Goal: Task Accomplishment & Management: Manage account settings

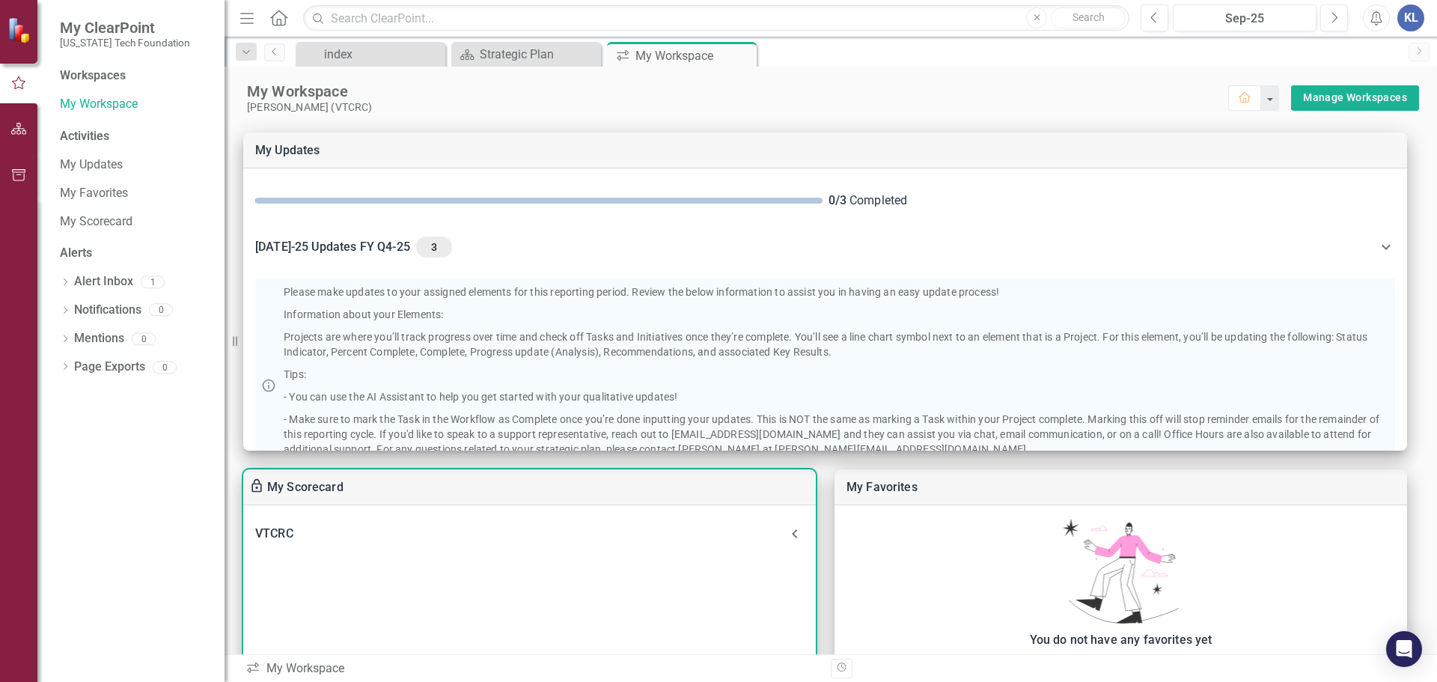
scroll to position [201, 0]
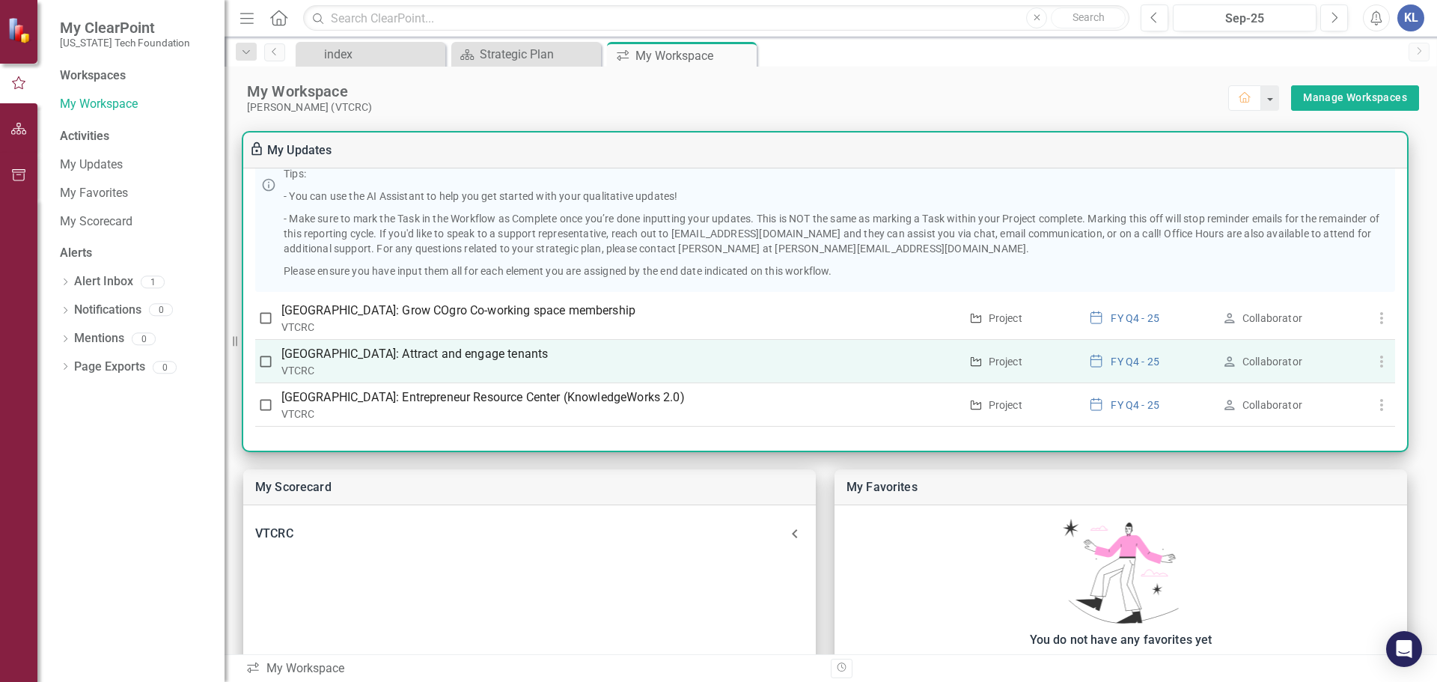
click at [872, 373] on div "VTCRC" at bounding box center [620, 370] width 678 height 15
click at [708, 370] on div "VTCRC" at bounding box center [620, 370] width 678 height 15
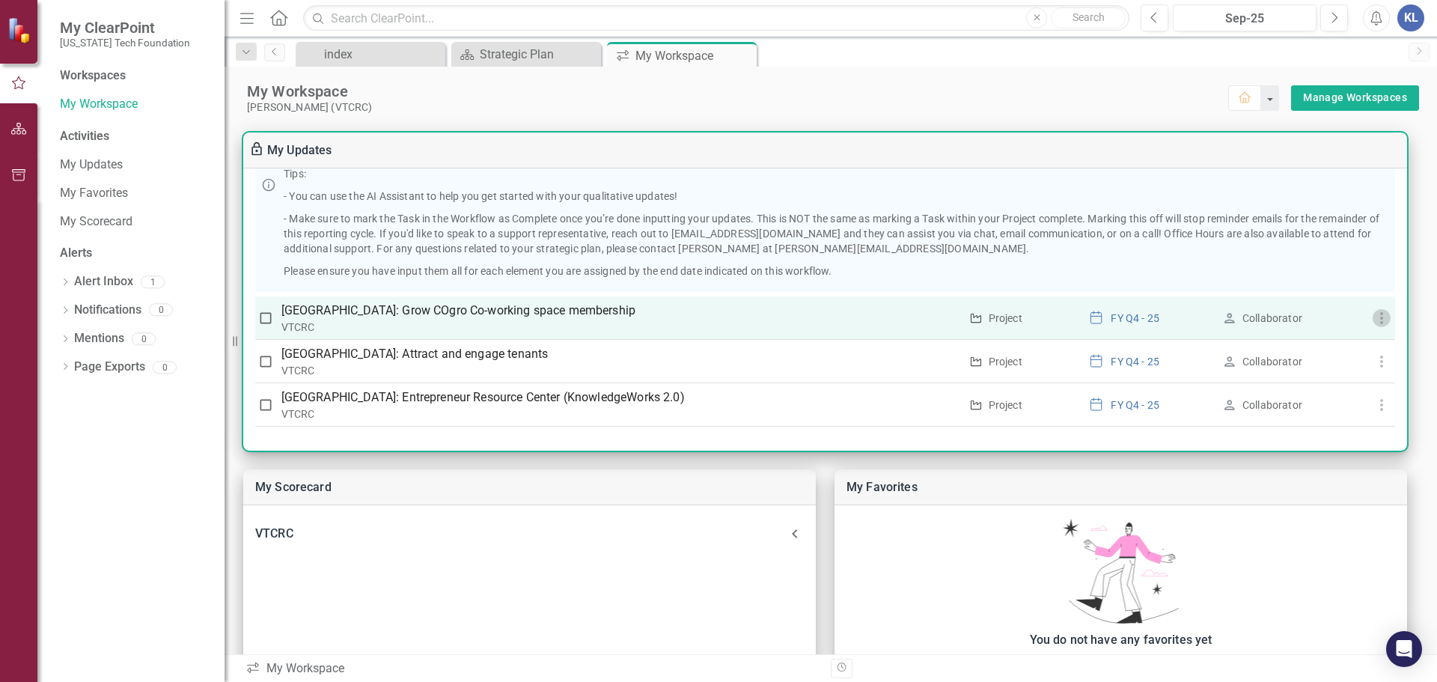
click at [1379, 317] on use "button" at bounding box center [1380, 318] width 3 height 12
click at [835, 312] on div at bounding box center [718, 341] width 1437 height 682
click at [1252, 319] on div "Collaborator" at bounding box center [1272, 318] width 60 height 15
click at [405, 323] on div "VTCRC" at bounding box center [620, 326] width 678 height 15
click at [395, 310] on p "[GEOGRAPHIC_DATA]: Grow COgro Co-working space membership" at bounding box center [620, 311] width 678 height 18
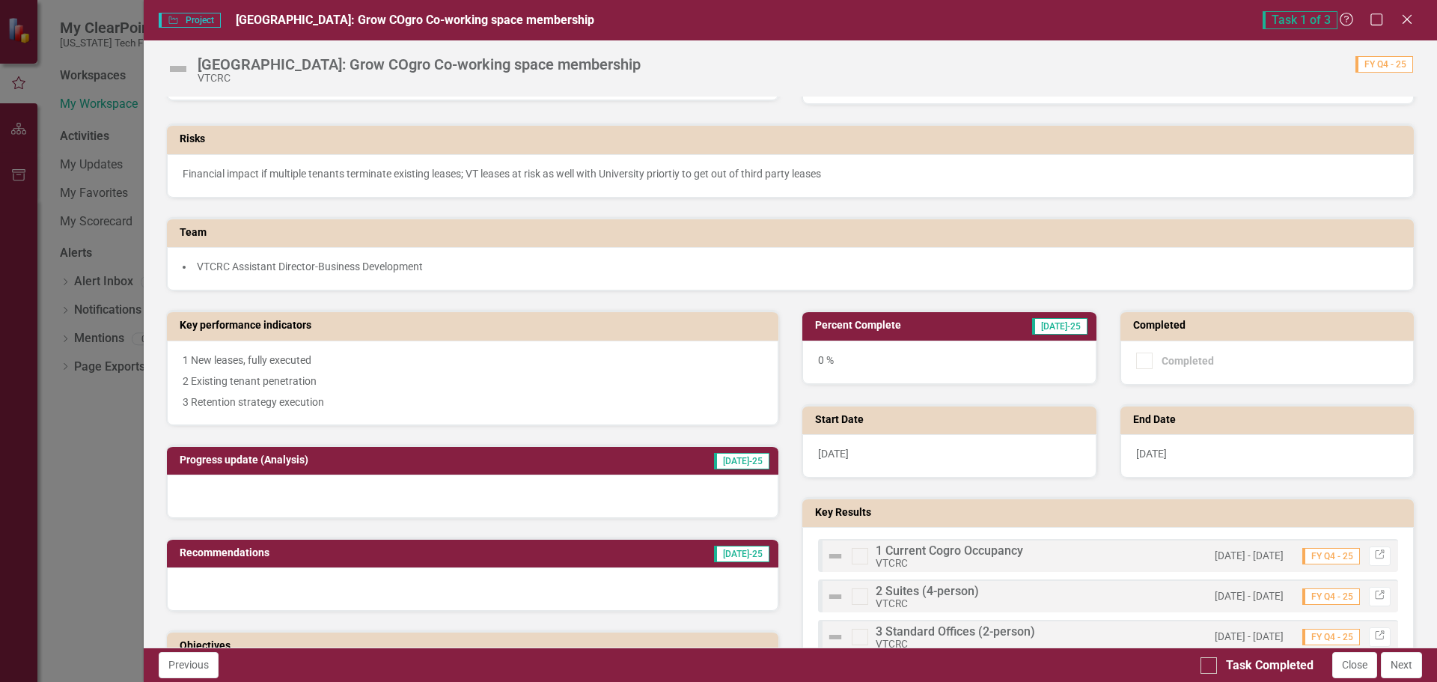
scroll to position [0, 0]
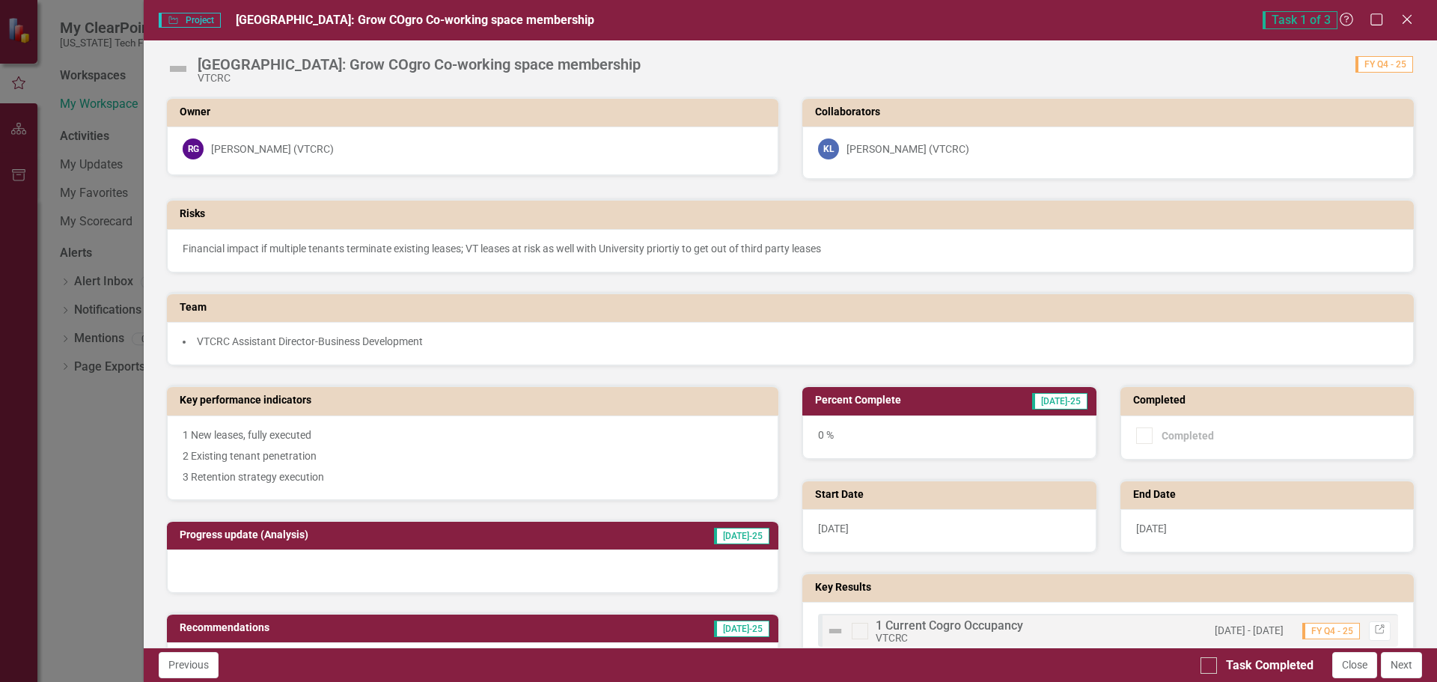
drag, startPoint x: 272, startPoint y: 248, endPoint x: 294, endPoint y: 244, distance: 22.9
click at [272, 248] on span "Financial impact if multiple tenants terminate existing leases; VT leases at ri…" at bounding box center [502, 248] width 638 height 12
click at [694, 236] on div "Financial impact if multiple tenants terminate existing leases; VT leases at ri…" at bounding box center [790, 250] width 1247 height 43
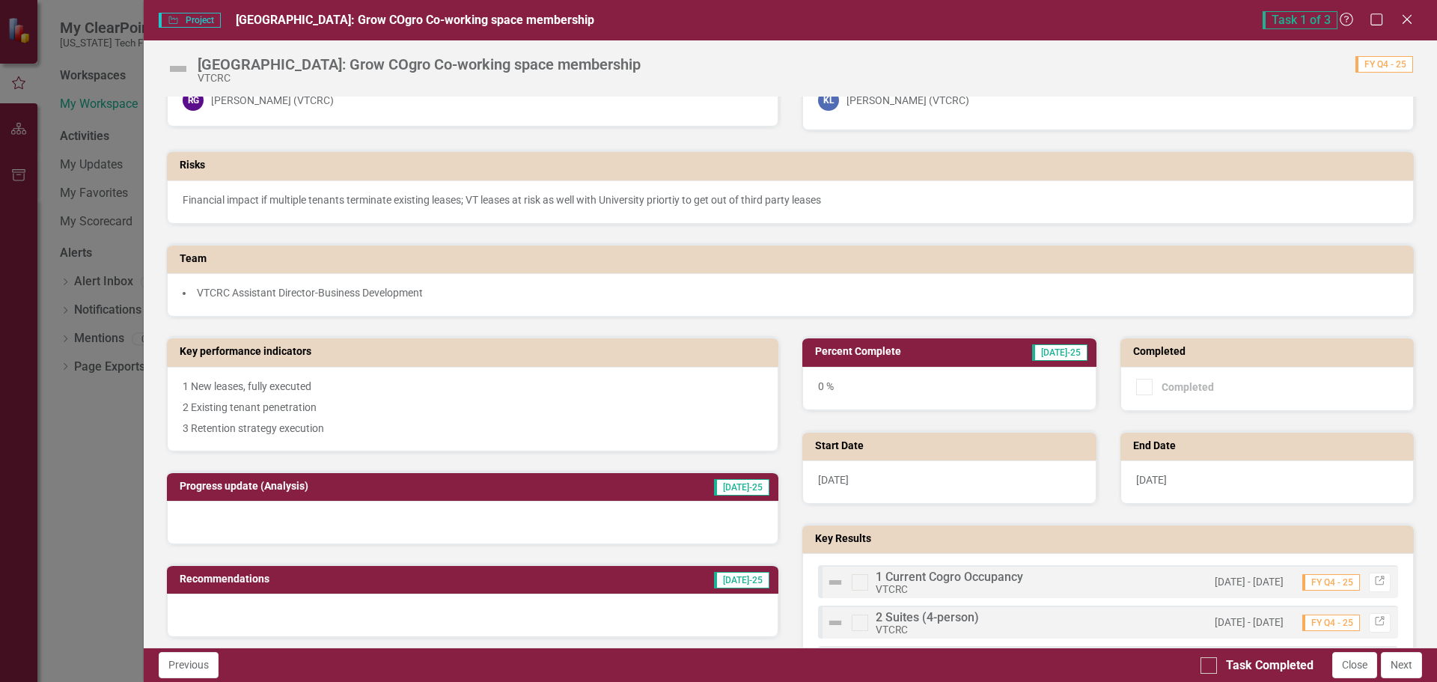
scroll to position [75, 0]
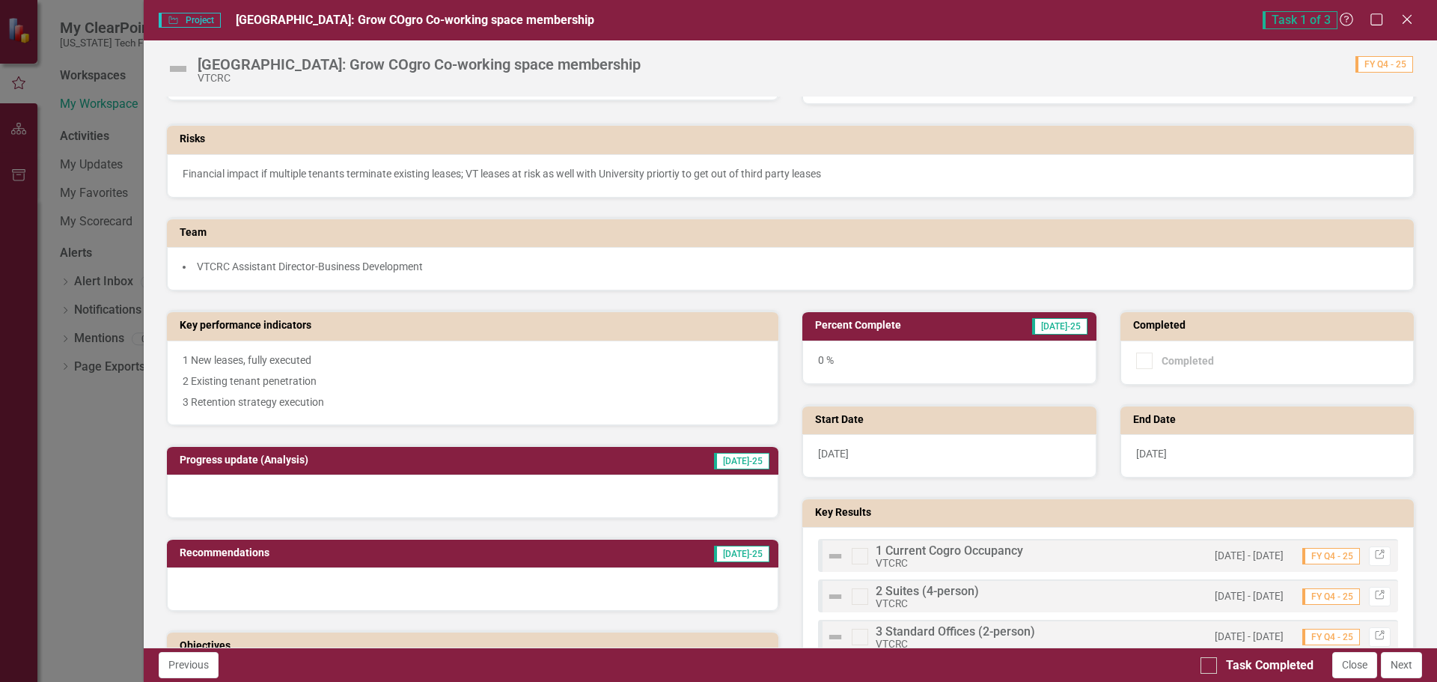
click at [709, 487] on div at bounding box center [472, 495] width 611 height 43
drag, startPoint x: 464, startPoint y: 500, endPoint x: 720, endPoint y: 531, distance: 257.8
click at [465, 501] on div at bounding box center [472, 495] width 611 height 43
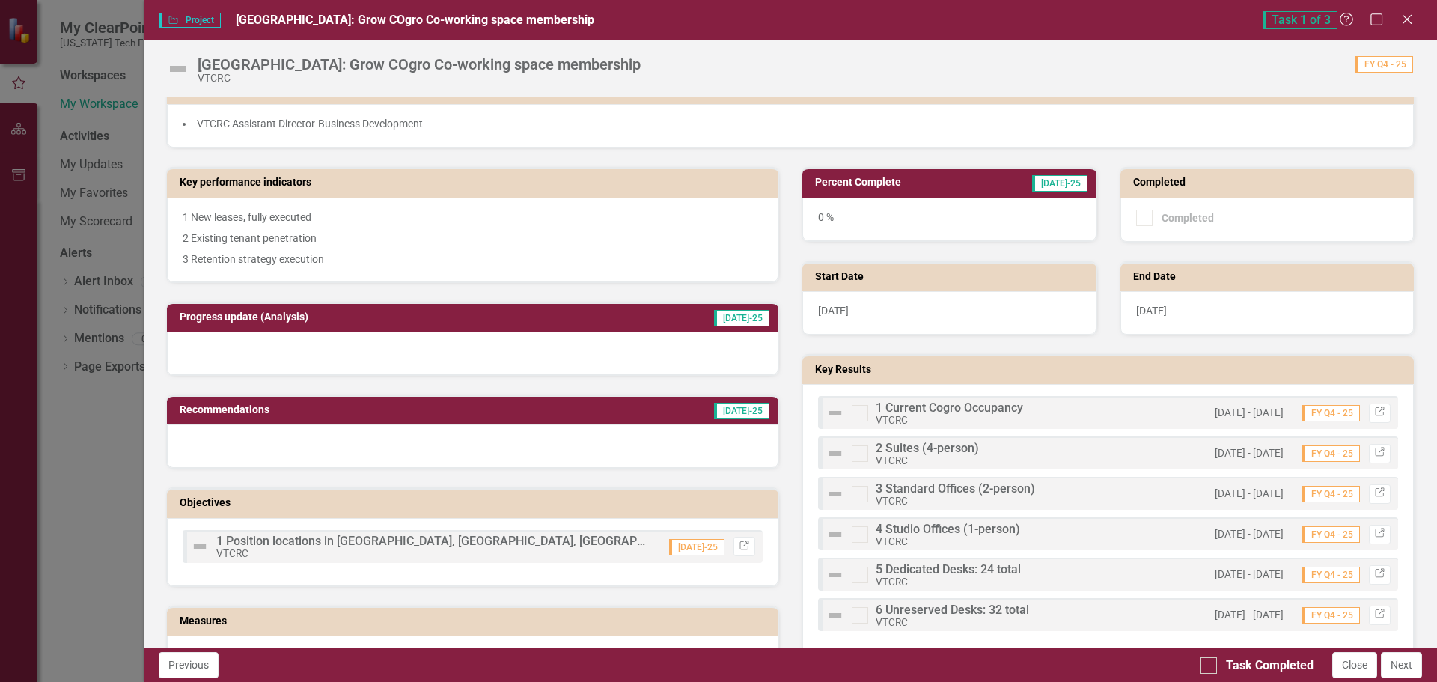
scroll to position [374, 0]
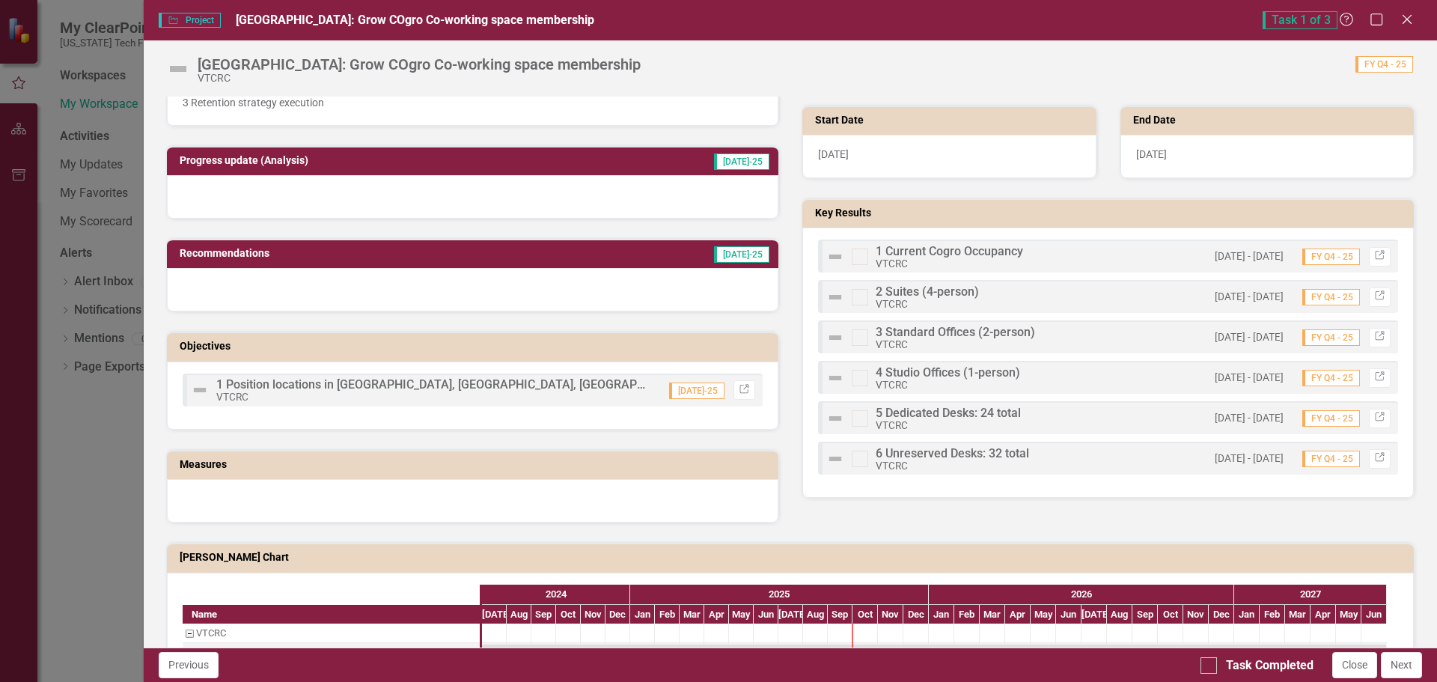
drag, startPoint x: 611, startPoint y: 392, endPoint x: 631, endPoint y: 397, distance: 20.1
click at [617, 394] on div "1 Position locations in [GEOGRAPHIC_DATA], [GEOGRAPHIC_DATA], [GEOGRAPHIC_DATA]…" at bounding box center [433, 391] width 434 height 24
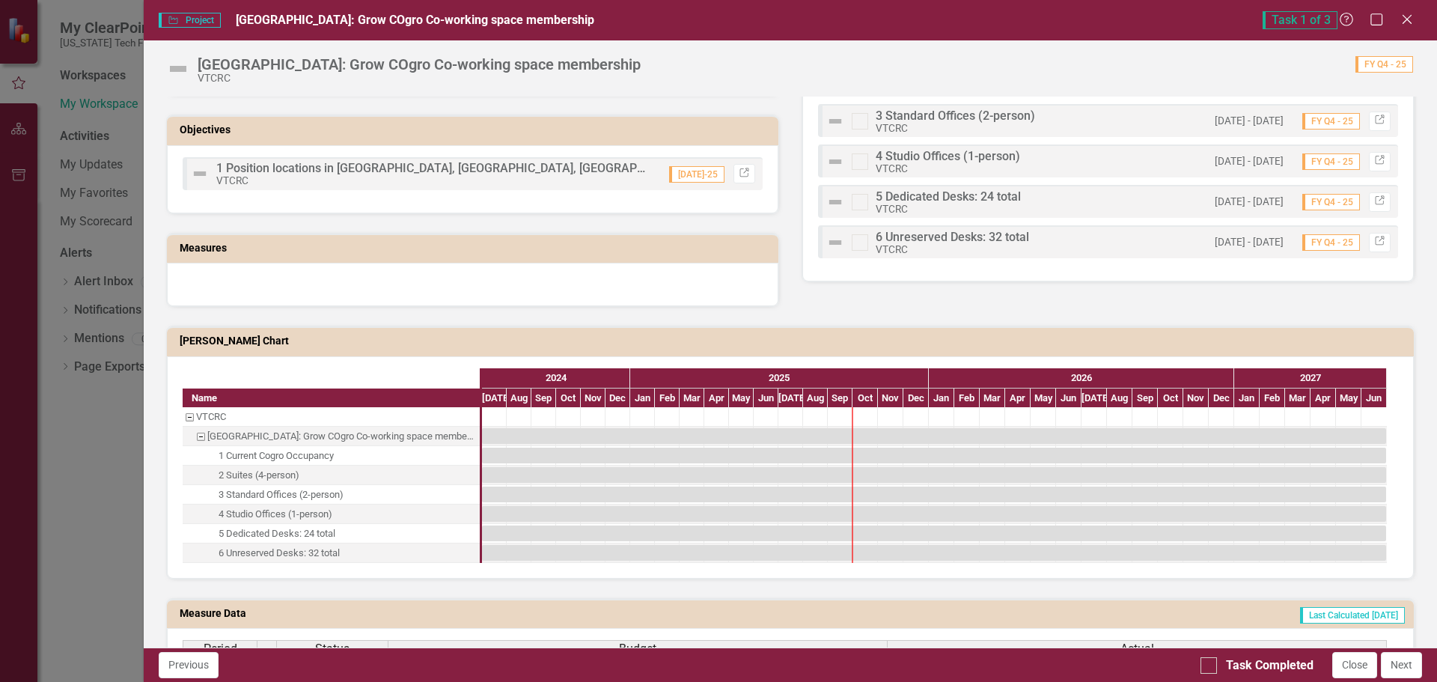
scroll to position [599, 0]
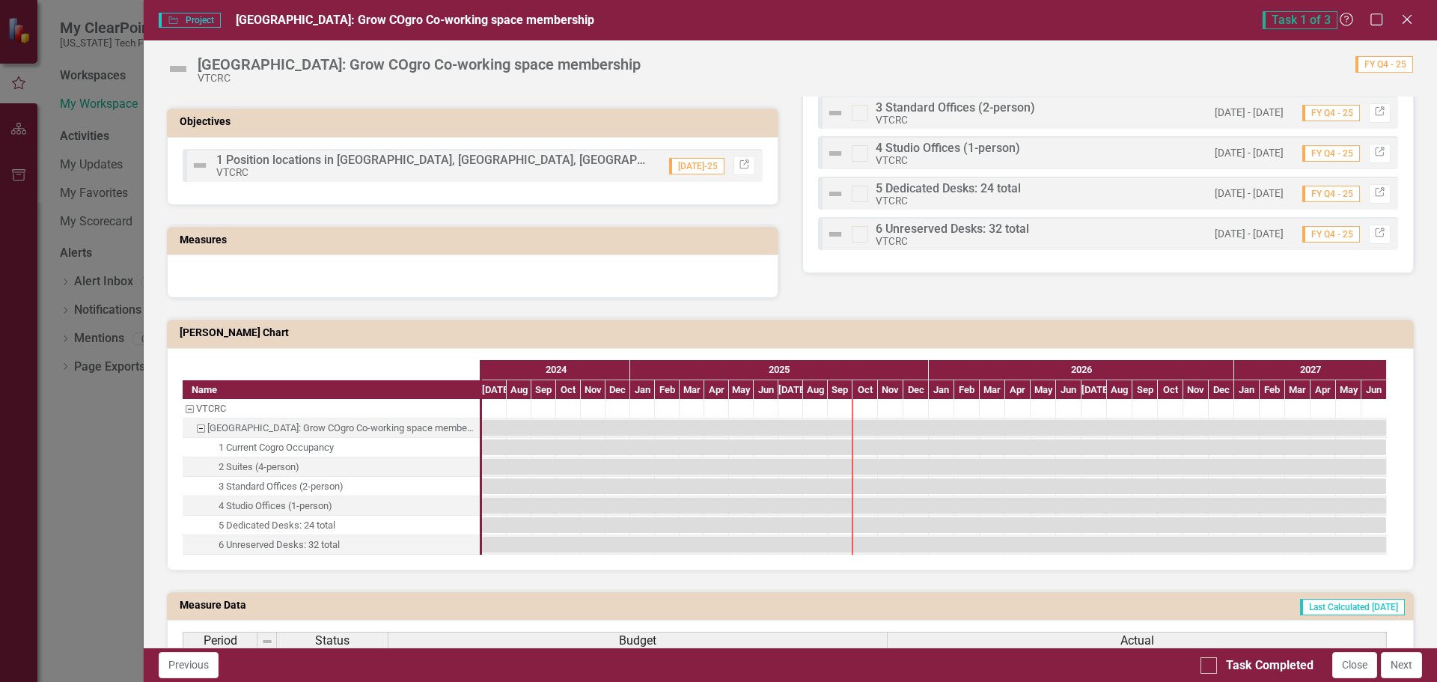
click at [350, 446] on div "1 Current Cogro Occupancy" at bounding box center [331, 447] width 297 height 19
click at [539, 427] on div "Task: Start date: 2024-07-01 End date: 2027-06-30" at bounding box center [934, 428] width 904 height 16
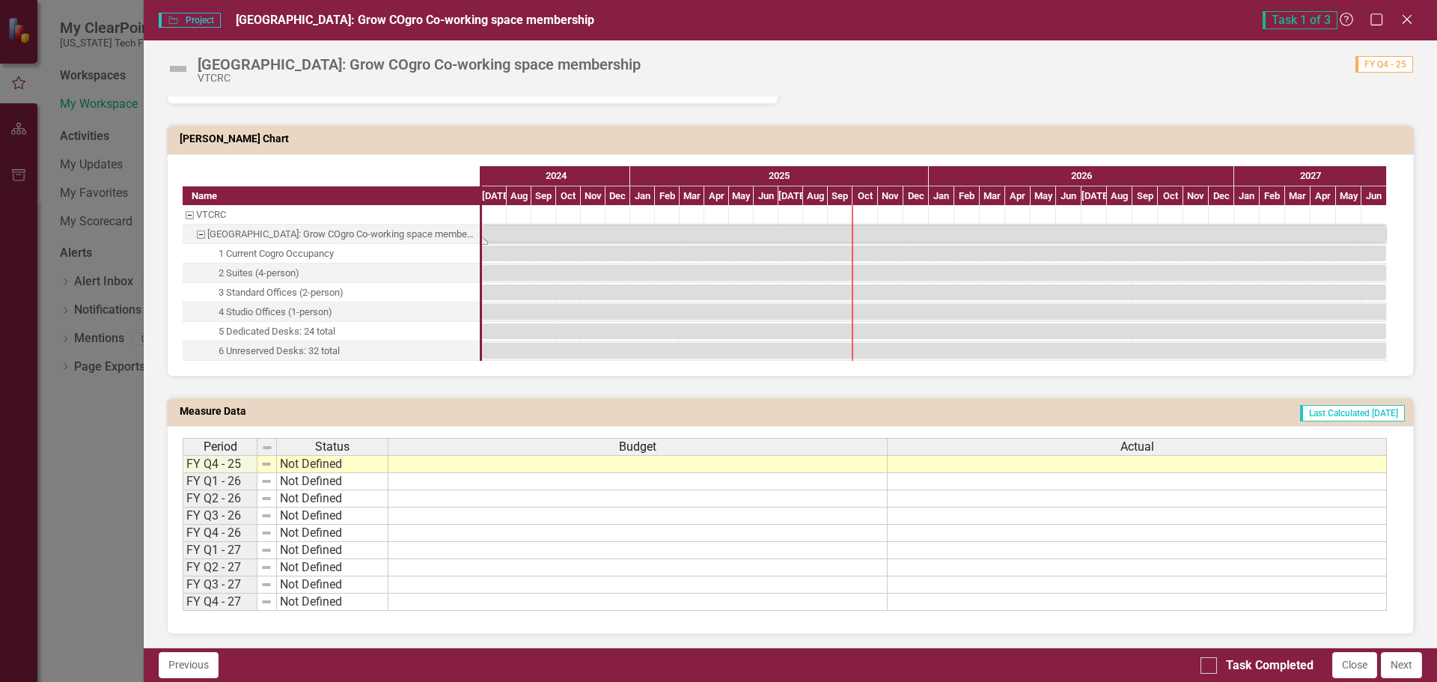
scroll to position [795, 0]
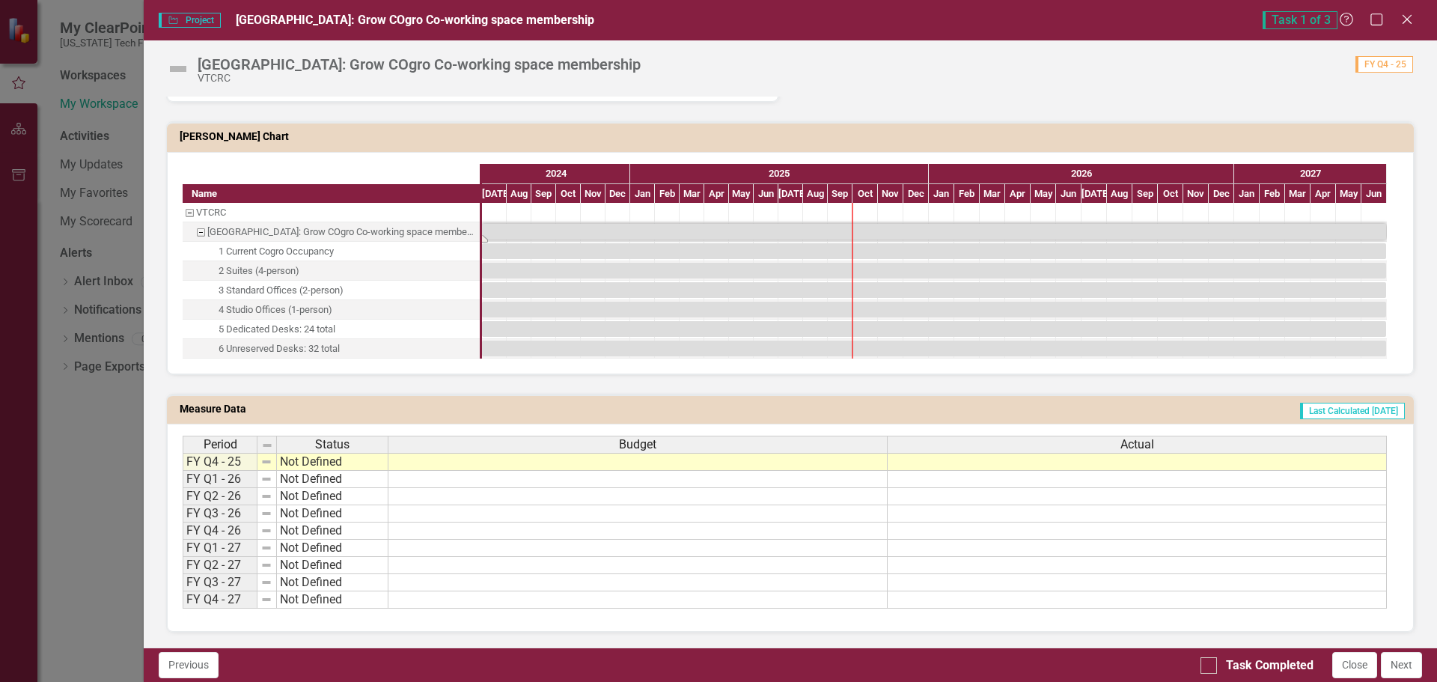
click at [548, 468] on td at bounding box center [637, 462] width 499 height 18
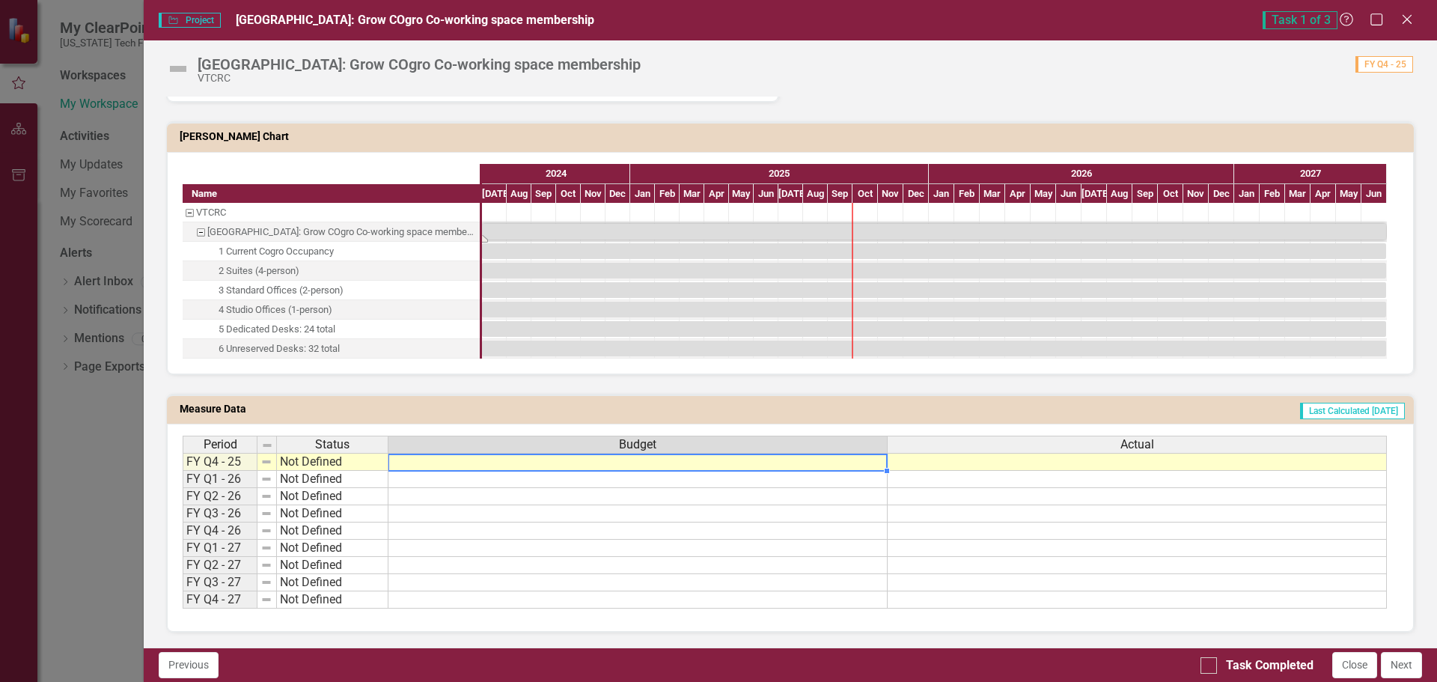
click at [549, 492] on td at bounding box center [637, 496] width 499 height 17
click at [506, 462] on td at bounding box center [637, 462] width 499 height 18
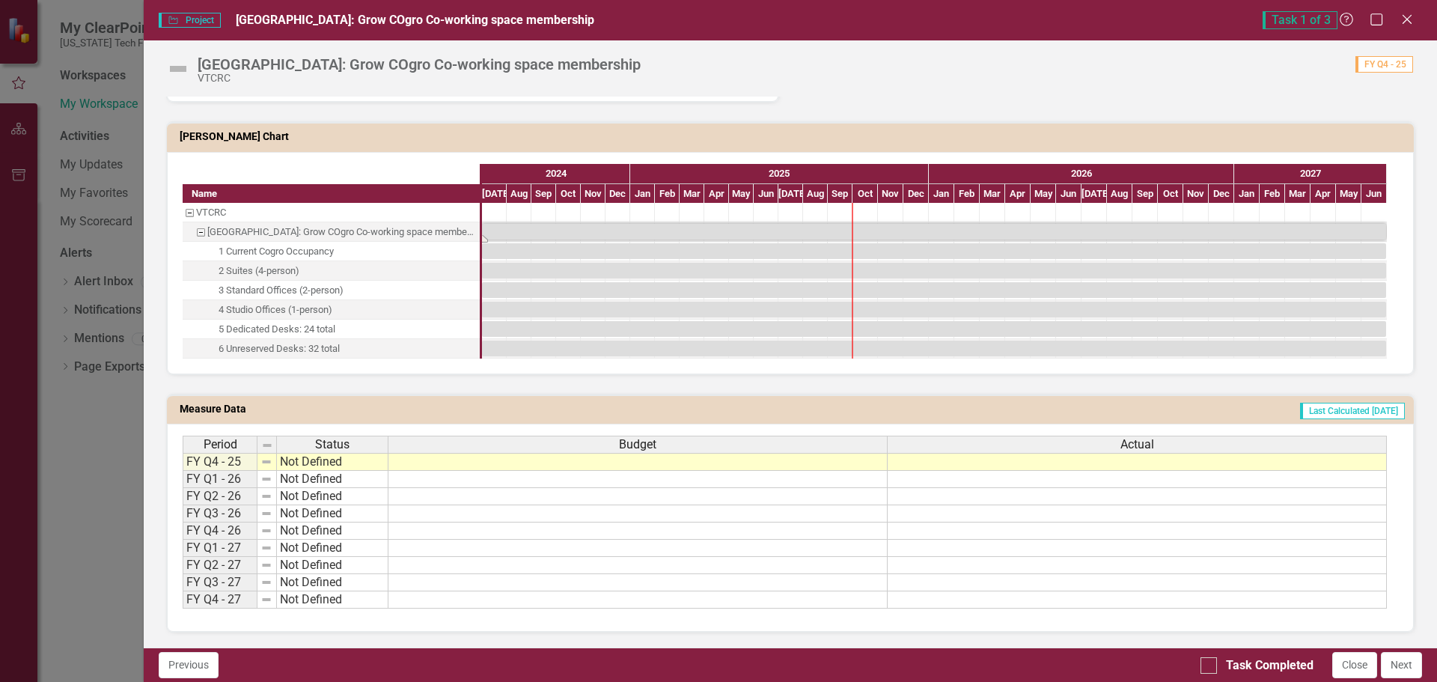
click at [736, 260] on div at bounding box center [741, 251] width 25 height 19
click at [709, 246] on div "Task: Start date: 2024-07-01 End date: 2027-06-30" at bounding box center [934, 251] width 904 height 16
click at [635, 227] on div "Task: Start date: 2024-07-01 End date: 2027-06-30" at bounding box center [934, 232] width 904 height 16
drag, startPoint x: 574, startPoint y: 232, endPoint x: 580, endPoint y: 239, distance: 9.6
click at [579, 237] on div "Task: Start date: 2024-07-01 End date: 2027-06-30" at bounding box center [934, 232] width 904 height 16
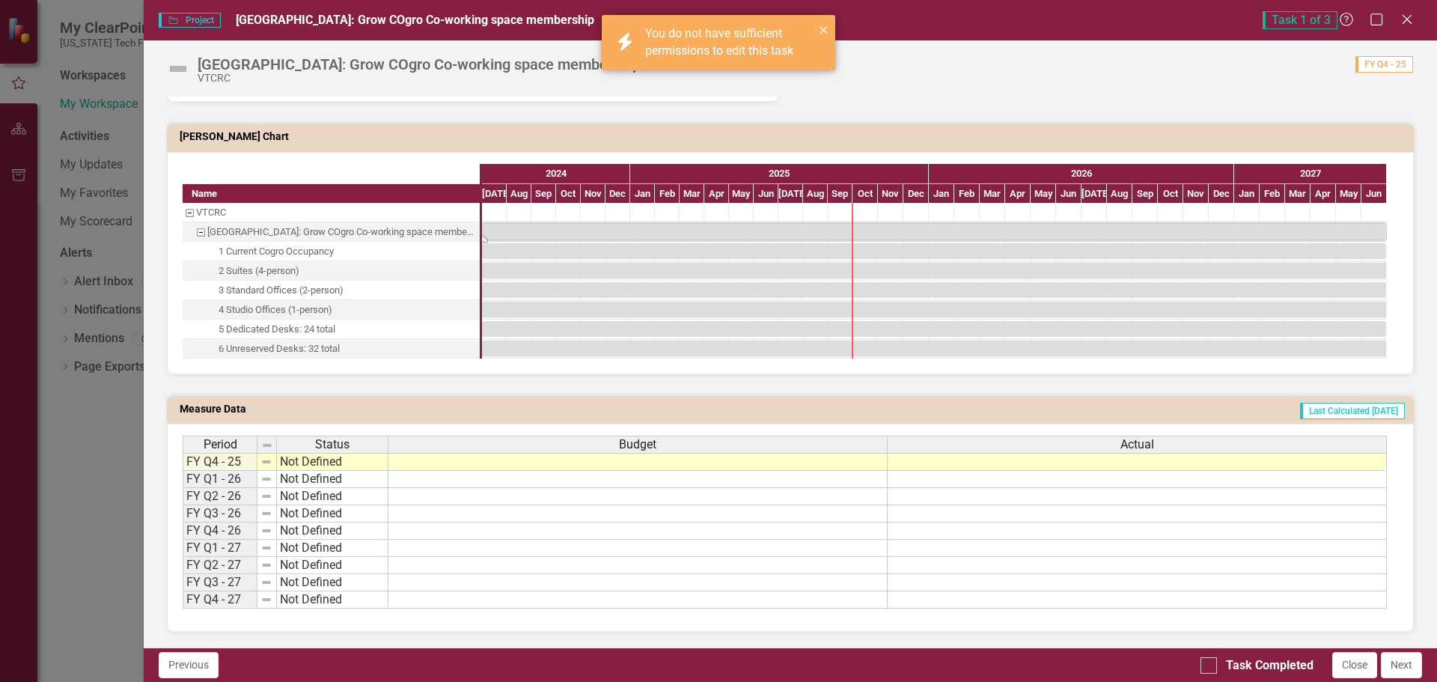
click at [561, 259] on div at bounding box center [934, 281] width 905 height 156
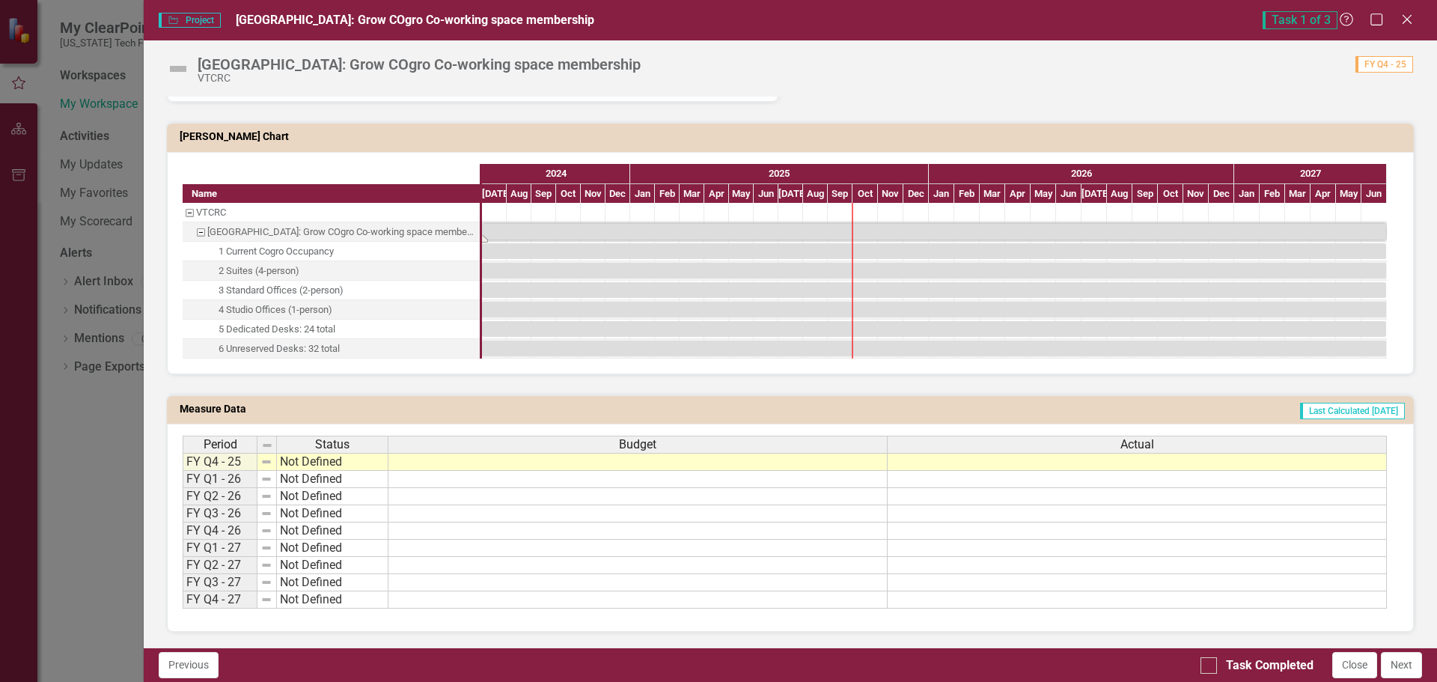
click at [107, 47] on div "Project Project [GEOGRAPHIC_DATA]: Grow COgro Co-working space membership Task …" at bounding box center [718, 341] width 1437 height 682
click at [544, 479] on td at bounding box center [637, 479] width 499 height 17
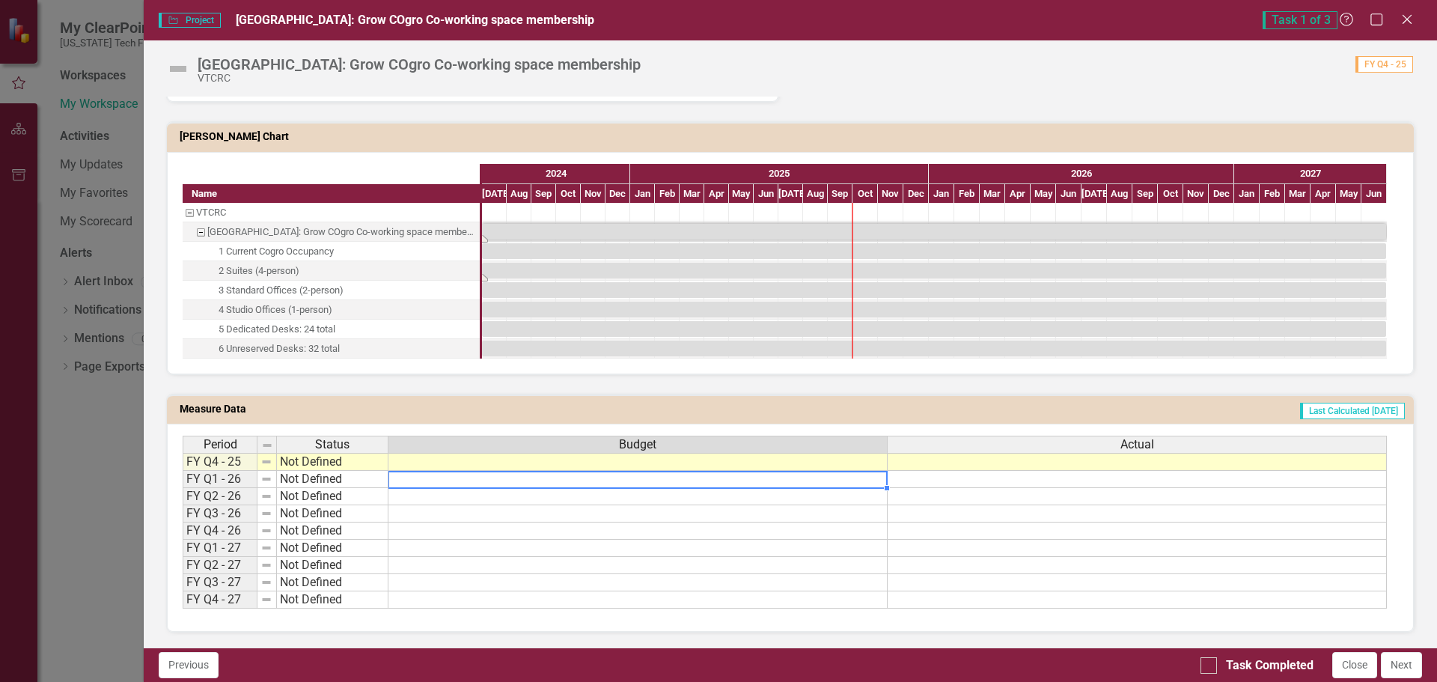
click at [563, 269] on div "Task: Start date: 2024-07-01 End date: 2027-06-30" at bounding box center [934, 271] width 904 height 16
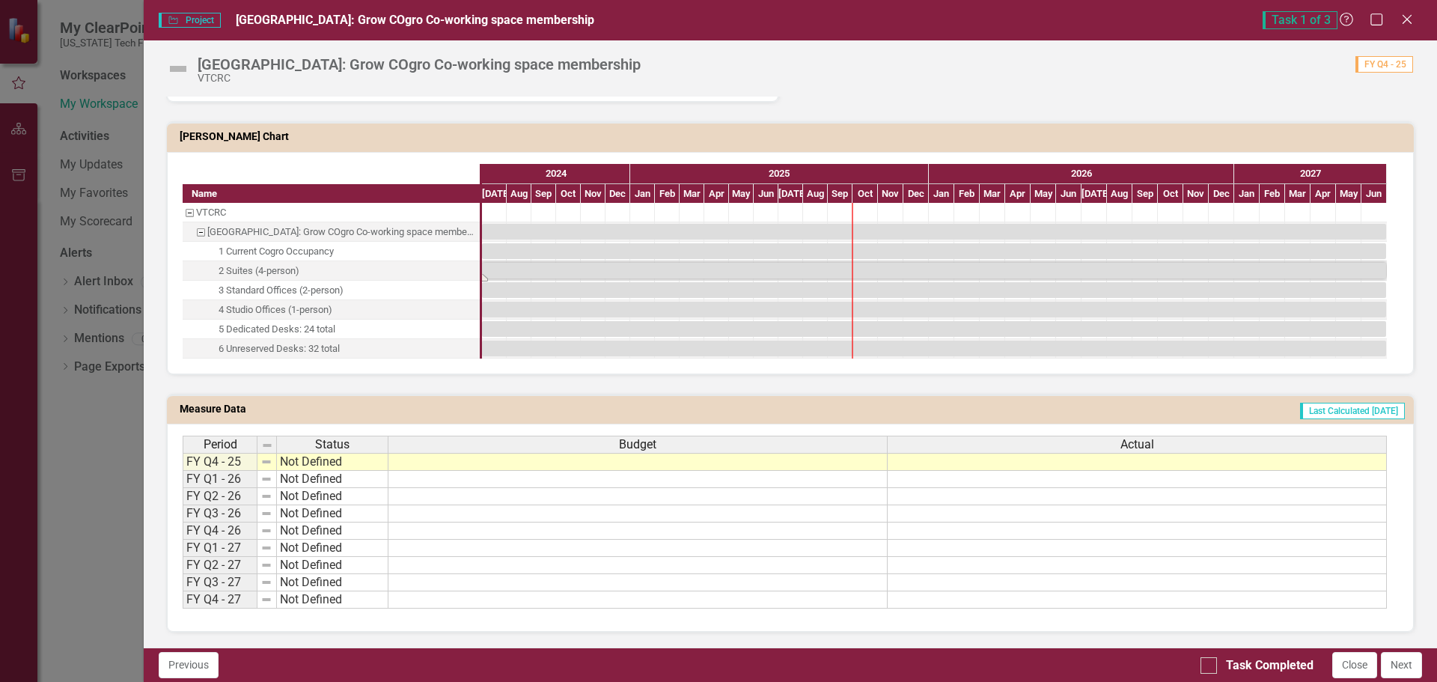
click at [599, 275] on div "Task: Start date: 2024-07-01 End date: 2027-06-30" at bounding box center [934, 271] width 904 height 16
click at [589, 294] on div "Task: Start date: 2024-07-01 End date: 2027-06-30" at bounding box center [934, 290] width 904 height 16
click at [586, 292] on div "Task: Start date: 2024-07-01 End date: 2027-06-30" at bounding box center [934, 290] width 904 height 16
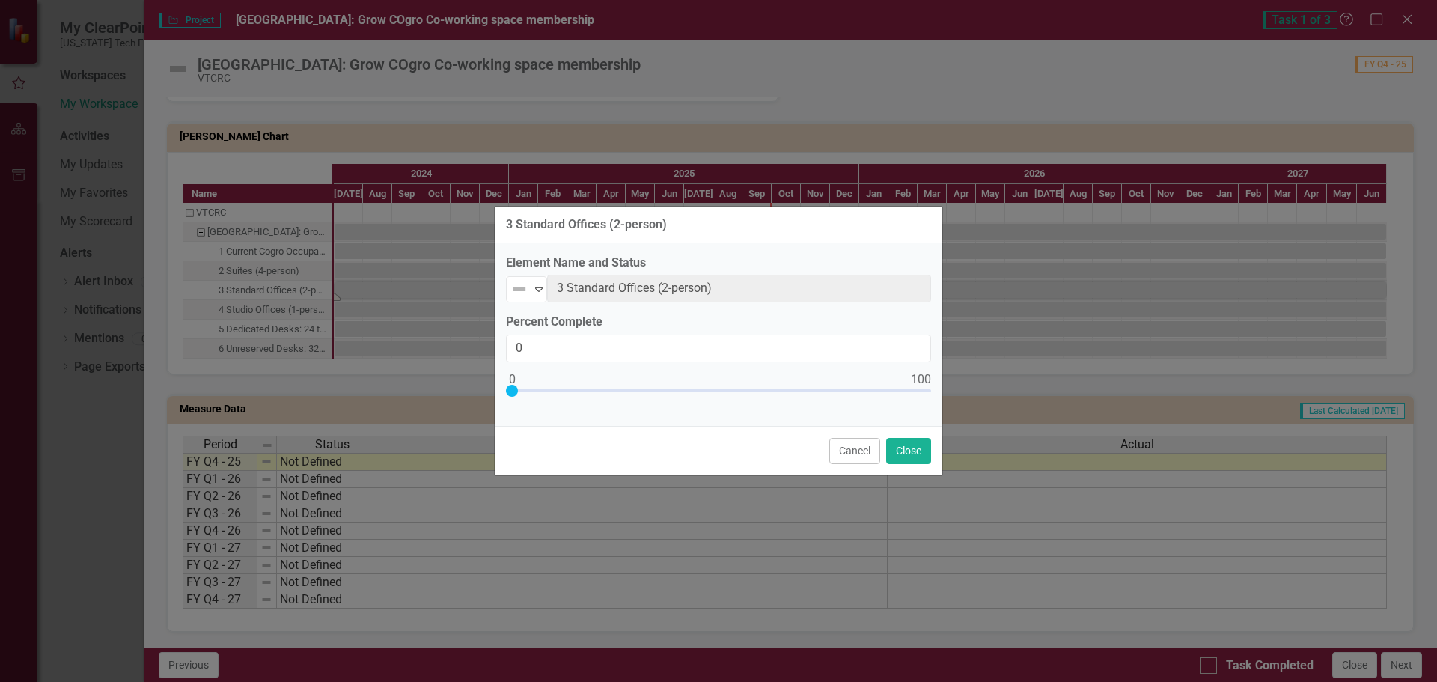
click at [586, 265] on div "Element Name and Status Not Defined Expand 3 Standard Offices (2-person) Percen…" at bounding box center [718, 334] width 447 height 183
click at [617, 355] on input "0" at bounding box center [718, 348] width 425 height 28
click at [896, 446] on button "Close" at bounding box center [908, 451] width 45 height 26
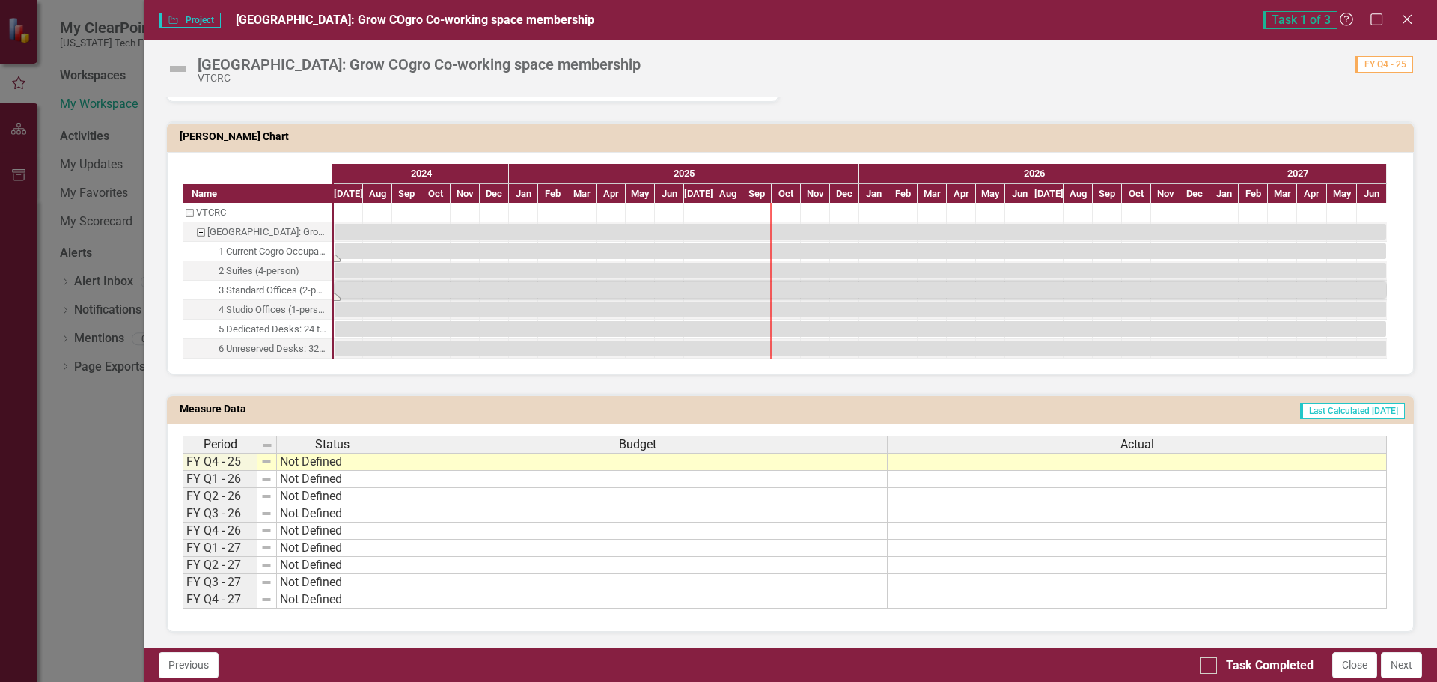
click at [406, 251] on div "Task: Start date: 2024-07-01 End date: 2027-06-30" at bounding box center [859, 251] width 1051 height 16
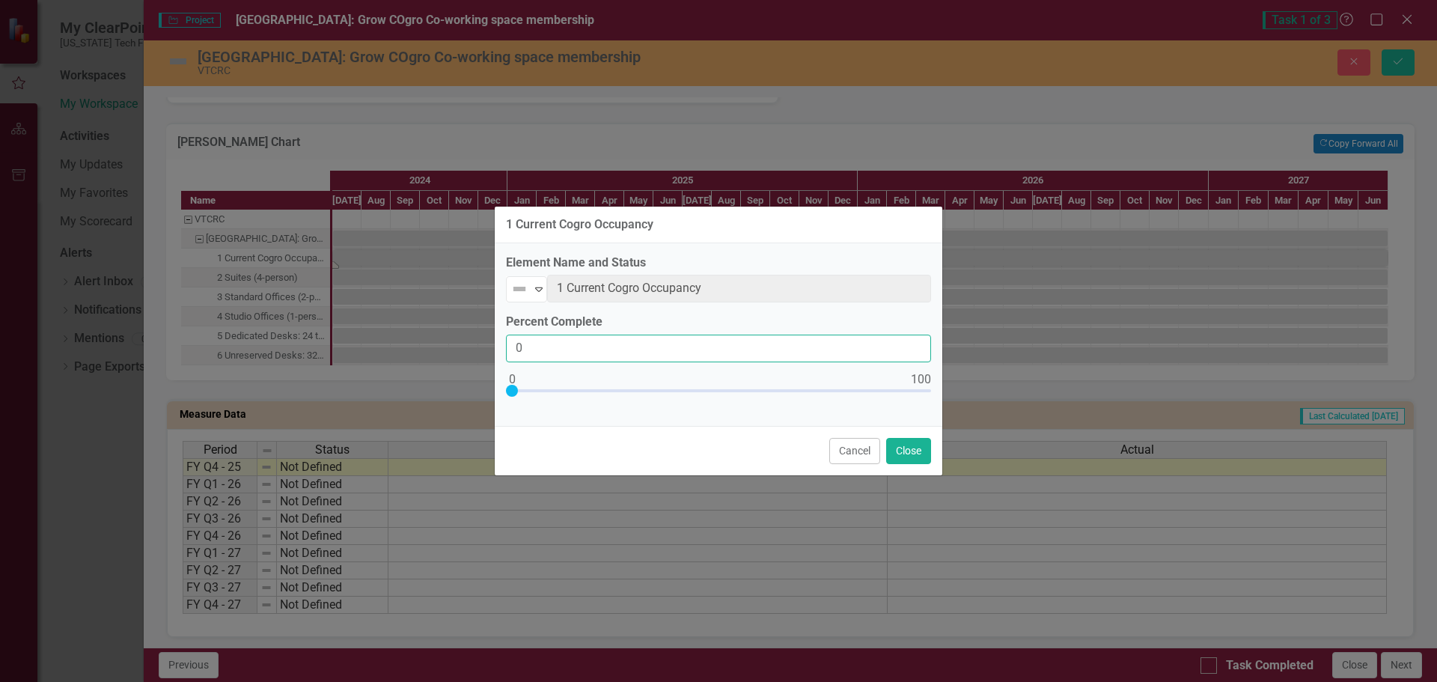
click at [652, 347] on input "0" at bounding box center [718, 348] width 425 height 28
click at [845, 453] on button "Cancel" at bounding box center [854, 451] width 51 height 26
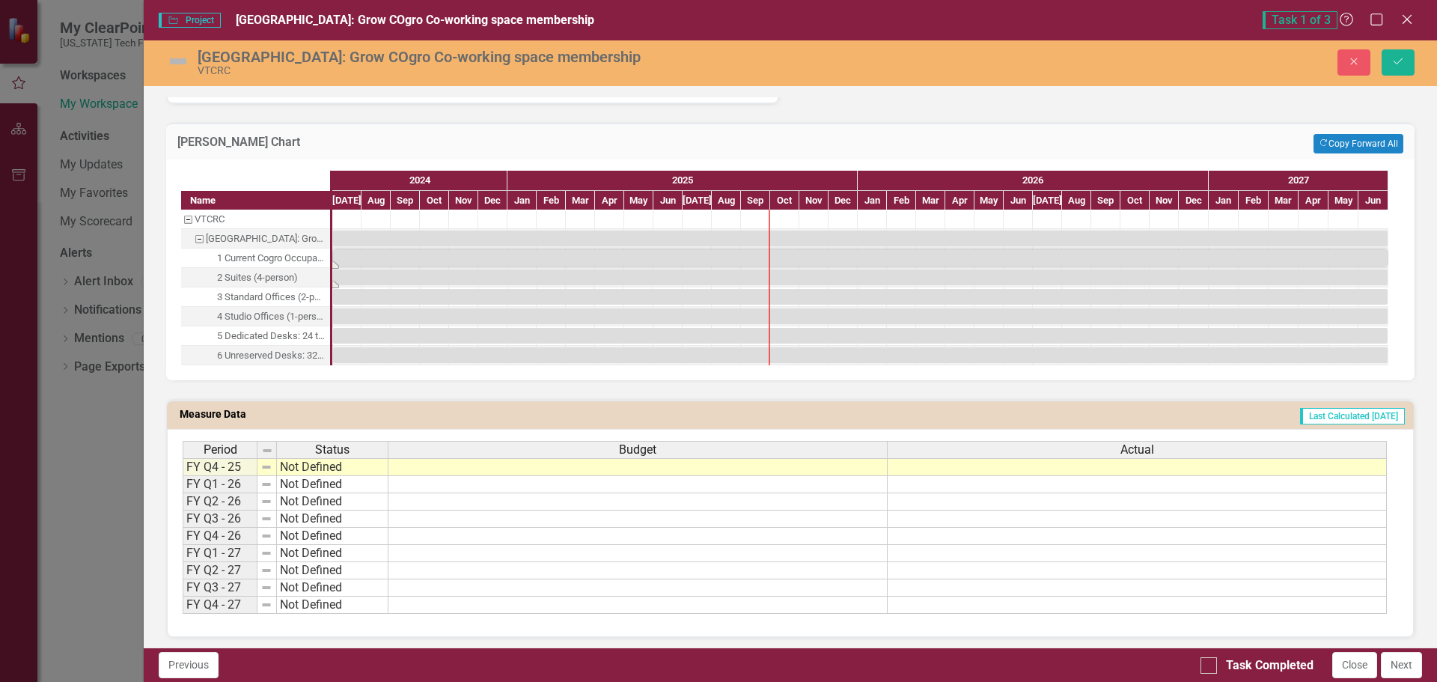
click at [366, 275] on div "Task: Start date: 2024-07-01 End date: 2027-06-30" at bounding box center [860, 277] width 1054 height 16
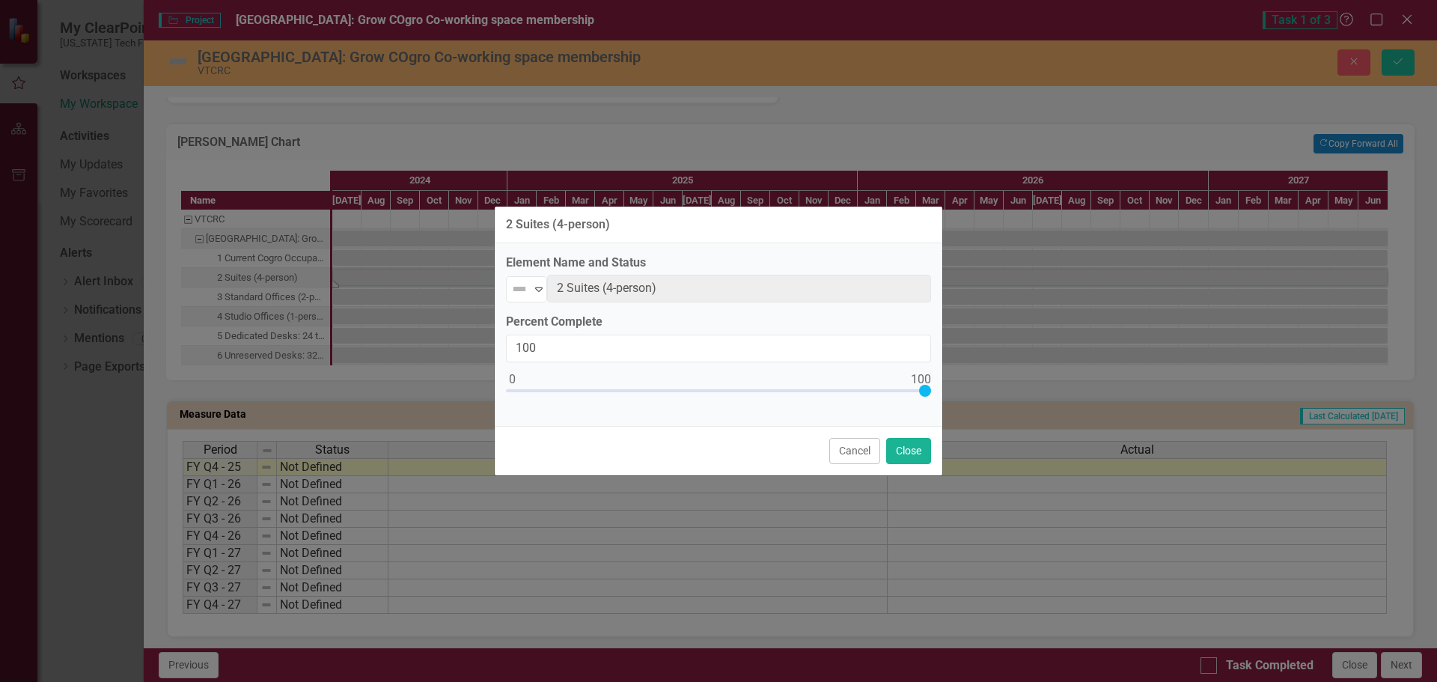
drag, startPoint x: 513, startPoint y: 393, endPoint x: 959, endPoint y: 438, distance: 448.3
click at [980, 403] on div "2 Suites (4-person) Element Name and Status Not Defined Expand 2 Suites (4-pers…" at bounding box center [718, 341] width 1437 height 682
drag, startPoint x: 920, startPoint y: 392, endPoint x: 694, endPoint y: 400, distance: 225.3
click at [694, 400] on div at bounding box center [718, 394] width 425 height 19
click at [641, 349] on input "45" at bounding box center [718, 348] width 425 height 28
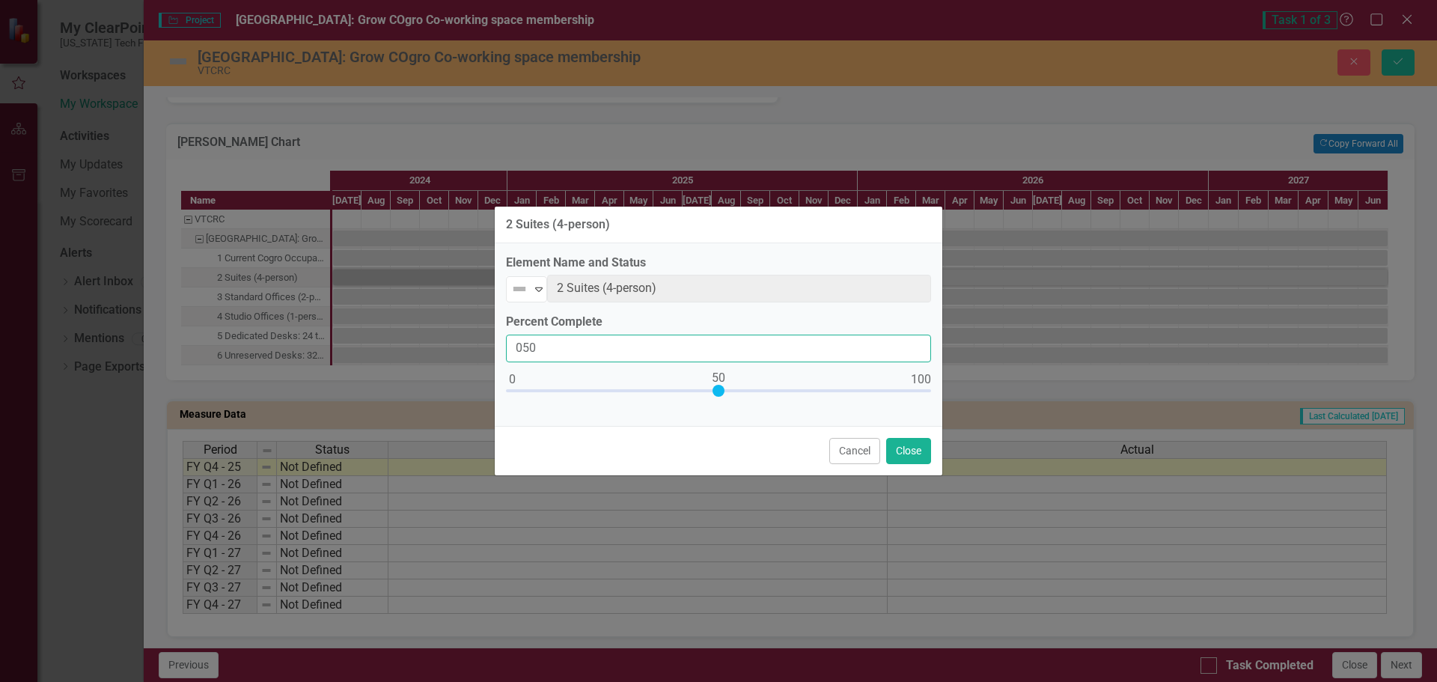
type input "050"
click at [765, 450] on div "Cancel Close" at bounding box center [718, 450] width 447 height 49
click at [902, 447] on button "Close" at bounding box center [908, 451] width 45 height 26
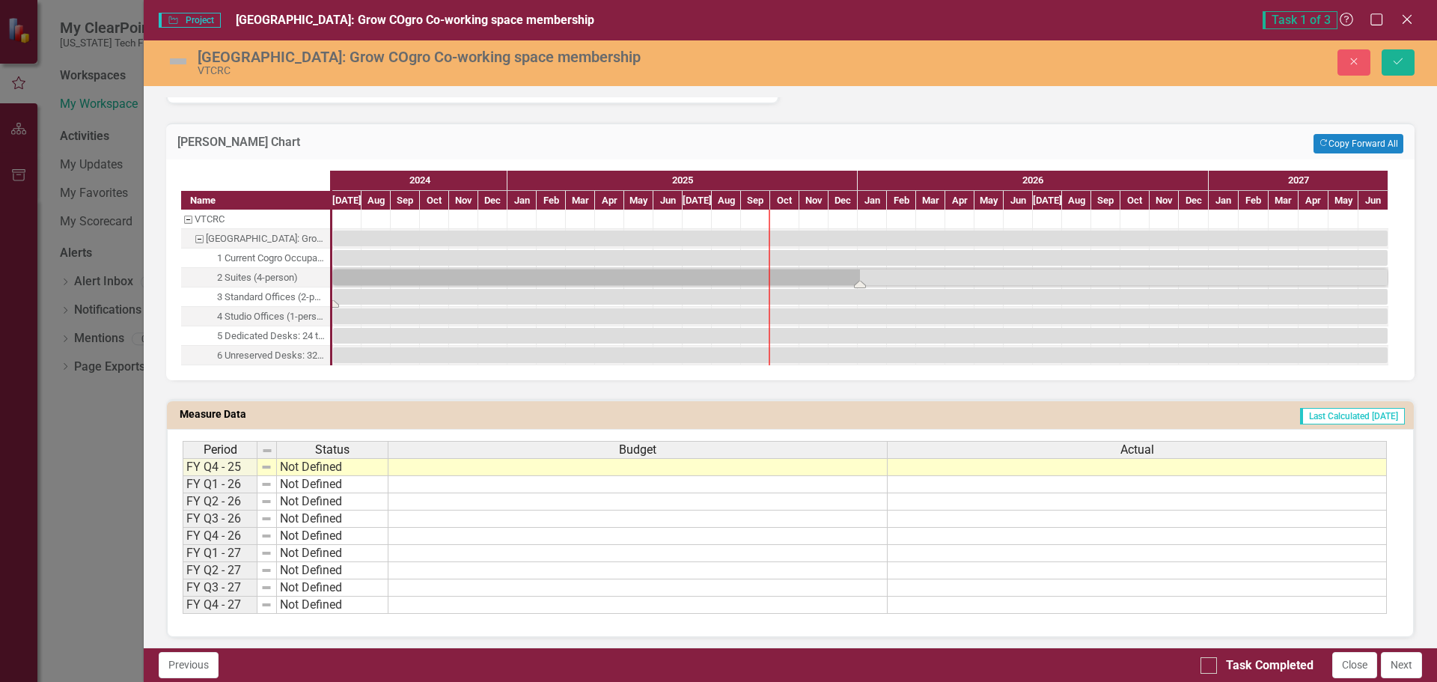
click at [447, 302] on div "Task: Start date: 2024-07-01 End date: 2027-06-30" at bounding box center [860, 297] width 1054 height 16
click at [436, 302] on div "Task: Start date: 2024-07-01 End date: 2027-06-30" at bounding box center [860, 297] width 1054 height 16
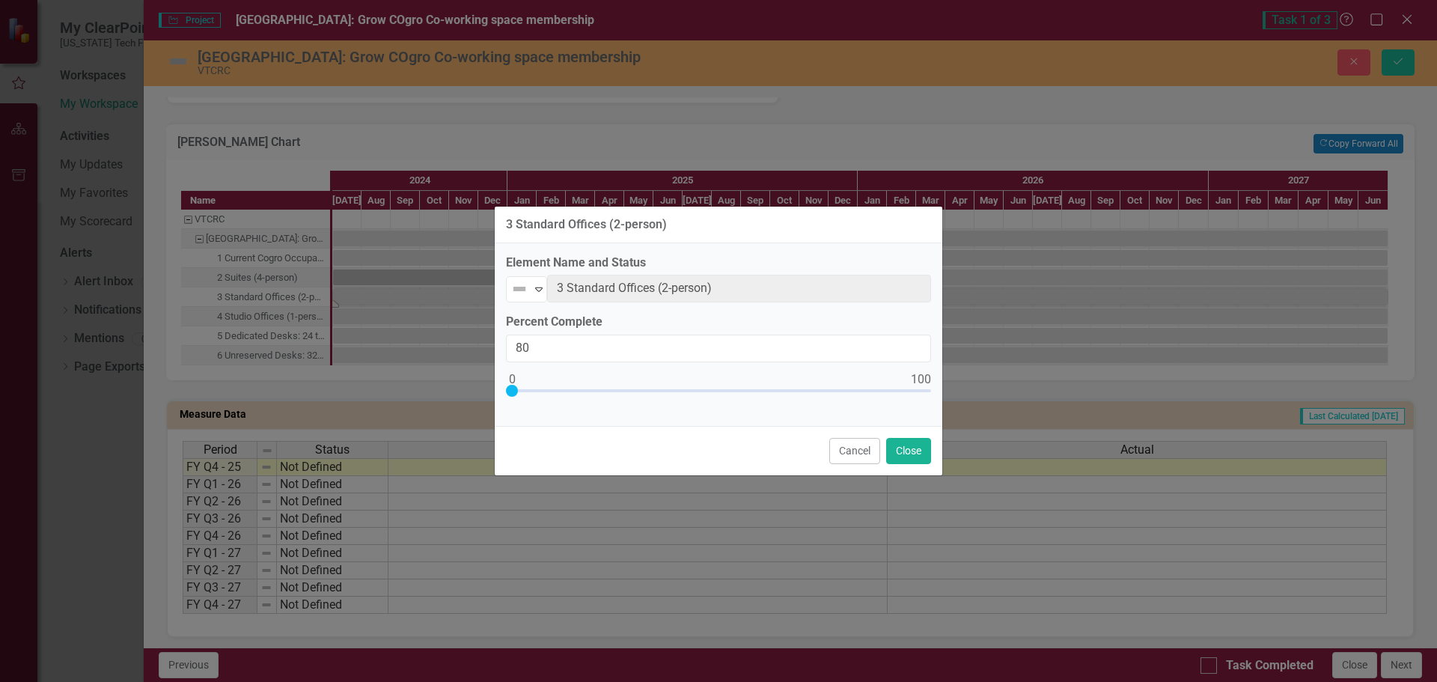
type input "100"
drag, startPoint x: 513, startPoint y: 390, endPoint x: 1021, endPoint y: 403, distance: 507.5
click at [1021, 403] on div "3 Standard Offices (2-person) Element Name and Status Not Defined Expand 3 Stan…" at bounding box center [718, 341] width 1437 height 682
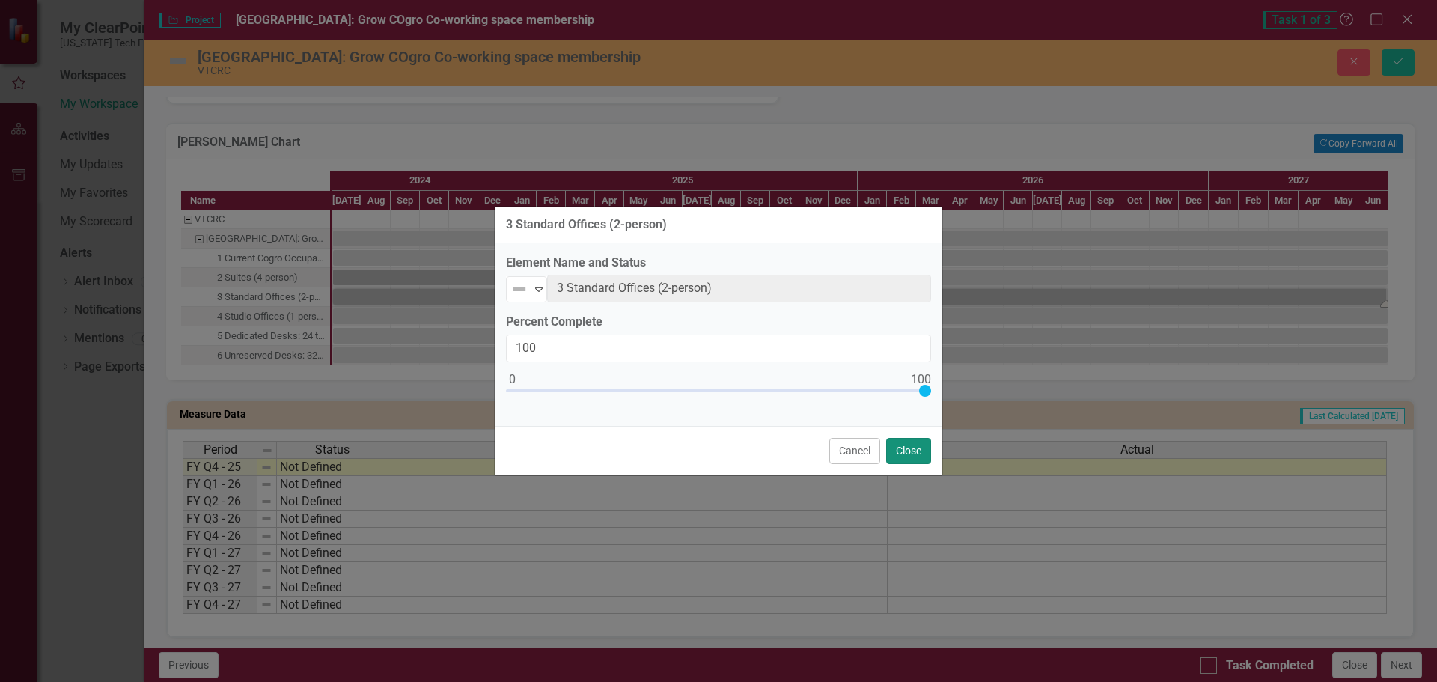
click at [903, 447] on button "Close" at bounding box center [908, 451] width 45 height 26
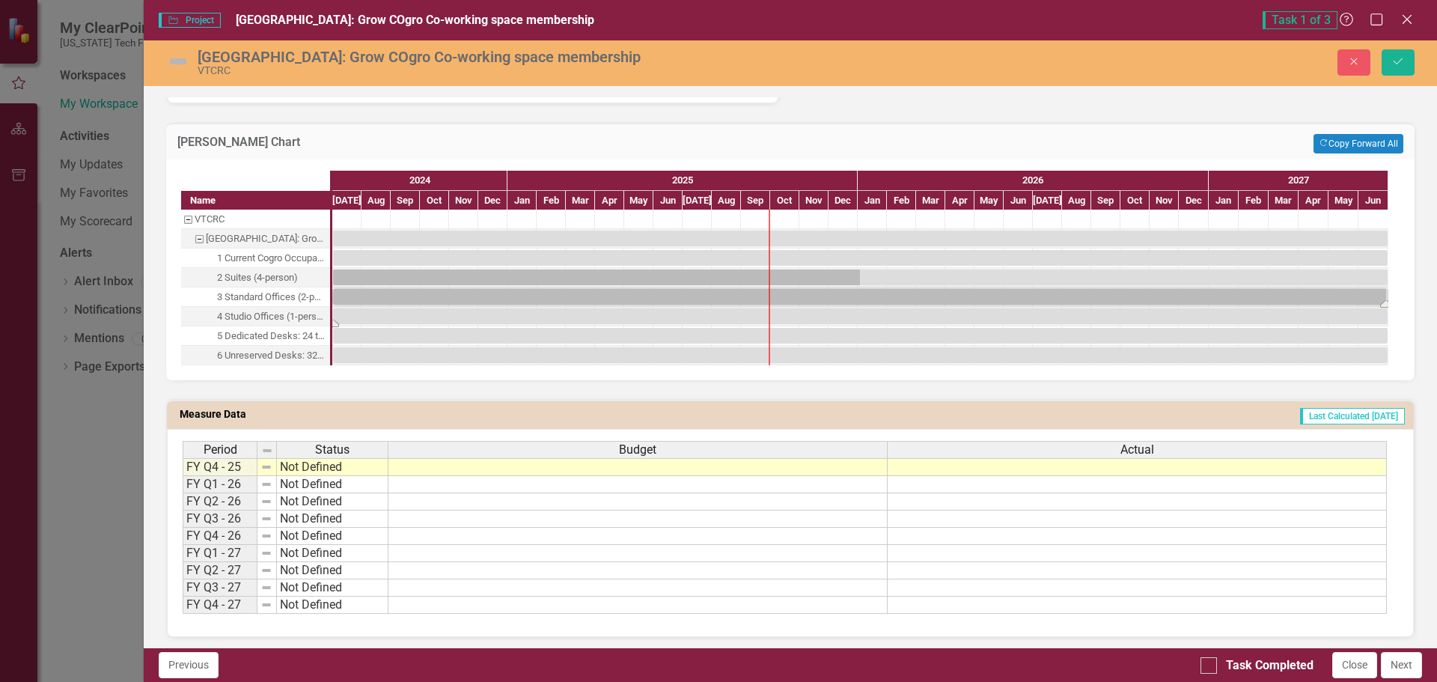
click at [373, 314] on div "Task: Start date: 2024-07-01 End date: 2027-06-30" at bounding box center [860, 316] width 1054 height 16
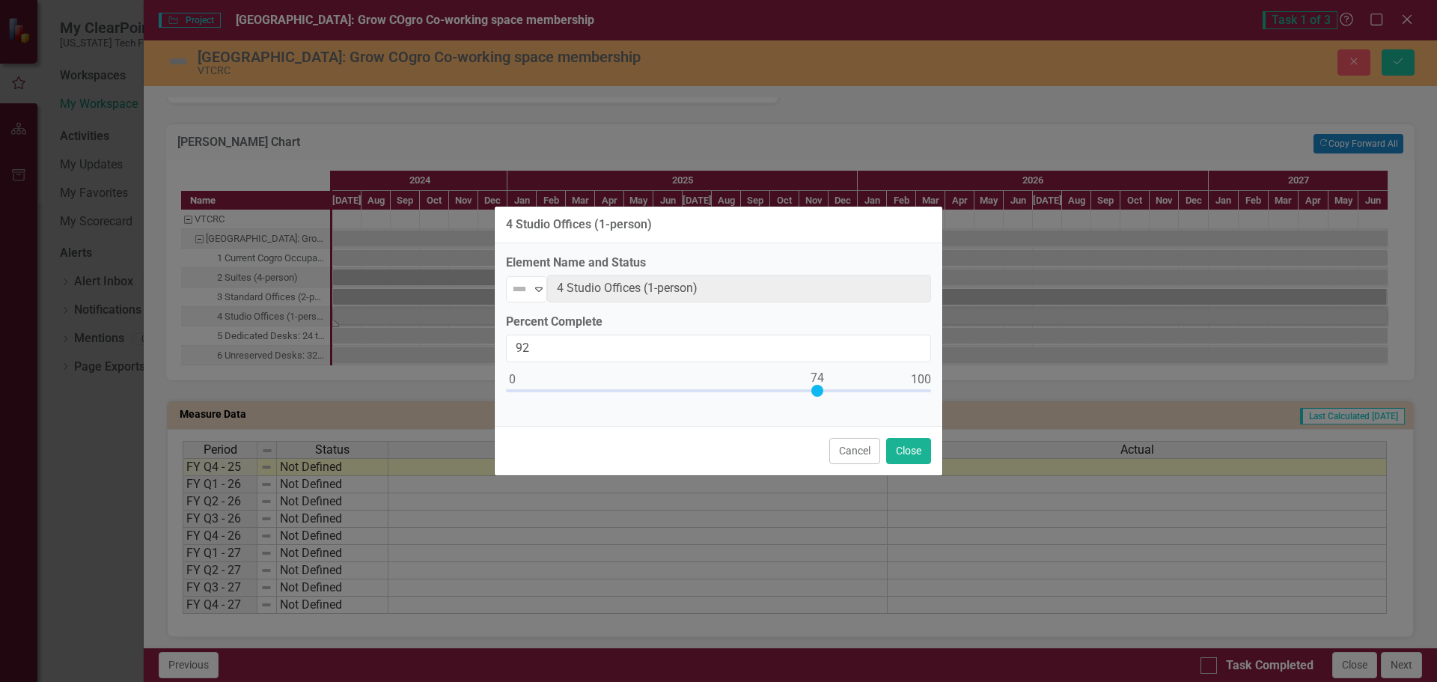
type input "100"
drag, startPoint x: 516, startPoint y: 391, endPoint x: 941, endPoint y: 442, distance: 428.0
click at [1063, 400] on div "4 Studio Offices (1-person) Element Name and Status Not Defined Expand 4 Studio…" at bounding box center [718, 341] width 1437 height 682
click at [888, 457] on button "Close" at bounding box center [908, 451] width 45 height 26
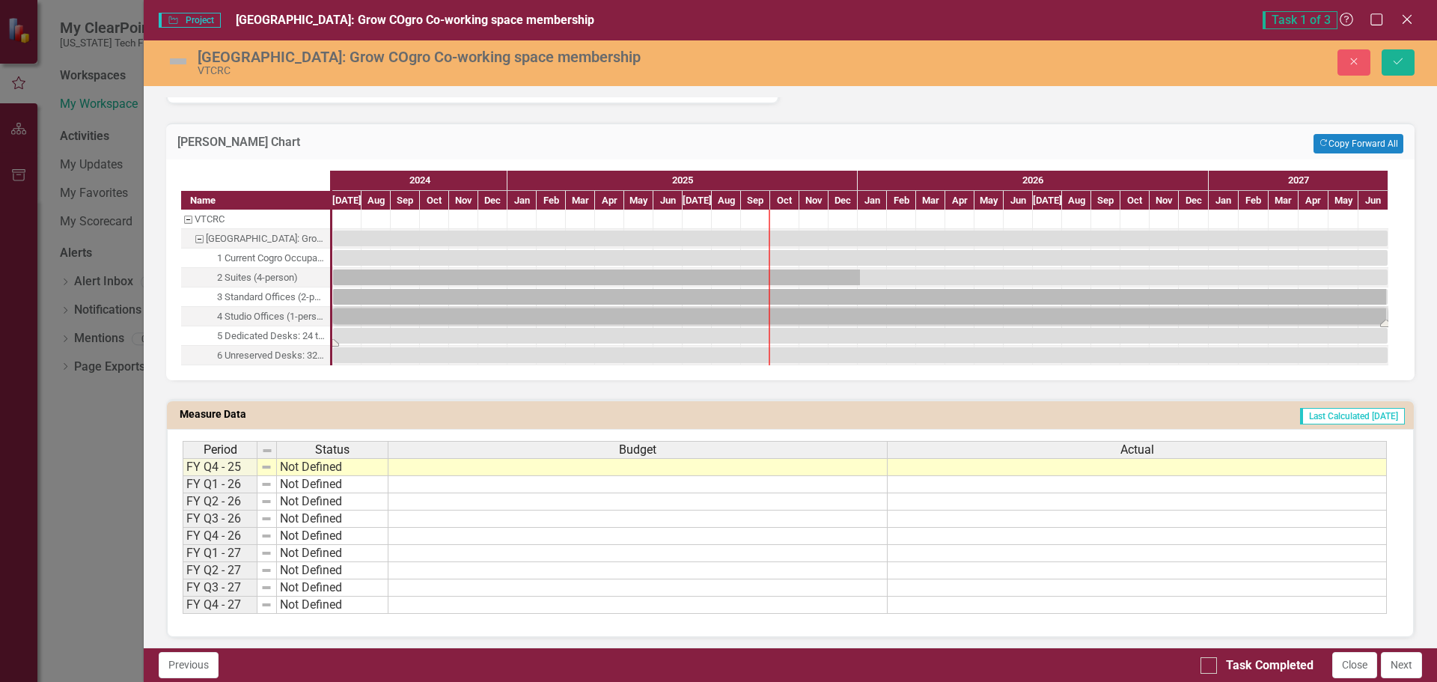
click at [363, 331] on div "Task: Start date: 2024-07-01 End date: 2027-06-30" at bounding box center [860, 336] width 1054 height 16
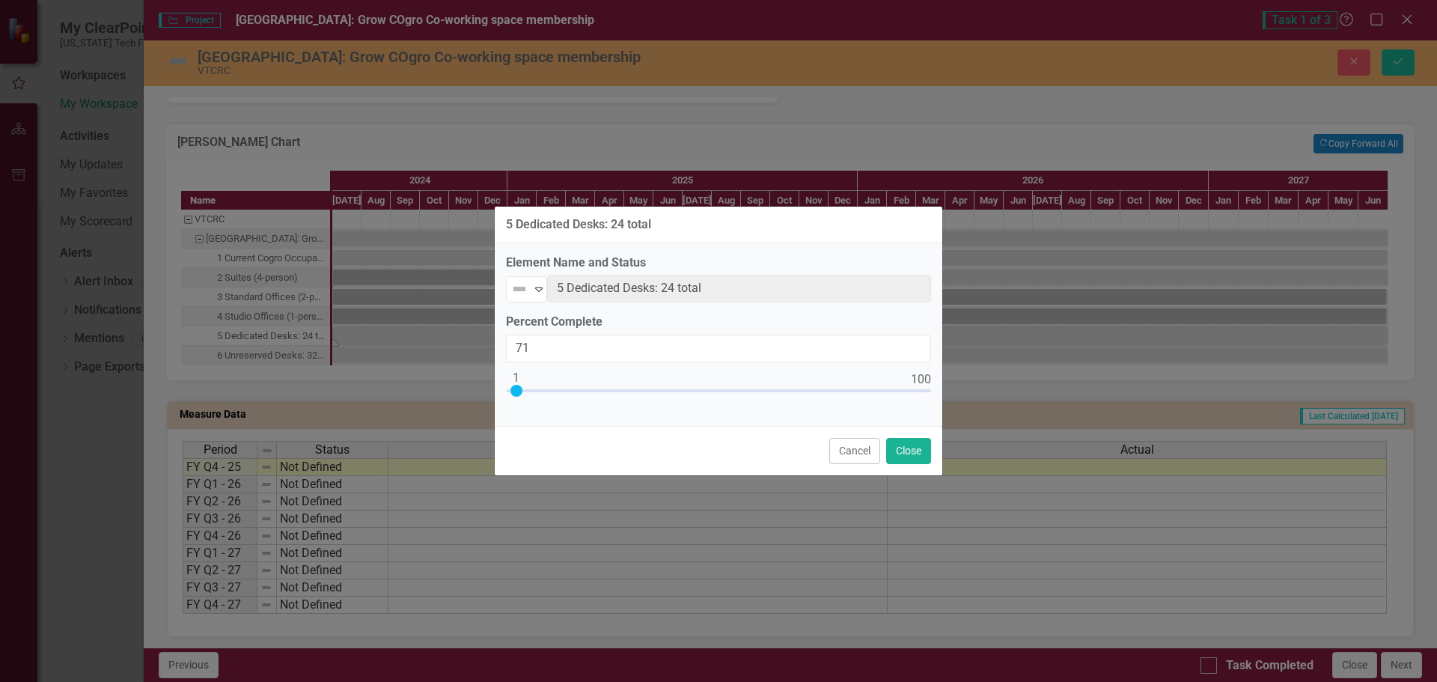
type input "100"
drag, startPoint x: 513, startPoint y: 390, endPoint x: 949, endPoint y: 390, distance: 436.2
click at [949, 390] on div "5 Dedicated Desks: 24 total Element Name and Status Not Defined Expand 5 Dedica…" at bounding box center [718, 341] width 1437 height 682
click at [918, 449] on button "Close" at bounding box center [908, 451] width 45 height 26
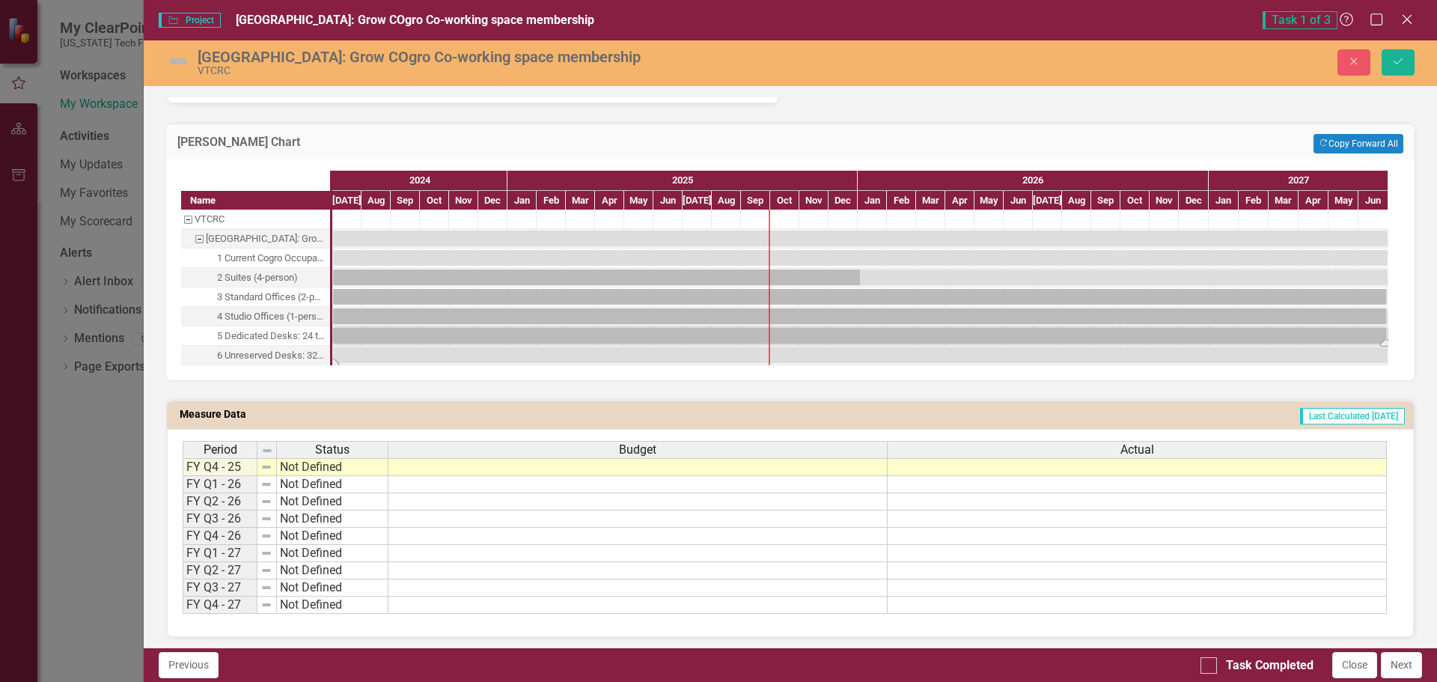
click at [418, 356] on div "Task: Start date: 2024-07-01 End date: 2027-06-30" at bounding box center [860, 355] width 1054 height 16
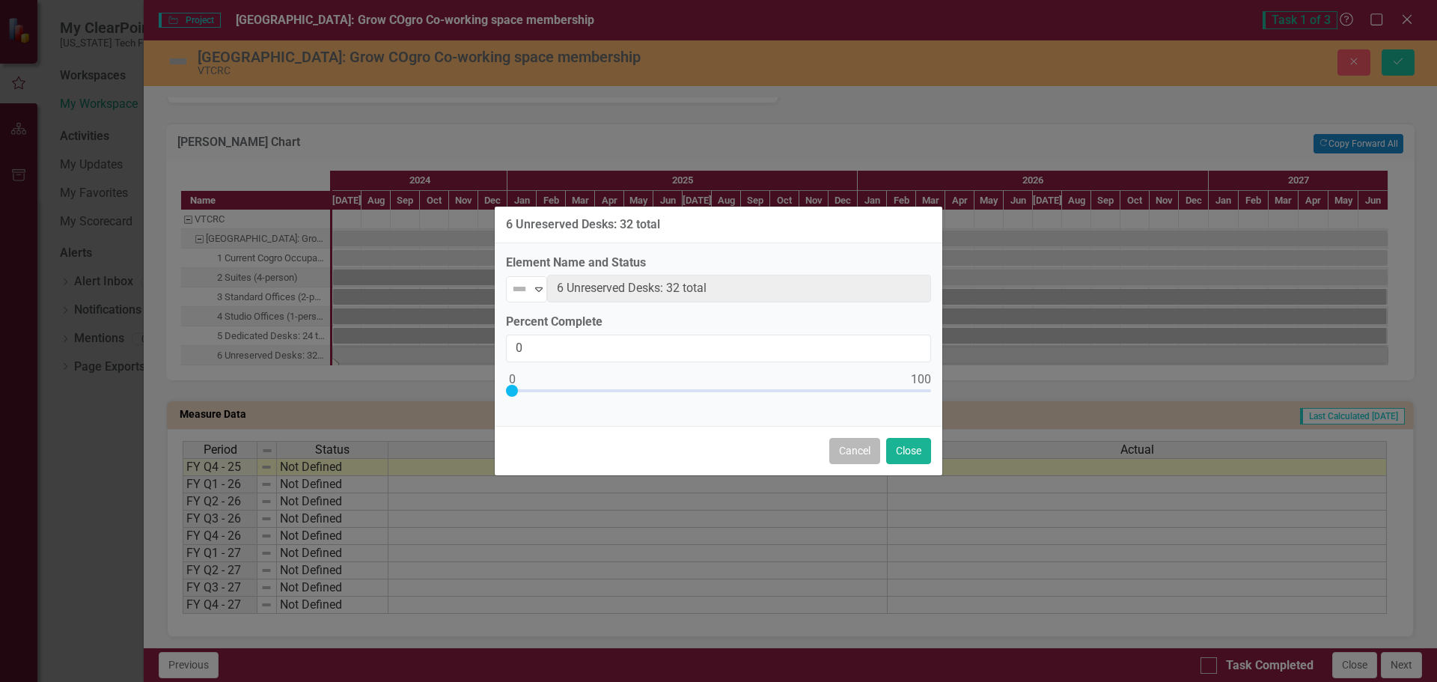
click at [860, 452] on button "Cancel" at bounding box center [854, 451] width 51 height 26
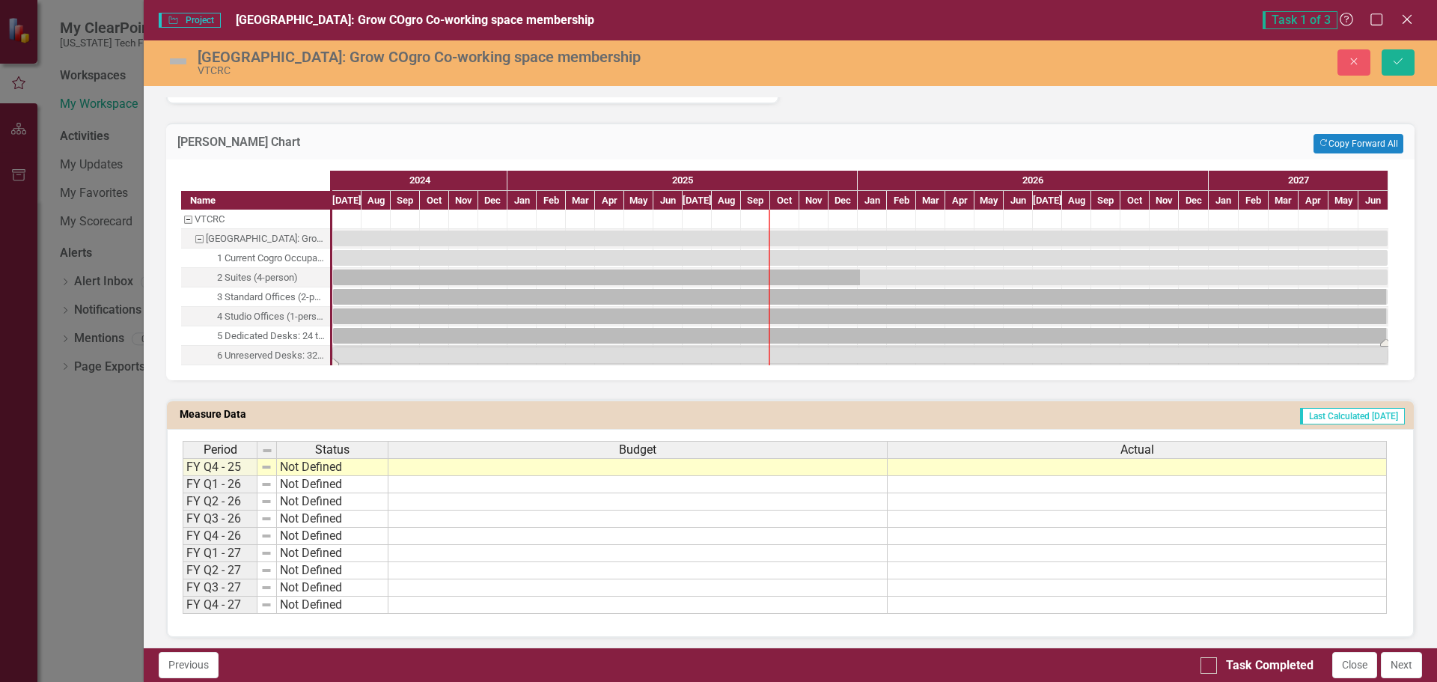
click at [691, 337] on div "Task: Start date: 2024-07-01 End date: 2027-06-30" at bounding box center [860, 336] width 1054 height 16
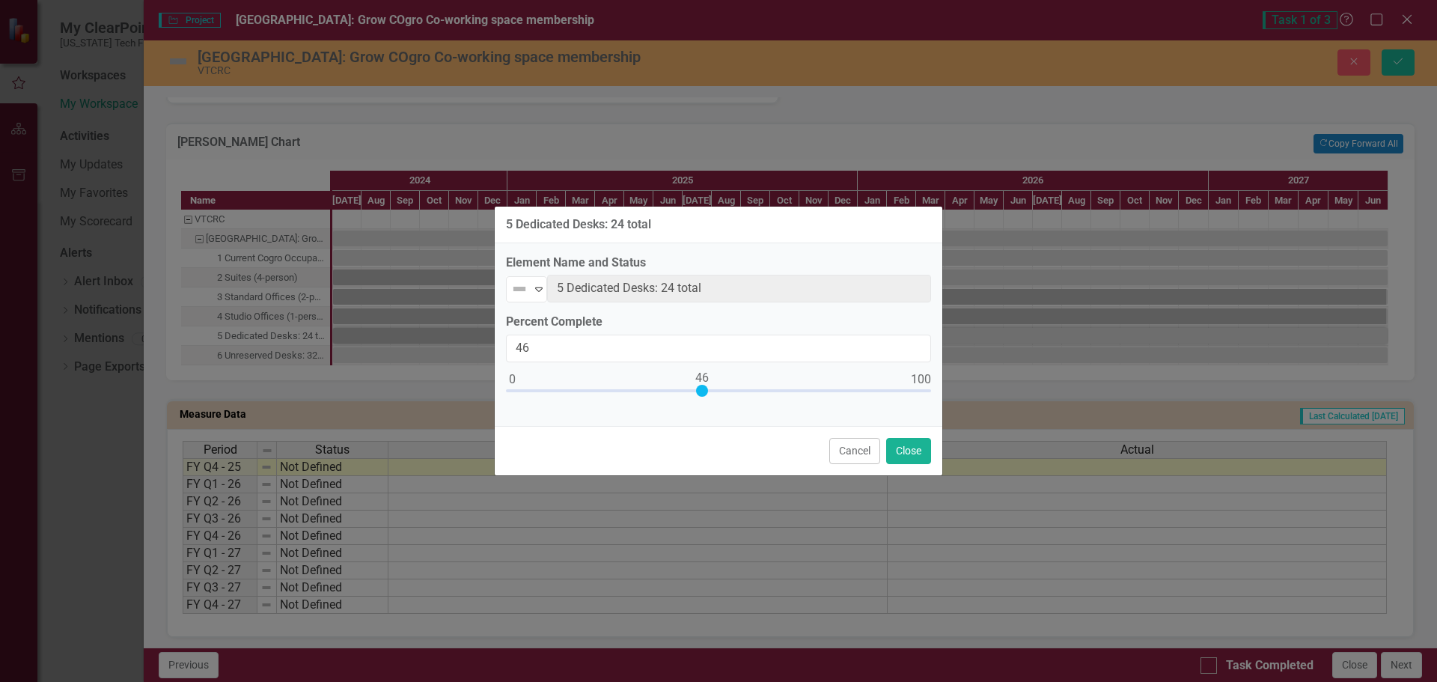
drag, startPoint x: 925, startPoint y: 391, endPoint x: 702, endPoint y: 398, distance: 223.1
click at [702, 398] on div at bounding box center [718, 394] width 425 height 19
click at [608, 352] on input "46" at bounding box center [718, 348] width 425 height 28
type input "050"
click at [897, 444] on button "Close" at bounding box center [908, 451] width 45 height 26
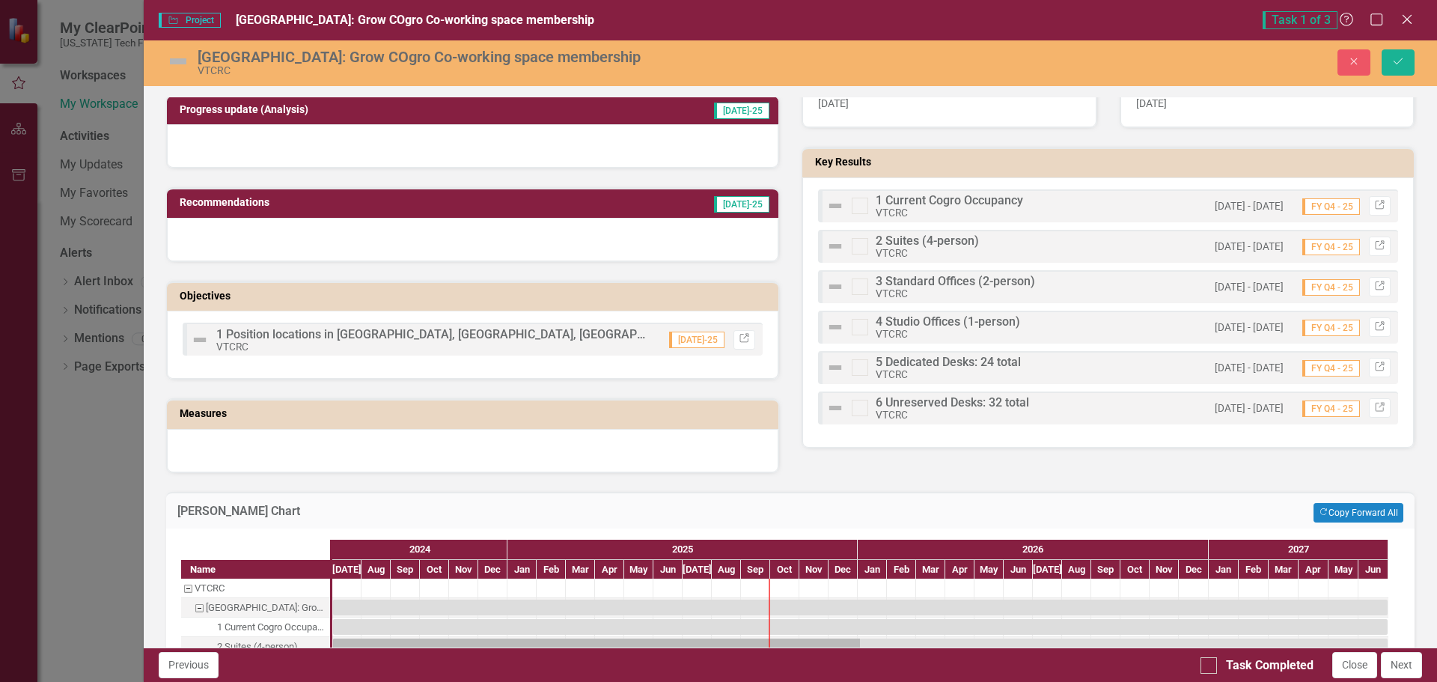
scroll to position [575, 0]
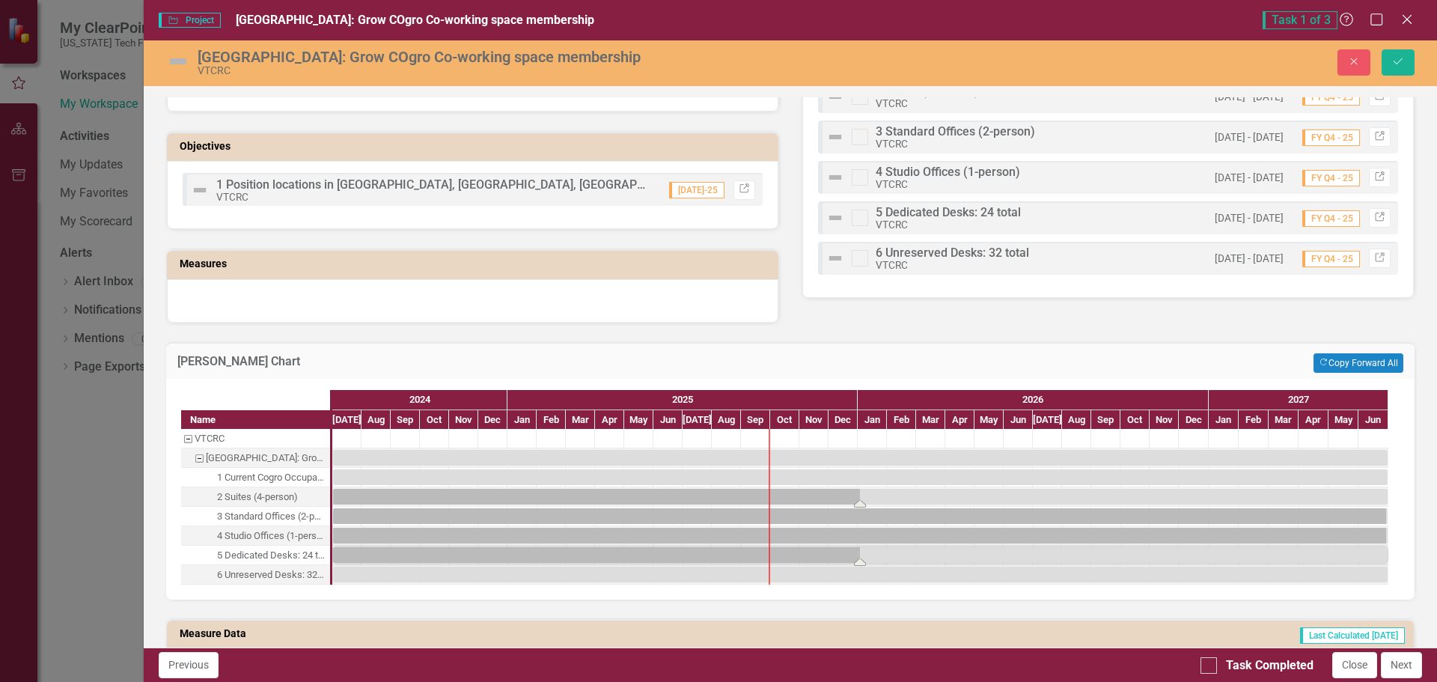
click at [833, 492] on div "Task: Start date: 2024-07-01 End date: 2027-06-30" at bounding box center [860, 497] width 1054 height 16
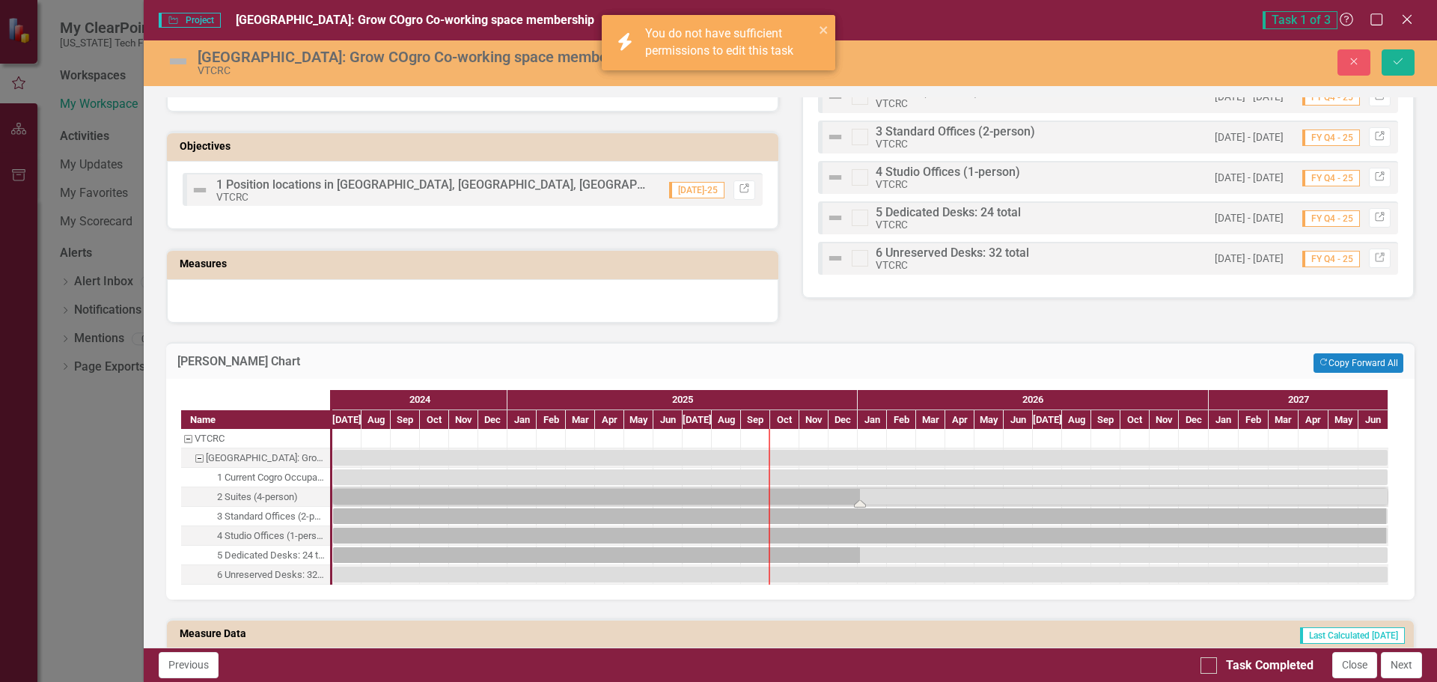
drag, startPoint x: 862, startPoint y: 504, endPoint x: 358, endPoint y: 490, distance: 503.7
click at [358, 491] on div "Task: Start date: 2024-07-01 End date: 2027-06-30" at bounding box center [860, 497] width 1054 height 16
click at [481, 491] on div "Task: Start date: 2024-07-01 End date: 2027-06-30" at bounding box center [860, 497] width 1054 height 16
click at [481, 492] on div "Task: Start date: 2024-07-01 End date: 2027-06-30" at bounding box center [860, 497] width 1054 height 16
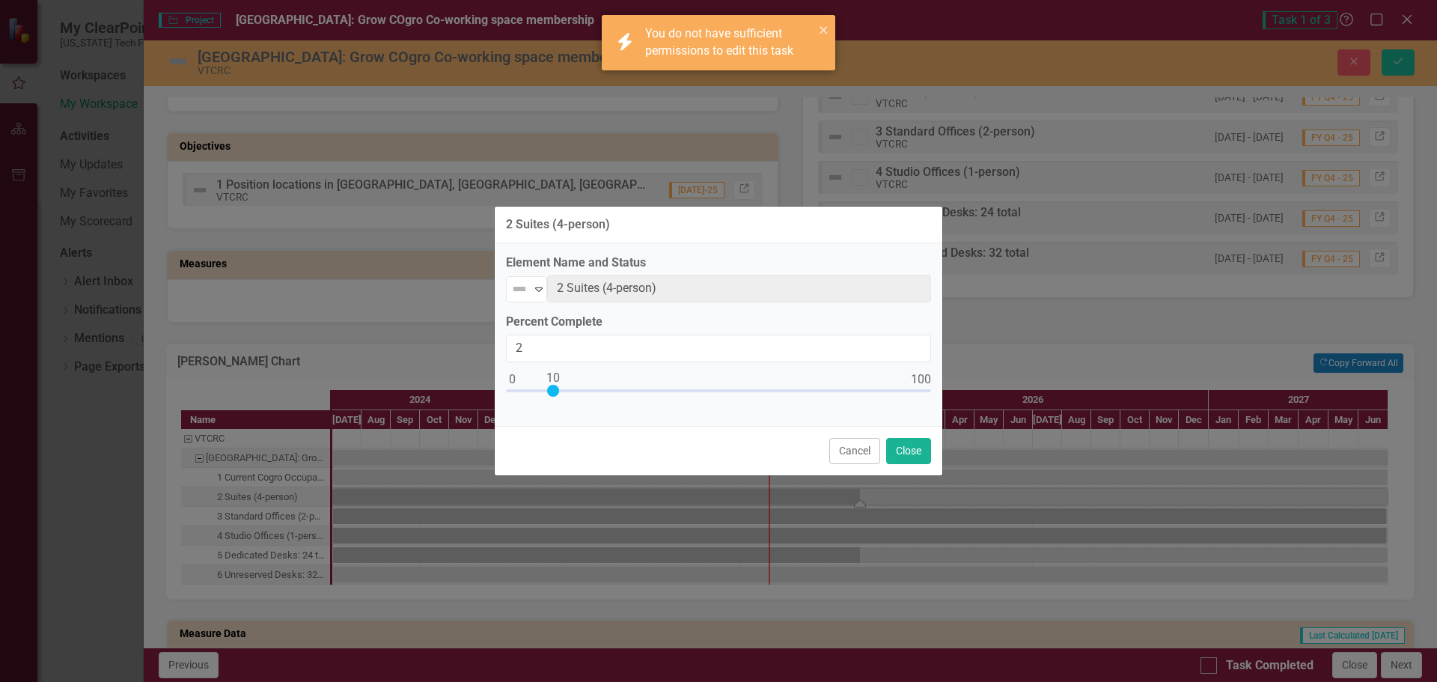
drag, startPoint x: 715, startPoint y: 390, endPoint x: 575, endPoint y: 396, distance: 140.8
click at [444, 394] on div "2 Suites (4-person) Element Name and Status Not Defined Expand 2 Suites (4-pers…" at bounding box center [718, 341] width 1437 height 682
type input "0"
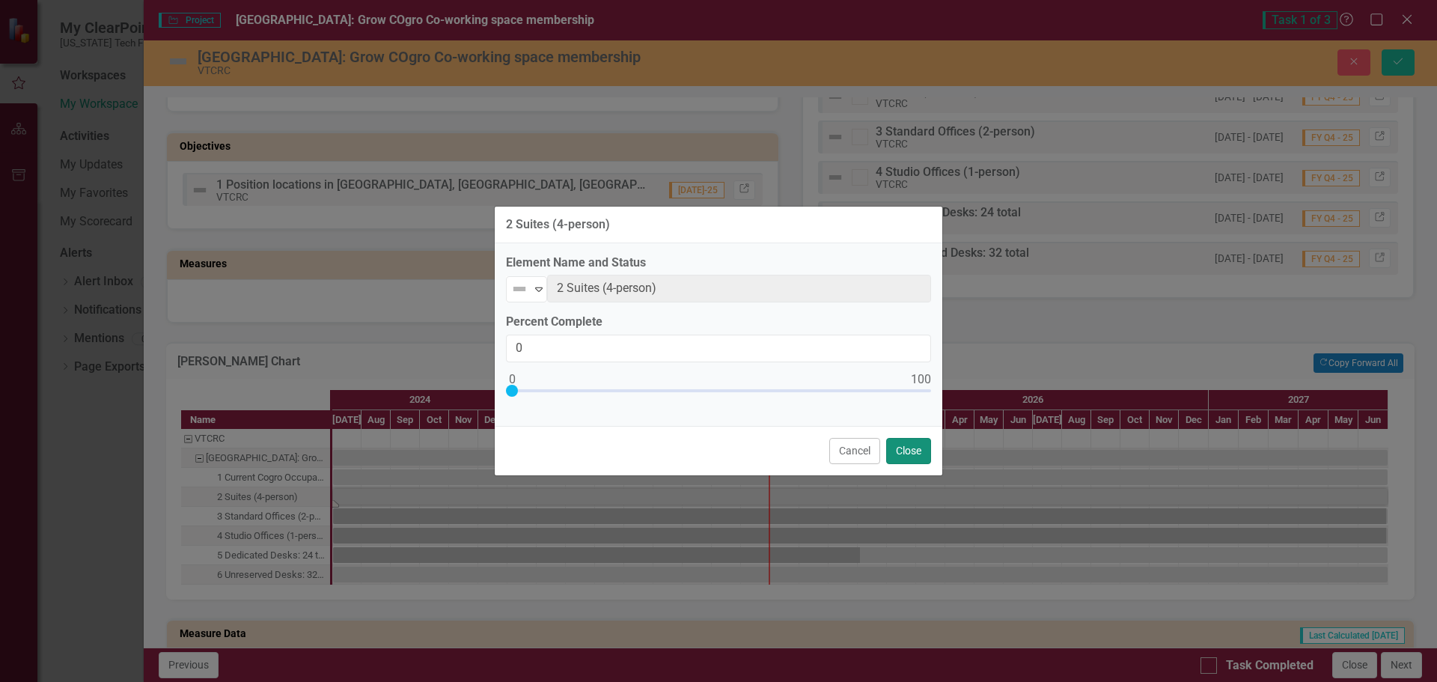
click at [905, 441] on button "Close" at bounding box center [908, 451] width 45 height 26
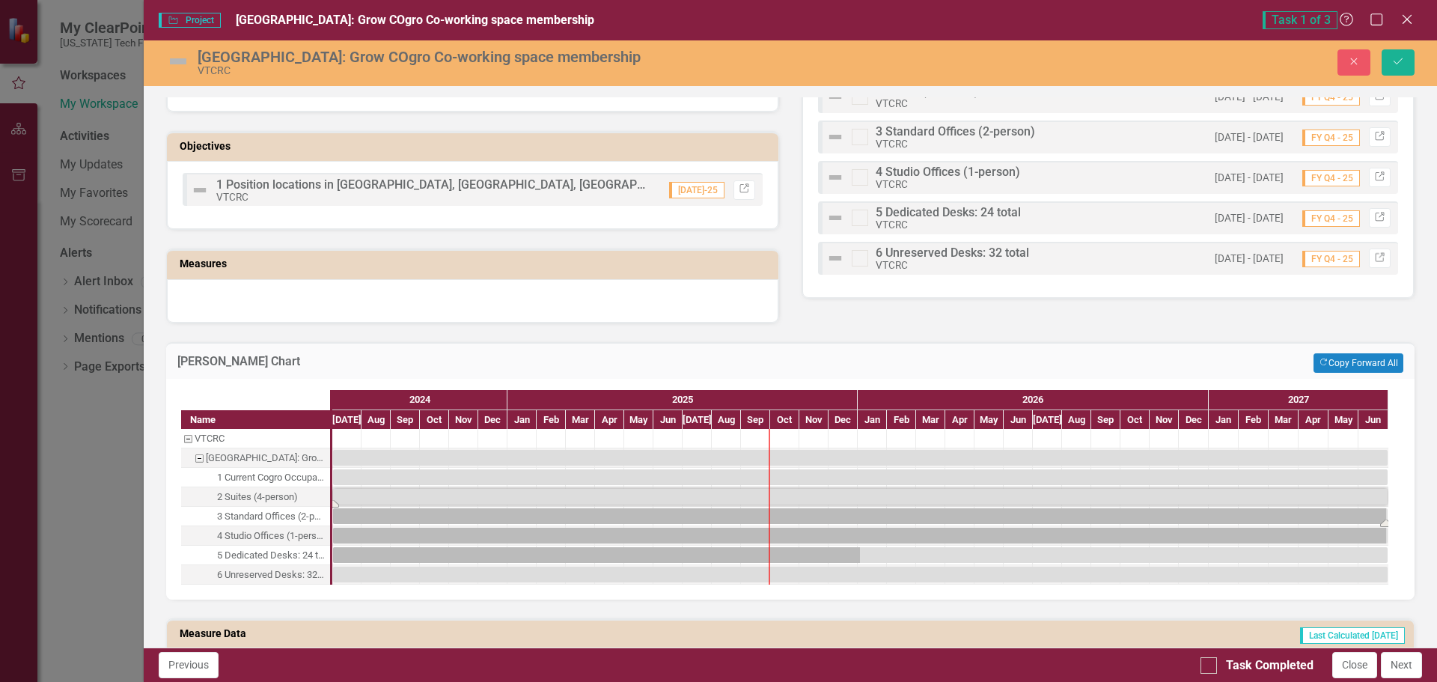
click at [672, 518] on div "Task: Start date: 2024-07-01 End date: 2027-06-30" at bounding box center [860, 516] width 1054 height 16
click at [667, 518] on div "Task: Start date: 2024-07-01 End date: 2027-06-30" at bounding box center [860, 516] width 1054 height 16
click at [641, 516] on div "Task: Start date: 2024-07-01 End date: 2027-06-30" at bounding box center [860, 516] width 1054 height 16
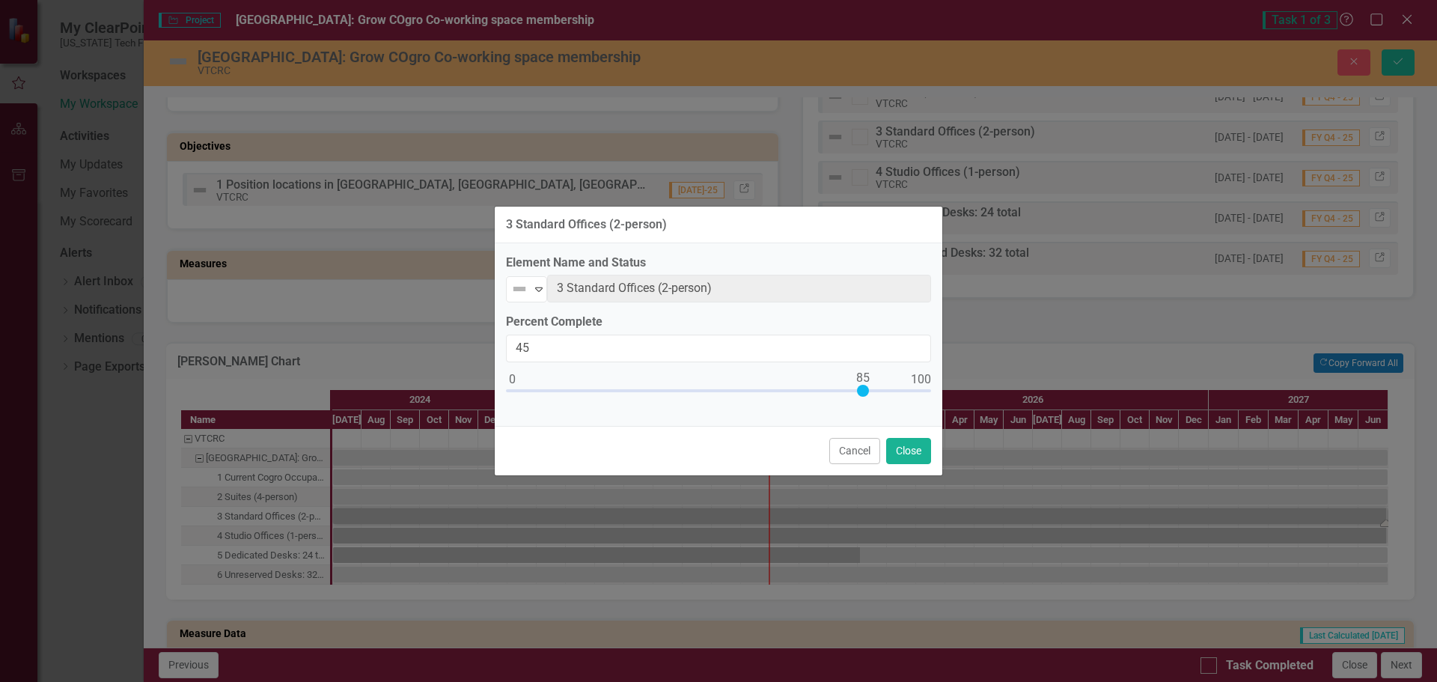
type input "0"
drag, startPoint x: 924, startPoint y: 391, endPoint x: 400, endPoint y: 432, distance: 526.1
click at [400, 432] on div "3 Standard Offices (2-person) Element Name and Status Not Defined Expand 3 Stan…" at bounding box center [718, 341] width 1437 height 682
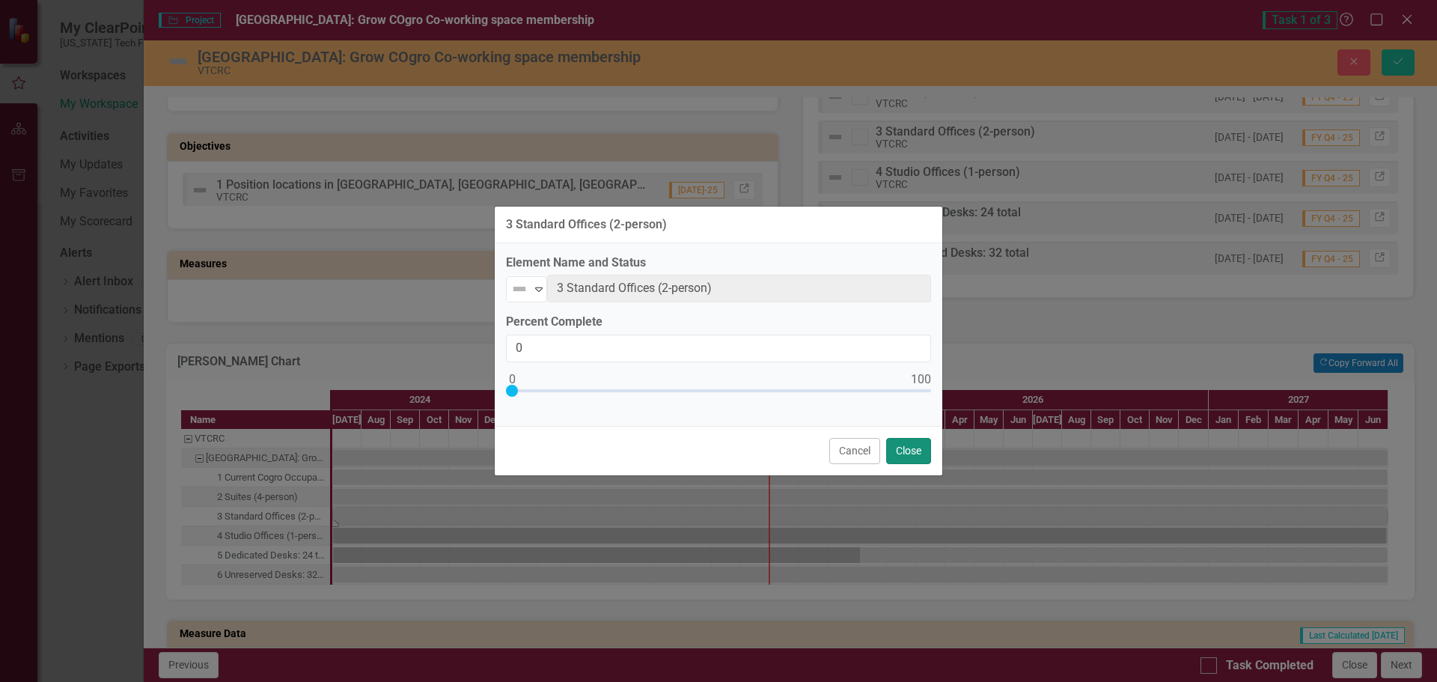
click at [908, 447] on button "Close" at bounding box center [908, 451] width 45 height 26
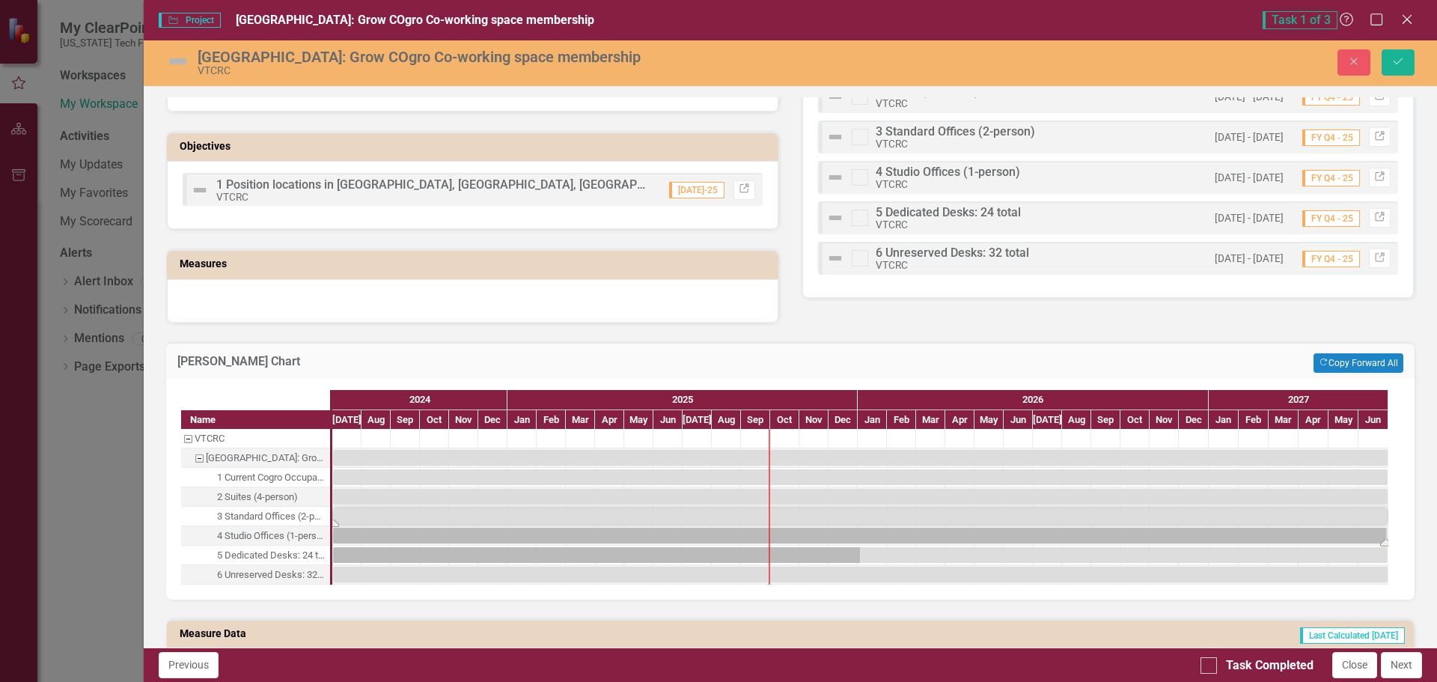
click at [722, 535] on div "Task: Start date: 2024-07-01 End date: 2027-06-30" at bounding box center [860, 535] width 1054 height 16
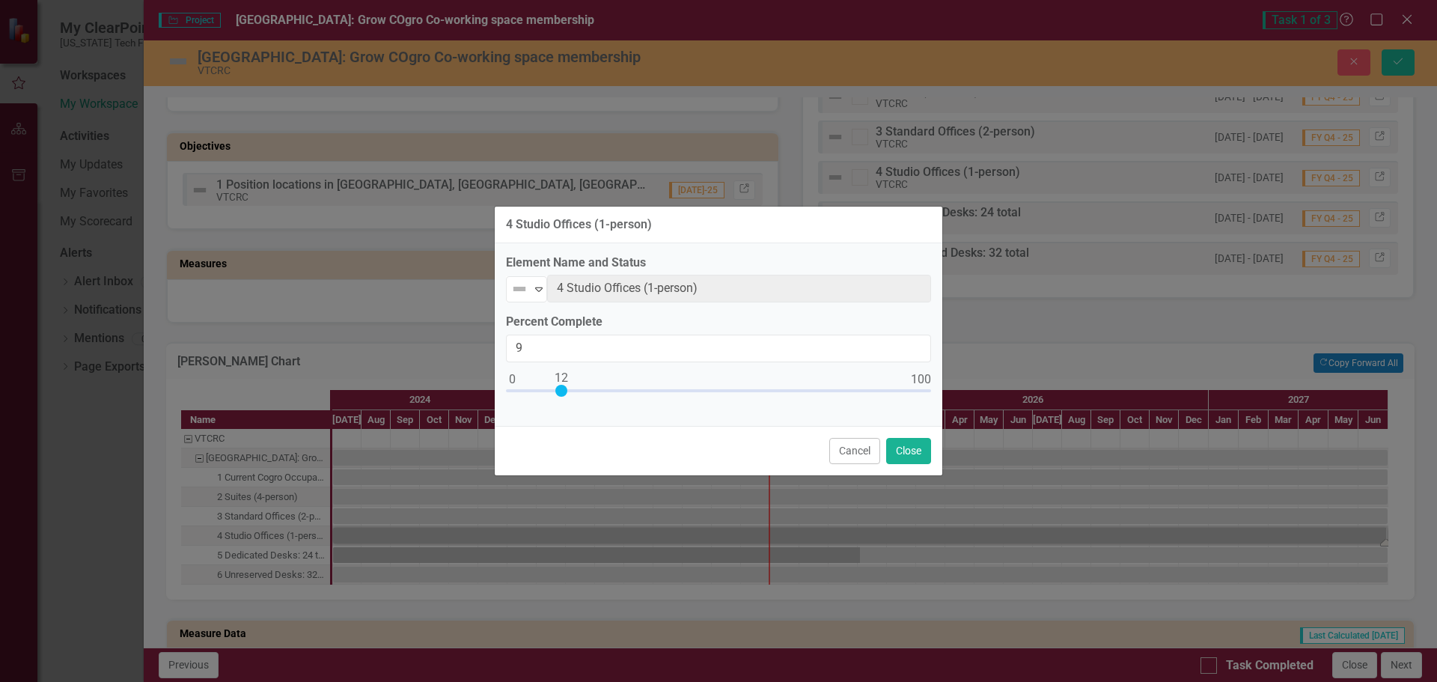
drag, startPoint x: 922, startPoint y: 389, endPoint x: 747, endPoint y: 435, distance: 181.1
click at [486, 403] on div "4 Studio Offices (1-person) Element Name and Status Not Defined Expand 4 Studio…" at bounding box center [718, 341] width 1437 height 682
type input "0"
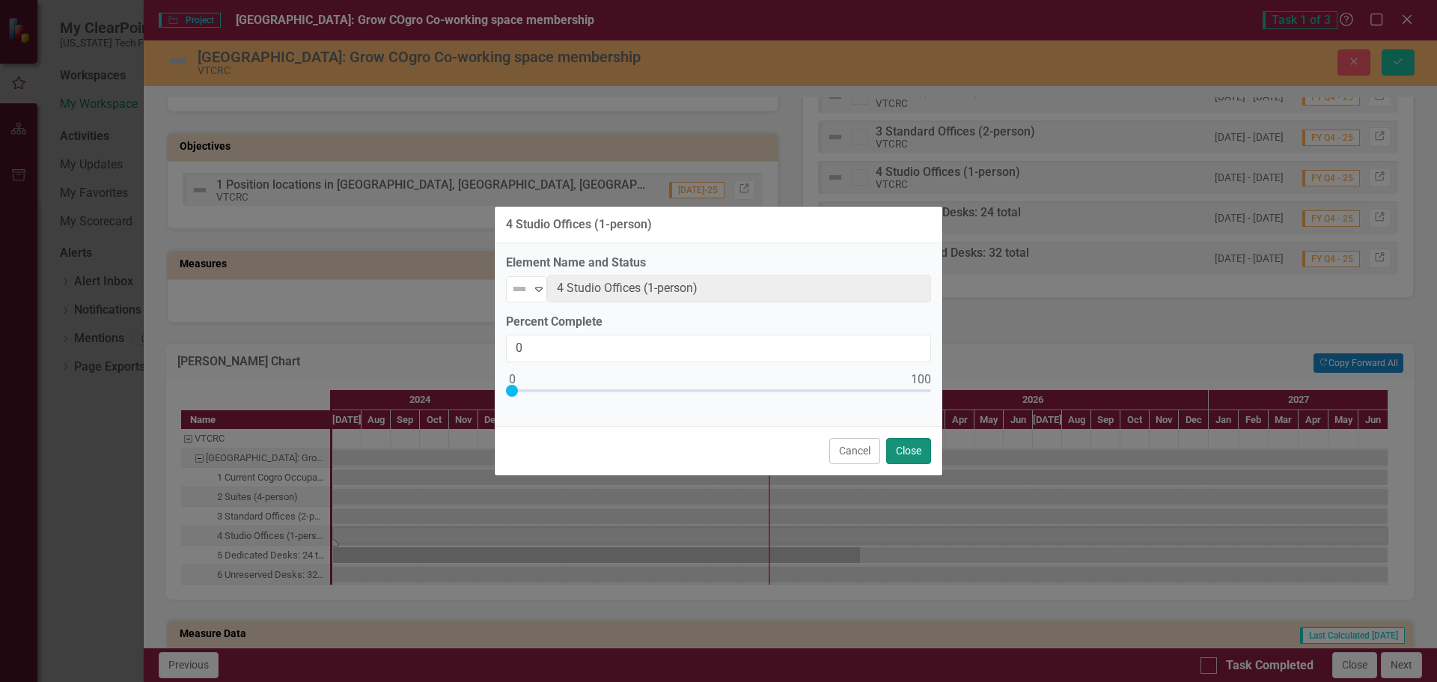
click at [907, 451] on button "Close" at bounding box center [908, 451] width 45 height 26
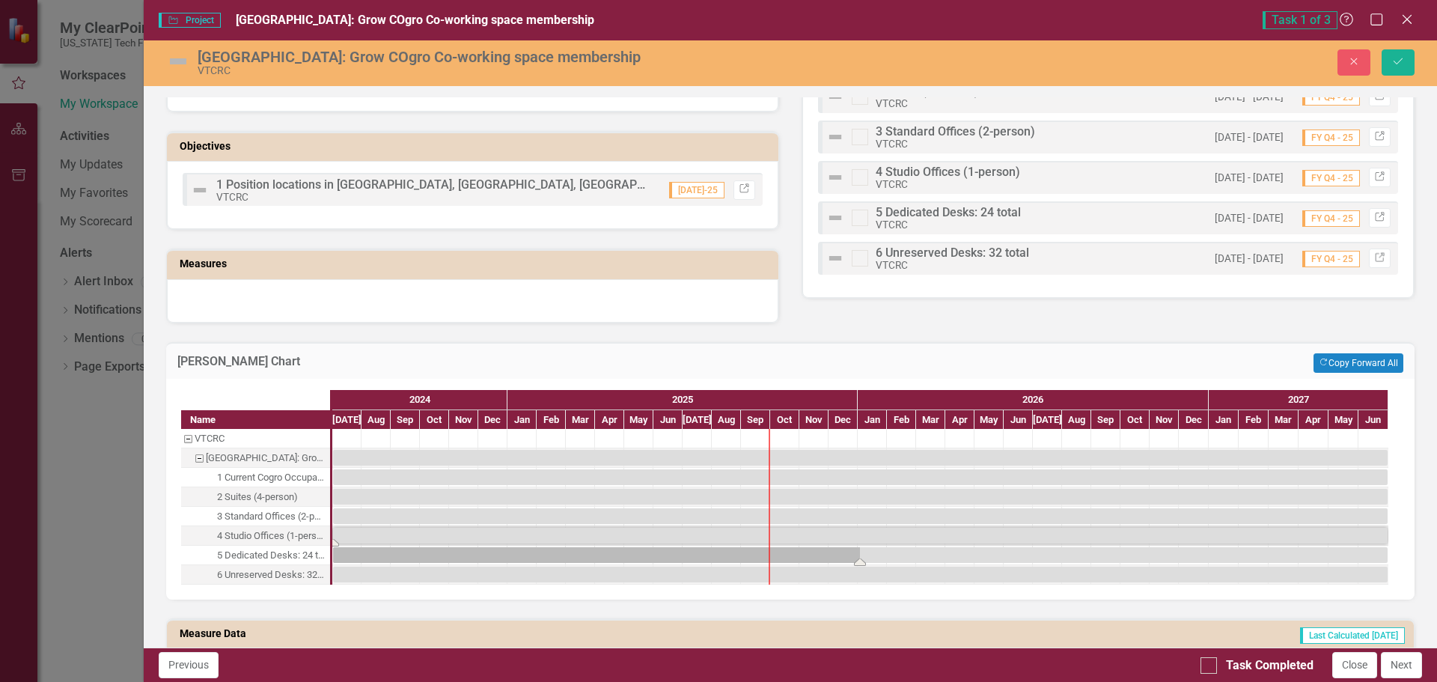
click at [750, 557] on div "Task: Start date: 2024-07-01 End date: 2027-06-30" at bounding box center [860, 555] width 1054 height 16
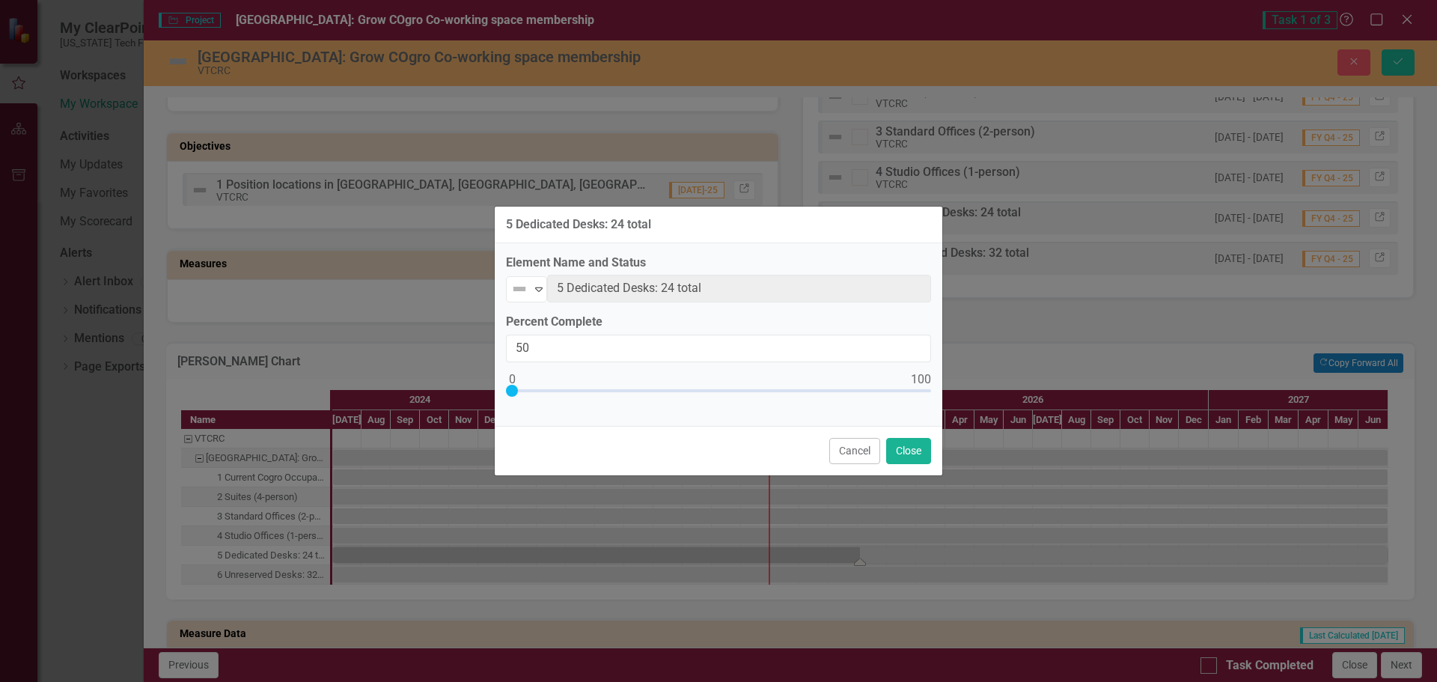
type input "0"
drag, startPoint x: 474, startPoint y: 391, endPoint x: 516, endPoint y: 413, distance: 47.2
click at [377, 397] on div "5 Dedicated Desks: 24 total Element Name and Status Not Defined Expand 5 Dedica…" at bounding box center [718, 341] width 1437 height 682
click at [928, 456] on button "Close" at bounding box center [908, 451] width 45 height 26
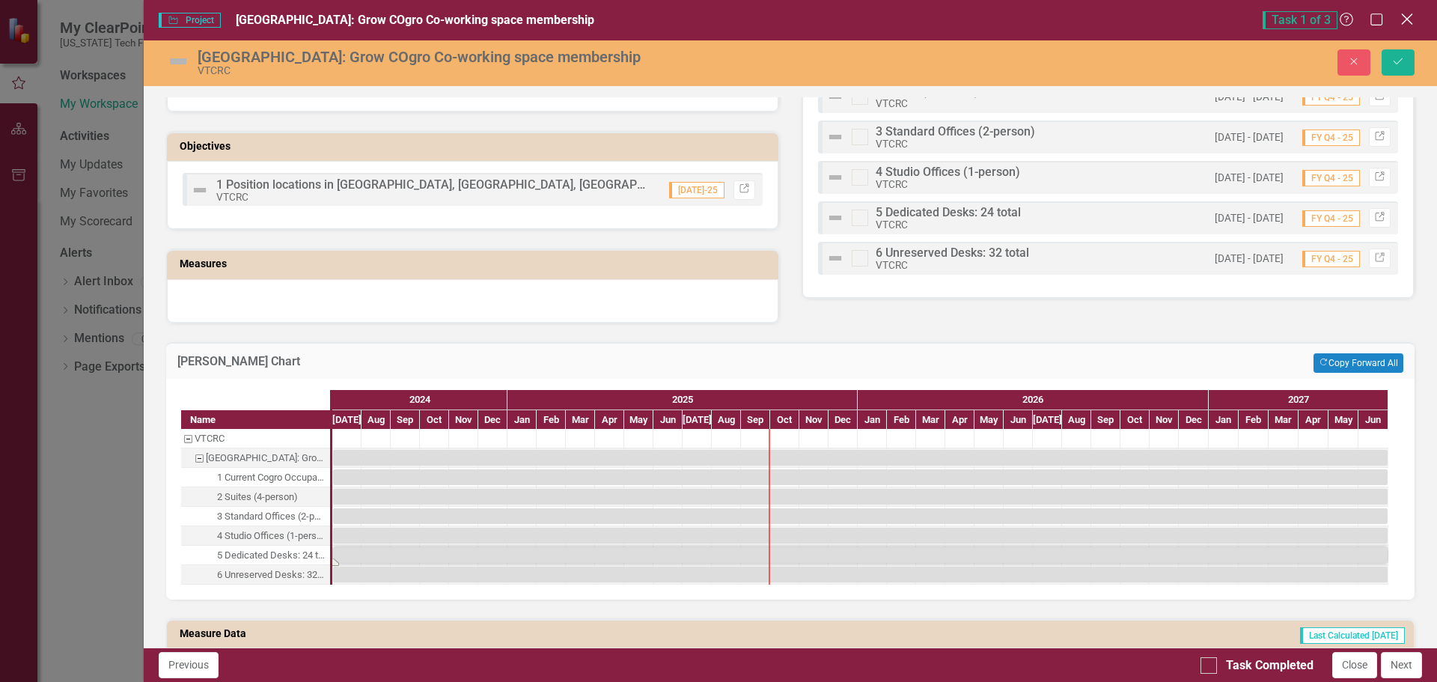
click at [1405, 20] on icon at bounding box center [1406, 18] width 11 height 11
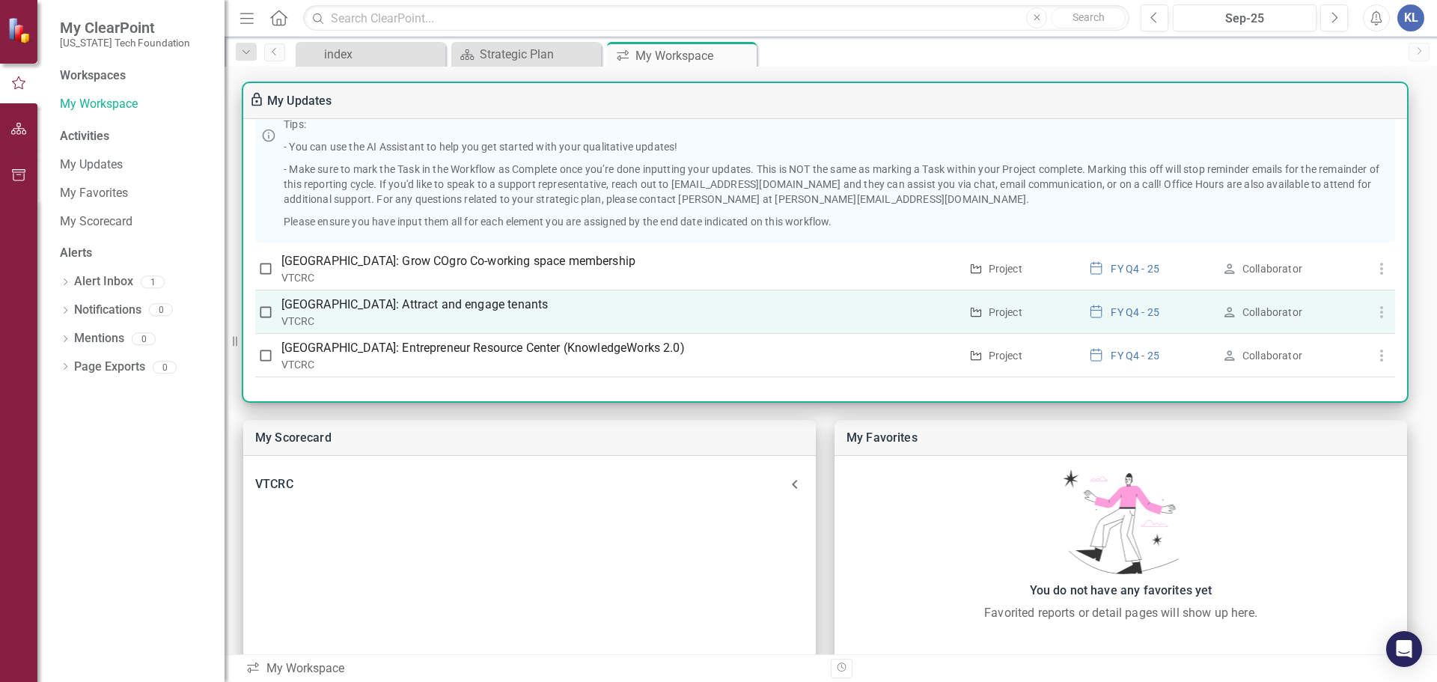
scroll to position [75, 0]
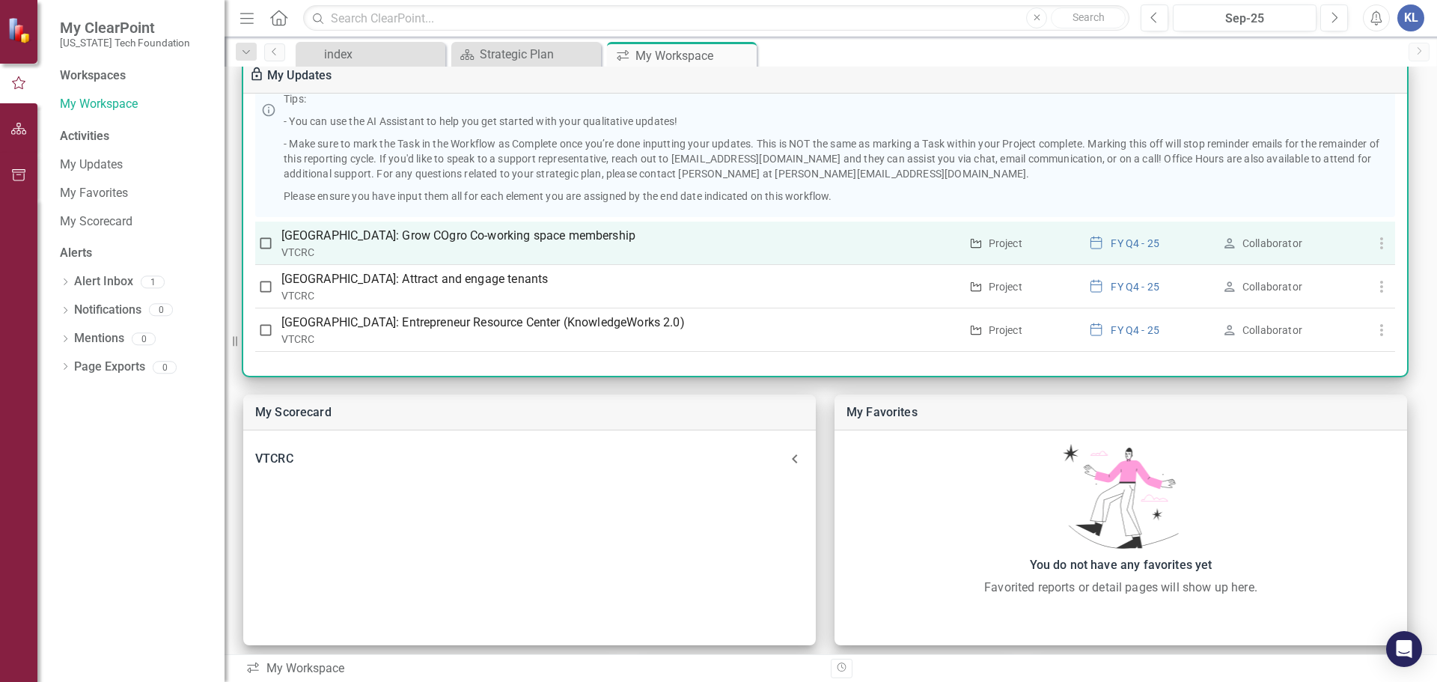
click at [444, 238] on p "[GEOGRAPHIC_DATA]: Grow COgro Co-working space membership" at bounding box center [620, 236] width 678 height 18
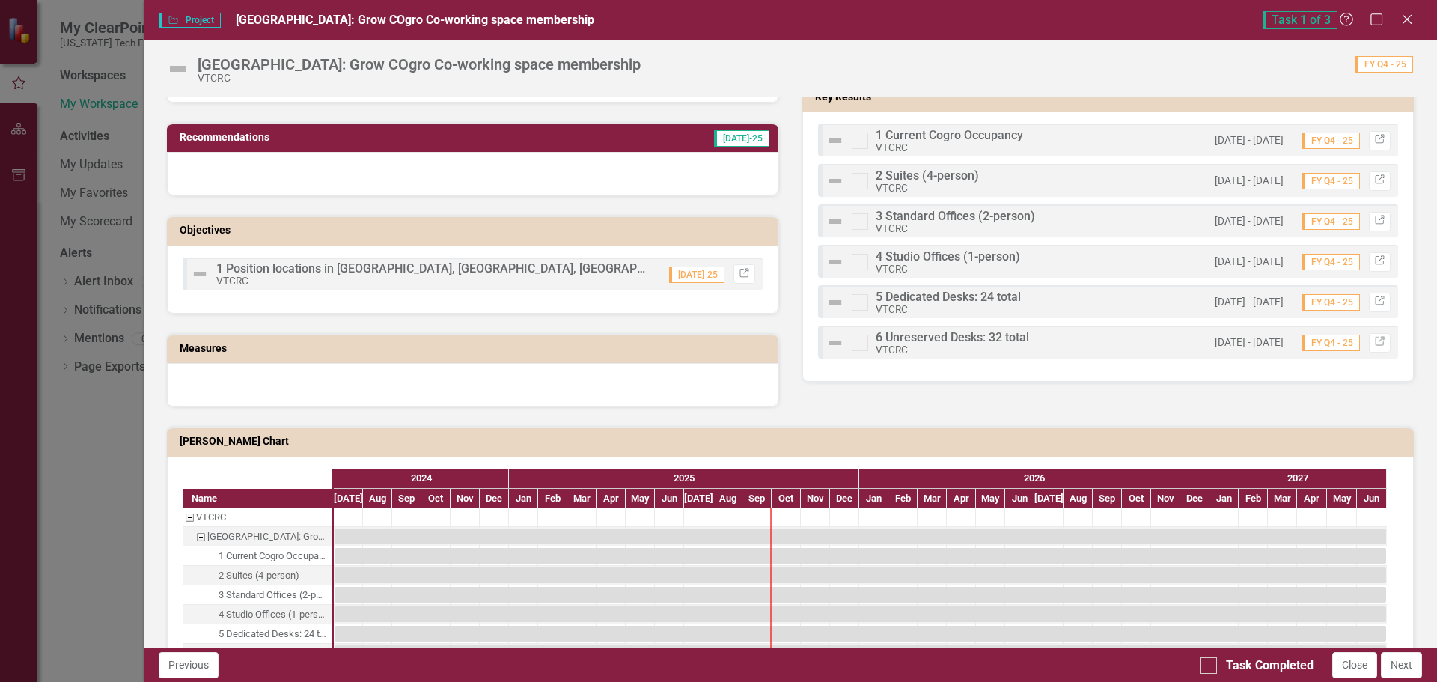
scroll to position [599, 0]
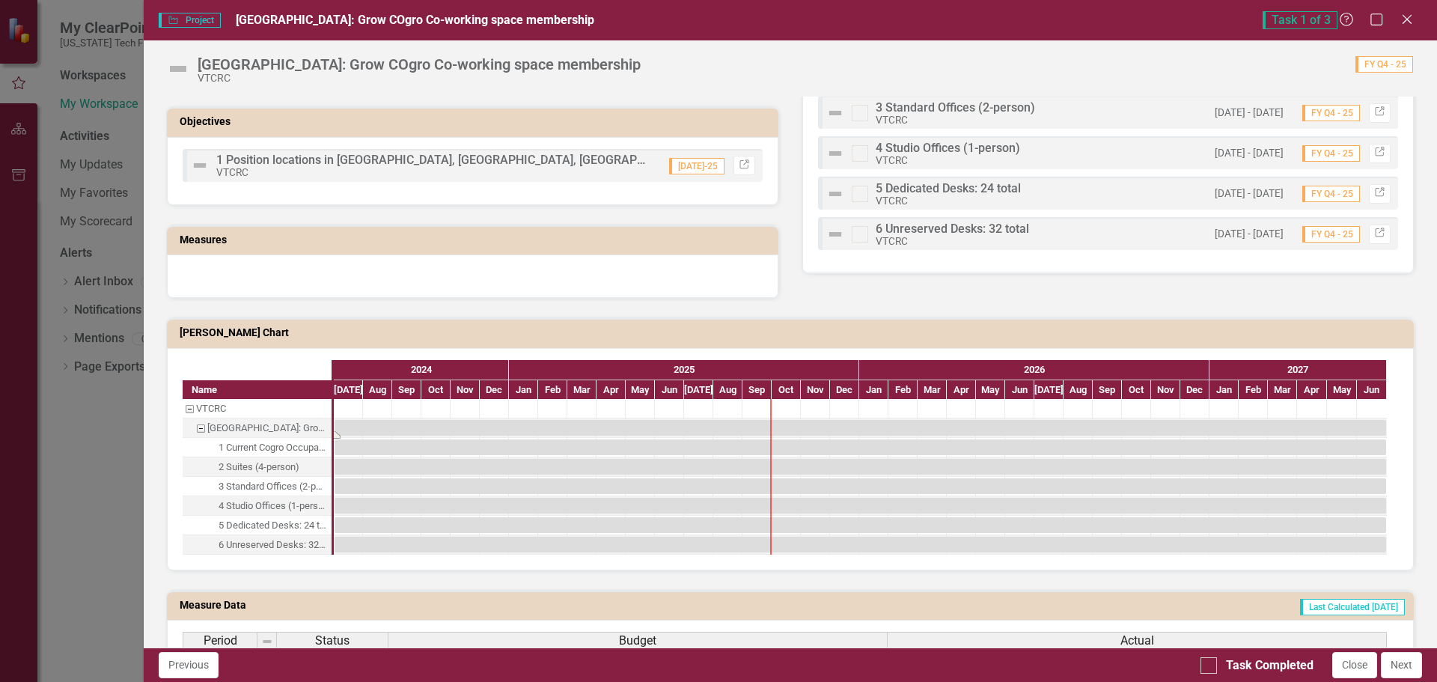
click at [433, 425] on div "Task: Start date: 2024-07-01 End date: 2027-06-30" at bounding box center [859, 428] width 1051 height 16
click at [442, 448] on div "Task: Start date: 2024-07-01 End date: 2027-06-30" at bounding box center [859, 447] width 1051 height 16
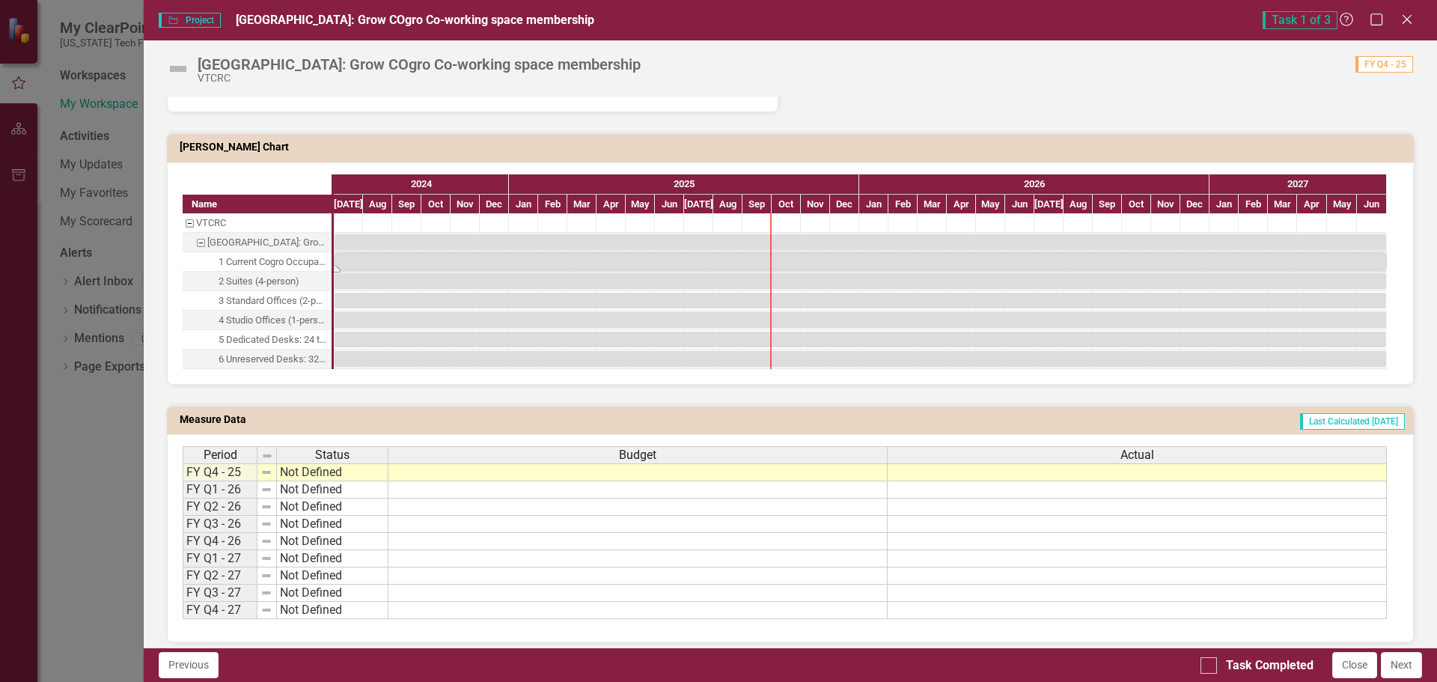
scroll to position [795, 0]
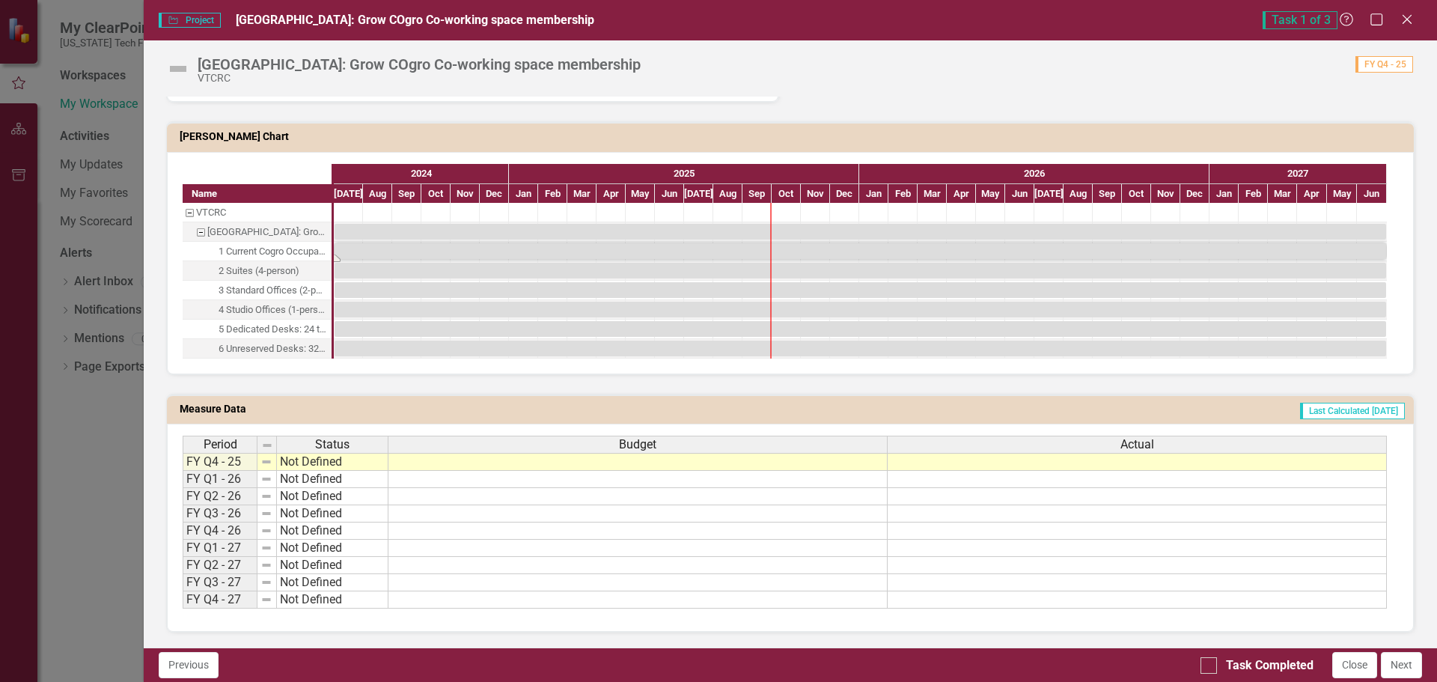
click at [462, 493] on td at bounding box center [637, 496] width 499 height 17
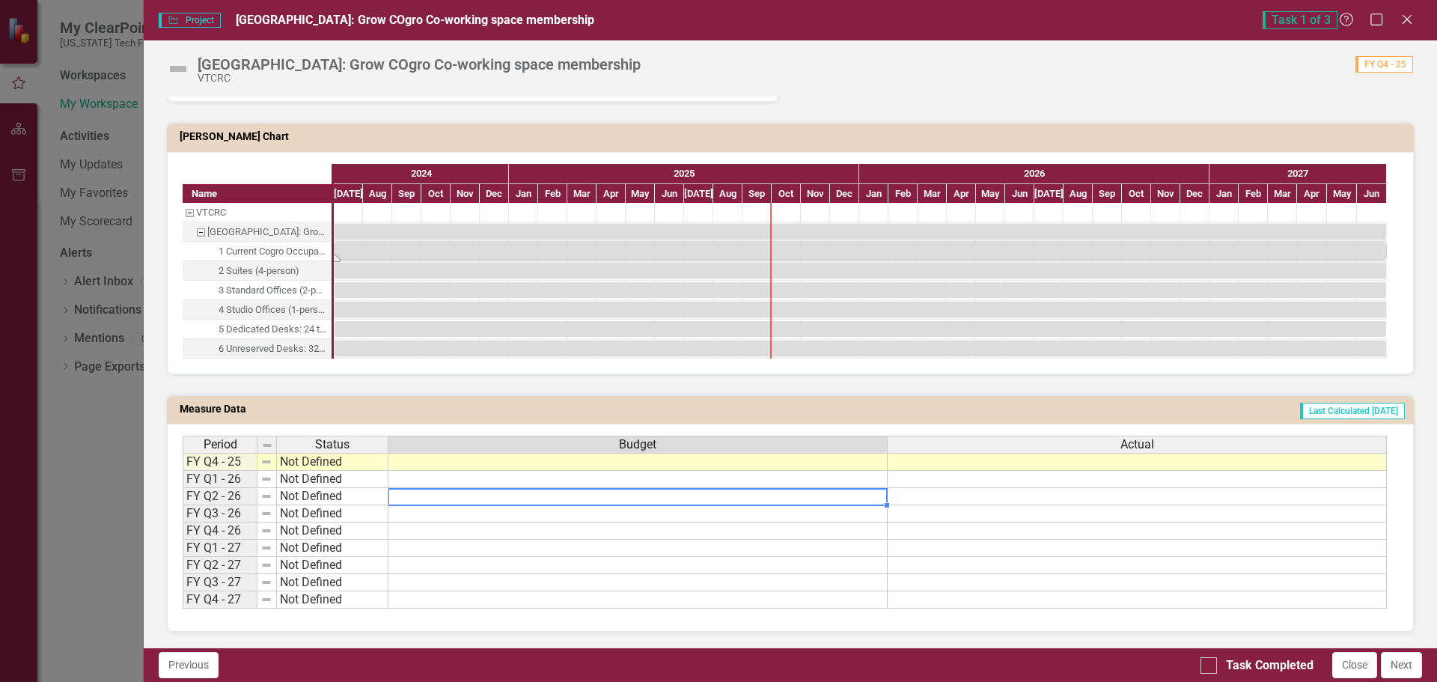
click at [671, 498] on td at bounding box center [637, 496] width 499 height 17
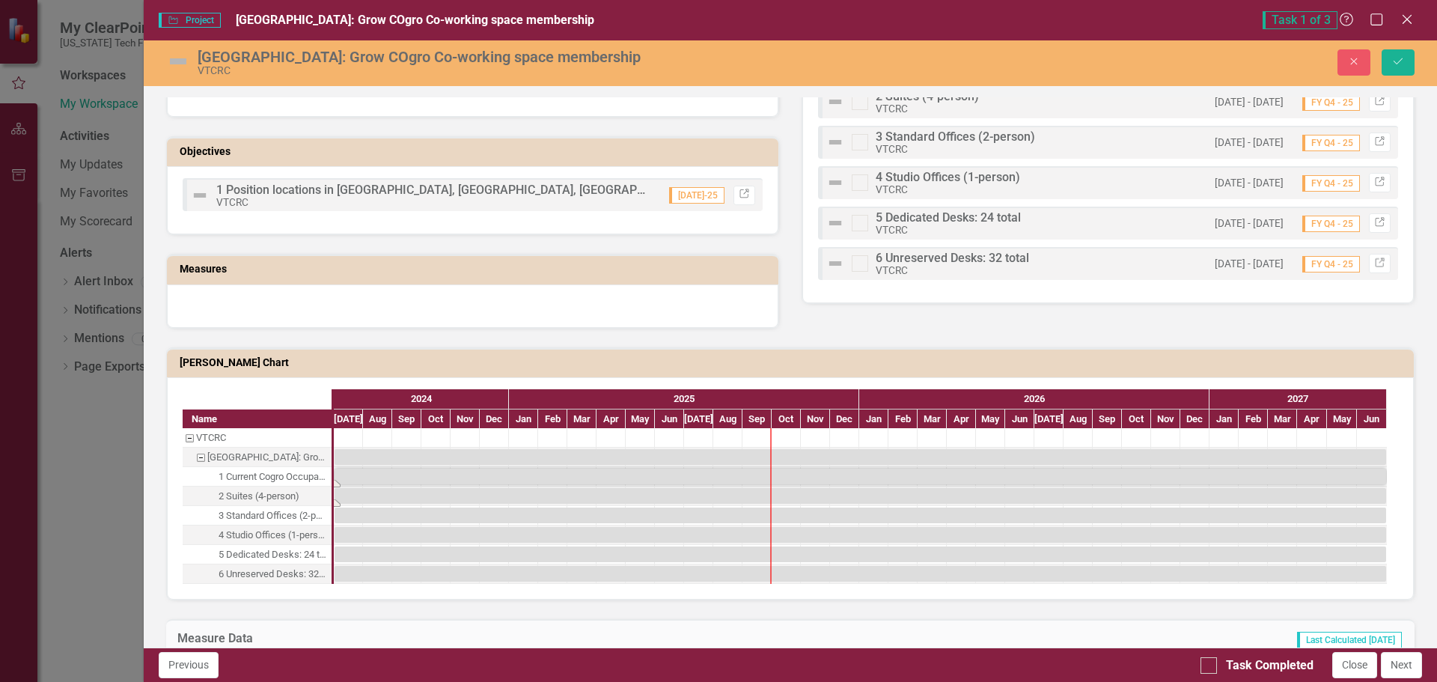
scroll to position [495, 0]
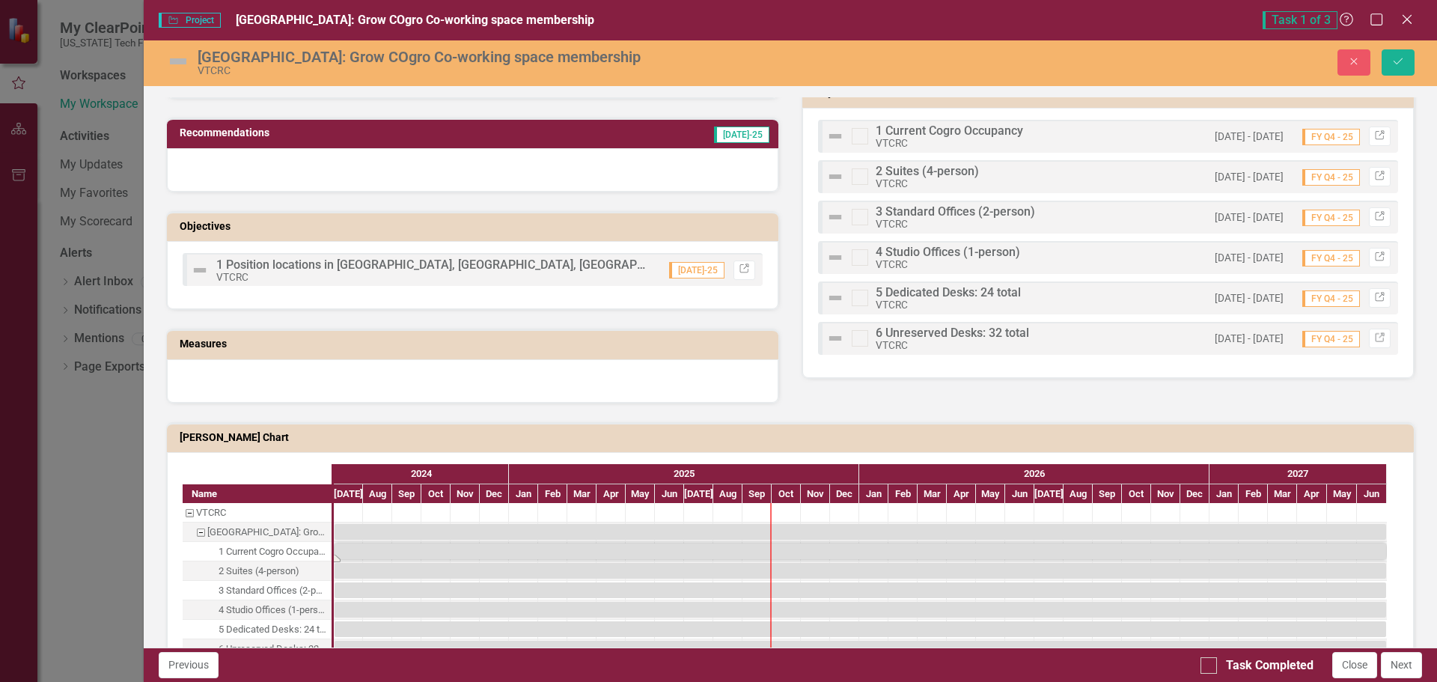
click at [835, 135] on img at bounding box center [835, 136] width 18 height 18
click at [832, 137] on img at bounding box center [835, 136] width 18 height 18
click at [829, 136] on img at bounding box center [835, 136] width 18 height 18
click at [828, 131] on img at bounding box center [835, 136] width 18 height 18
click at [1374, 137] on icon "Link" at bounding box center [1379, 136] width 11 height 9
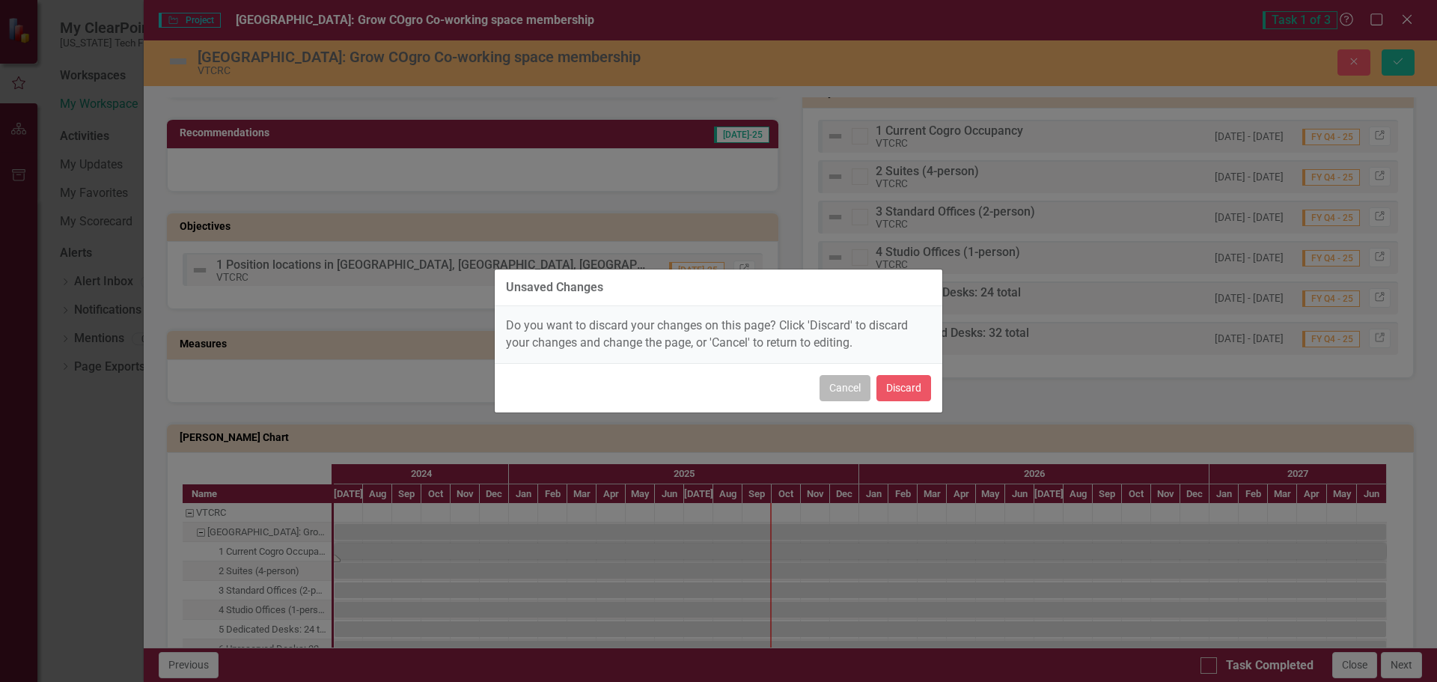
click at [836, 382] on button "Cancel" at bounding box center [844, 388] width 51 height 26
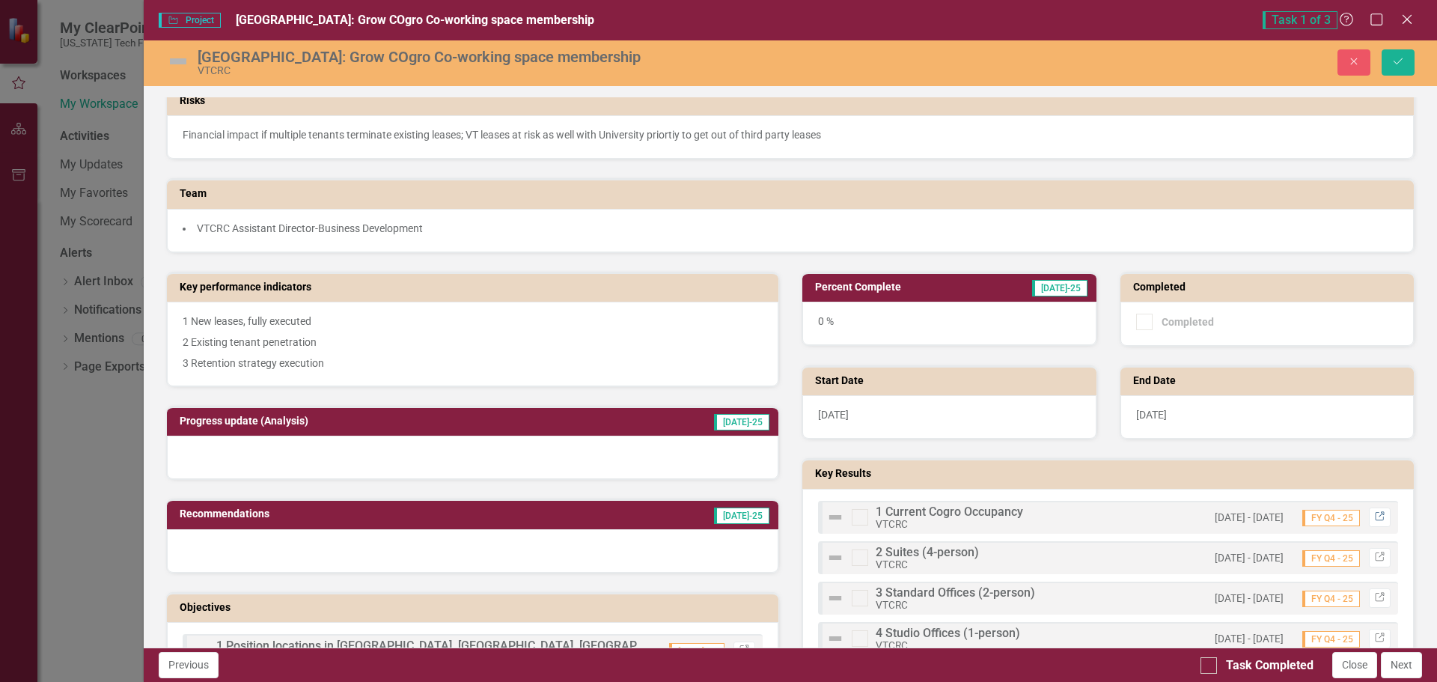
scroll to position [299, 0]
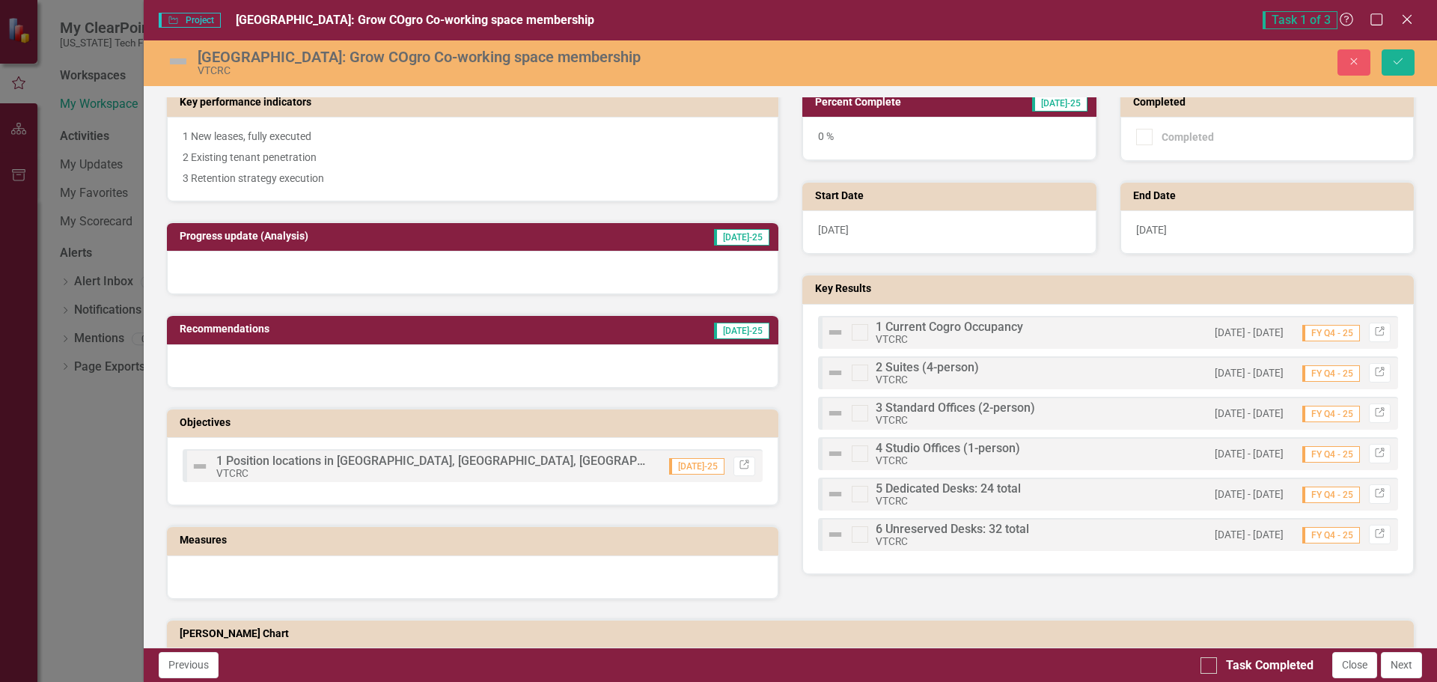
click at [832, 330] on img at bounding box center [835, 332] width 18 height 18
click at [853, 335] on div at bounding box center [859, 332] width 16 height 16
click at [993, 336] on div "1 Current Cogro Occupancy VTCRC" at bounding box center [948, 333] width 147 height 24
click at [1374, 333] on icon "Link" at bounding box center [1379, 332] width 11 height 9
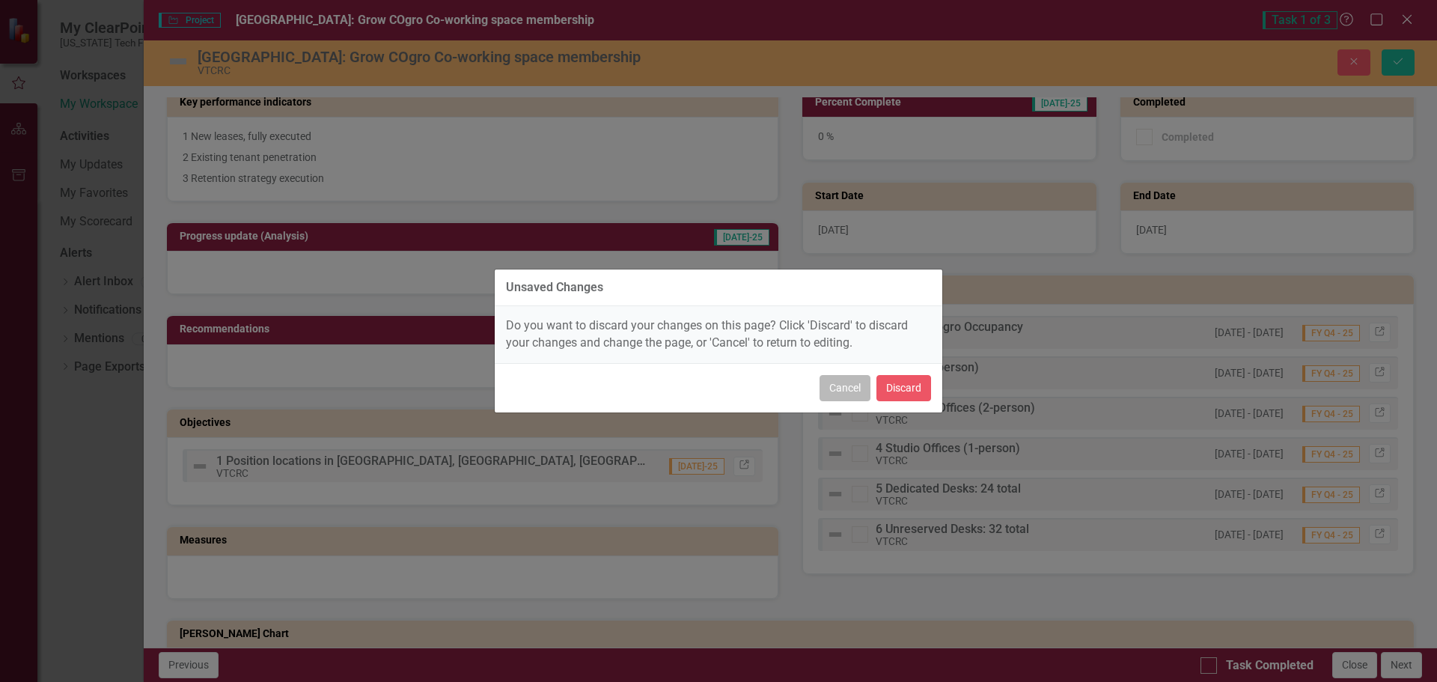
click at [842, 391] on button "Cancel" at bounding box center [844, 388] width 51 height 26
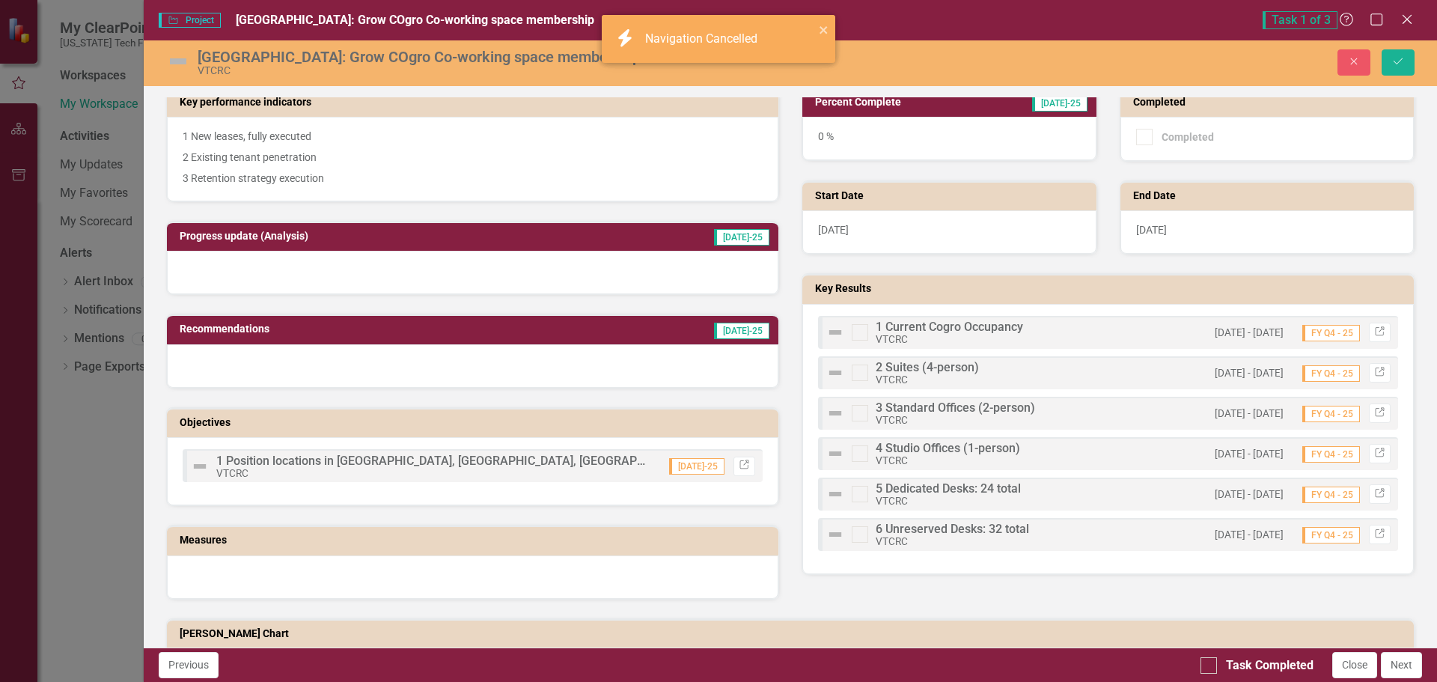
click at [201, 465] on img at bounding box center [200, 466] width 18 height 18
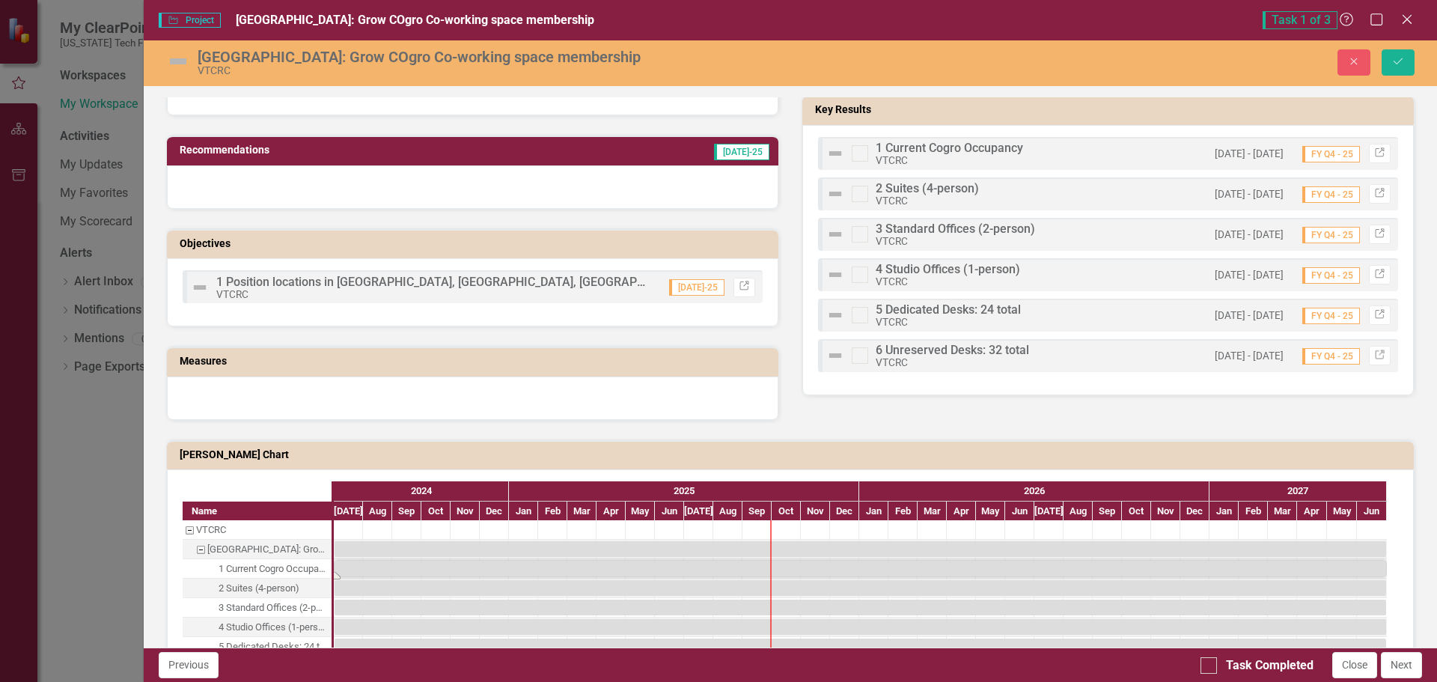
scroll to position [524, 0]
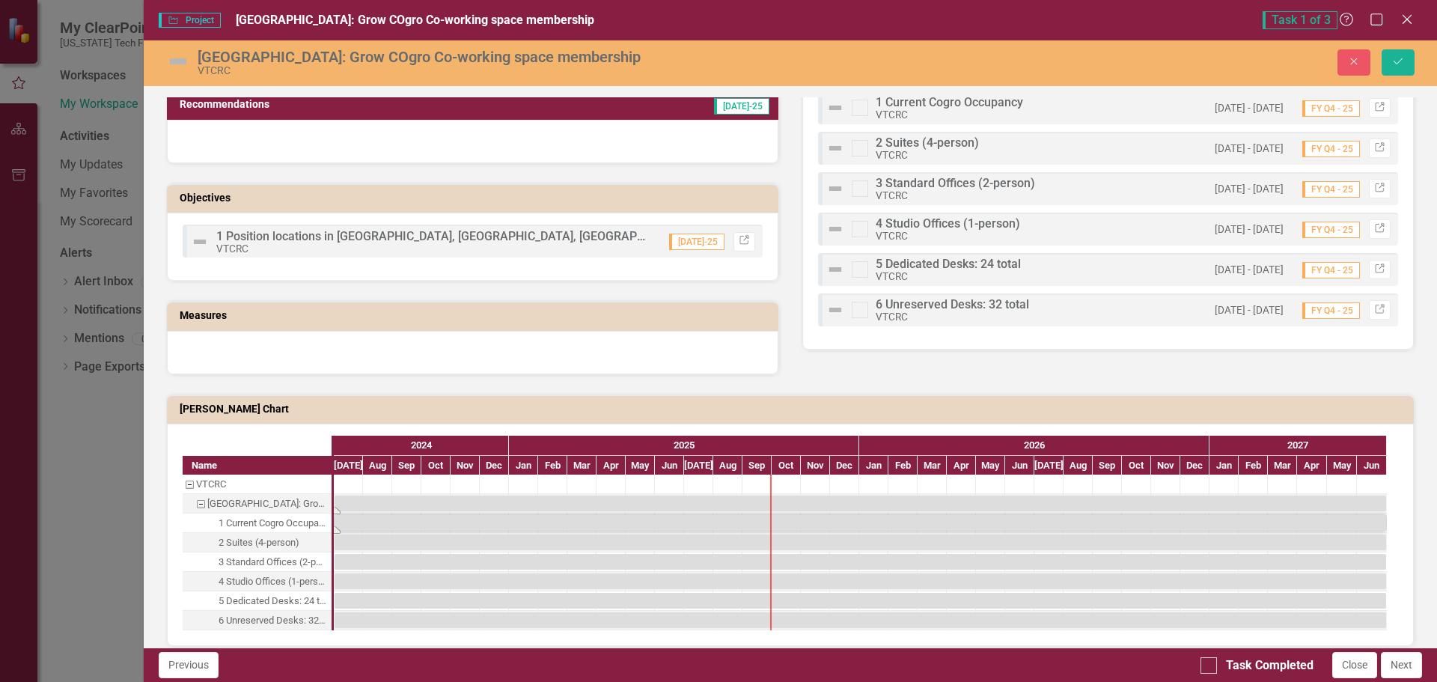
click at [400, 502] on div "Task: Start date: 2024-07-01 End date: 2027-06-30" at bounding box center [859, 503] width 1051 height 16
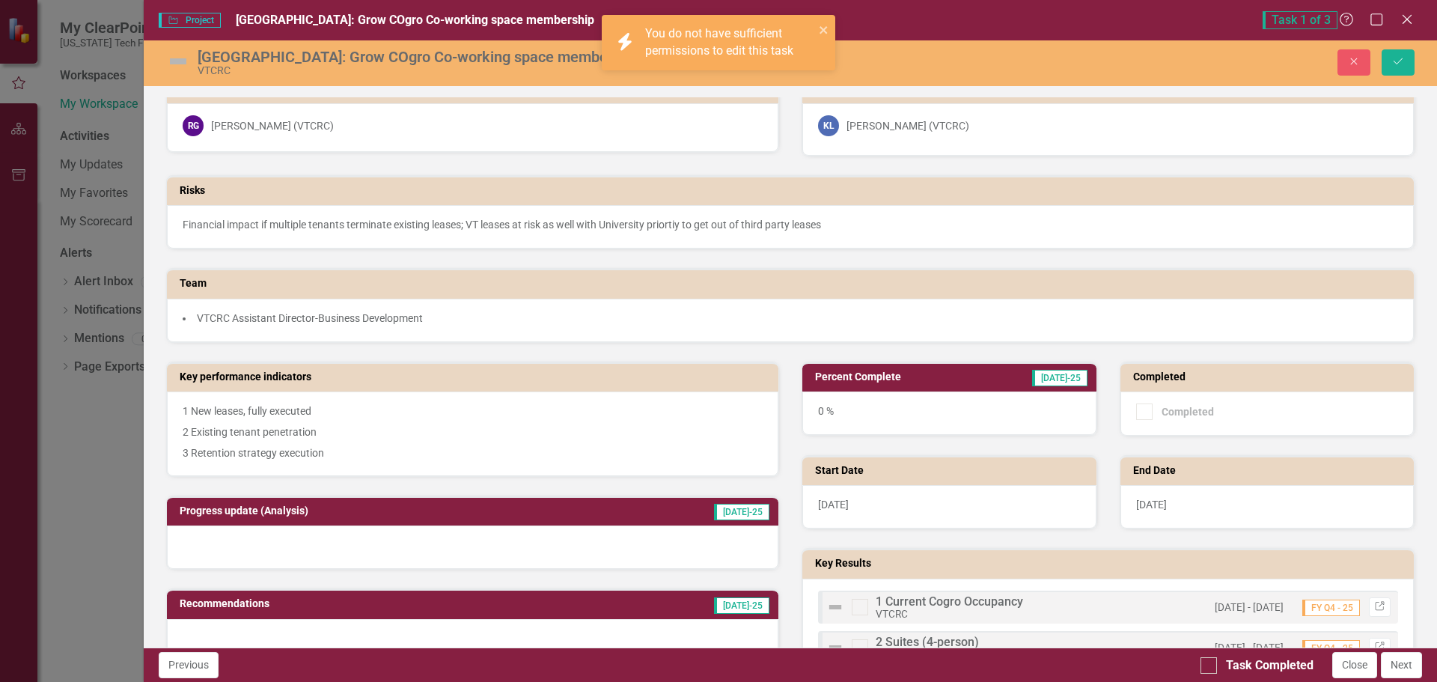
scroll to position [0, 0]
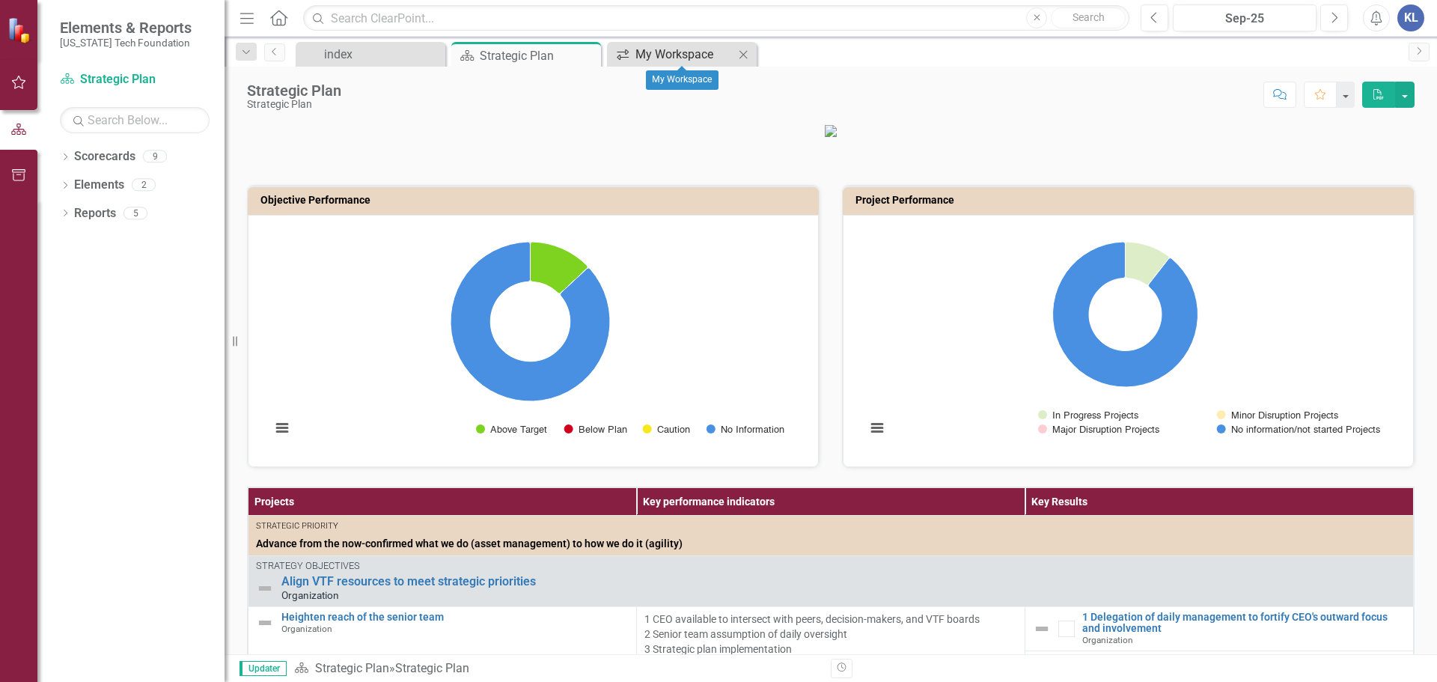
click at [680, 52] on div "My Workspace" at bounding box center [684, 54] width 99 height 19
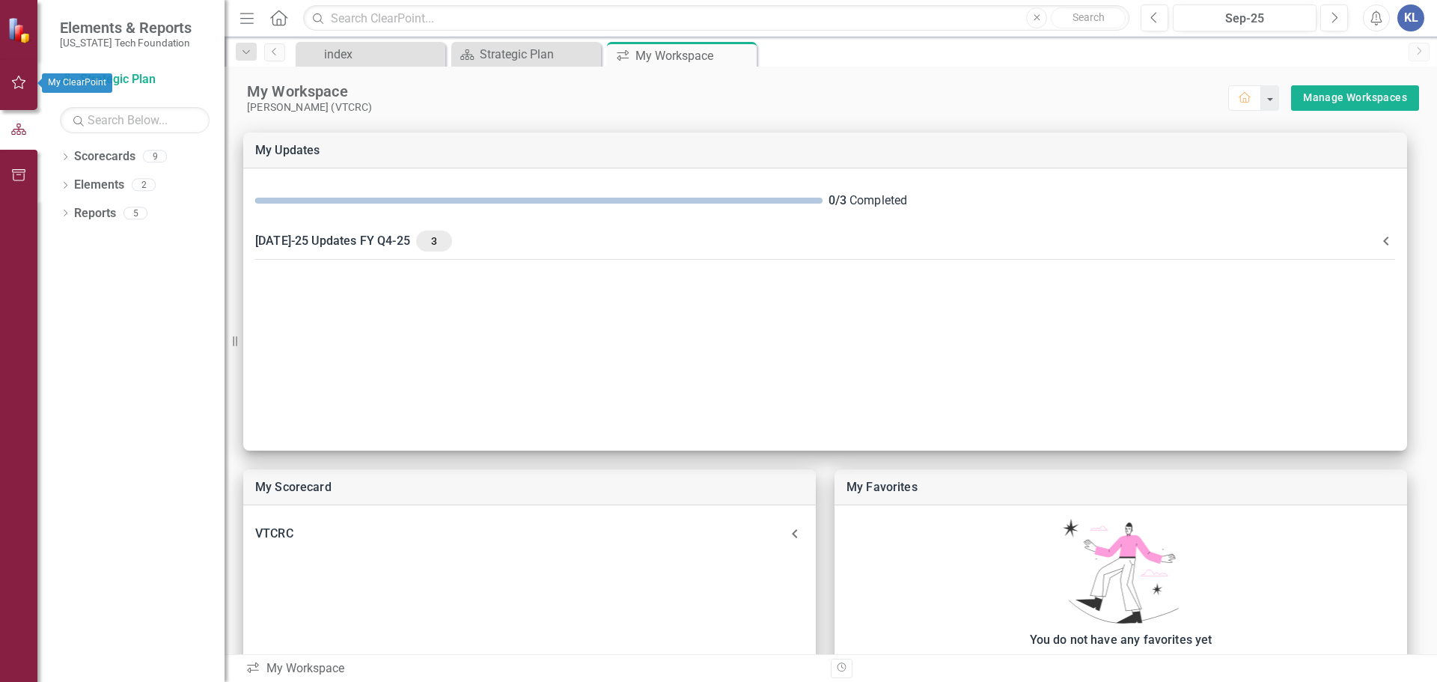
click at [11, 83] on icon "button" at bounding box center [19, 82] width 16 height 12
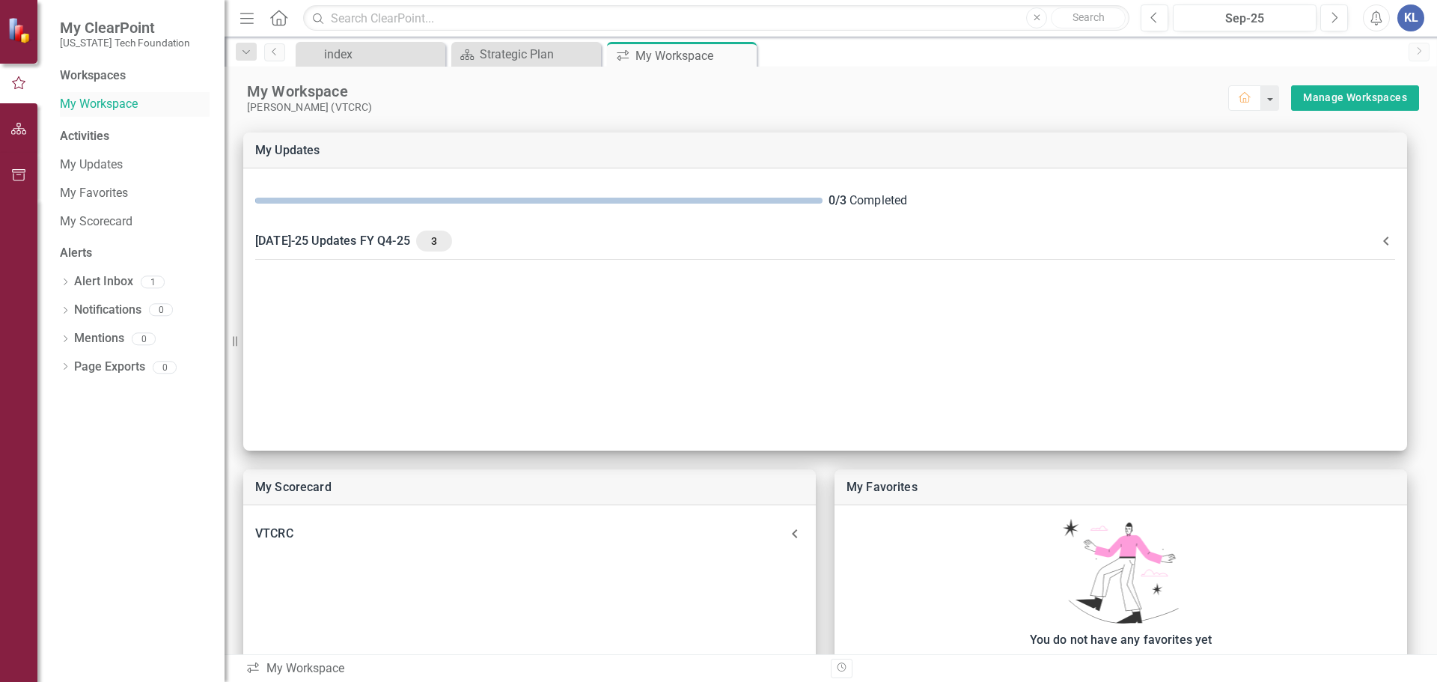
click at [115, 104] on link "My Workspace" at bounding box center [135, 104] width 150 height 17
click at [117, 166] on link "My Updates" at bounding box center [135, 164] width 150 height 17
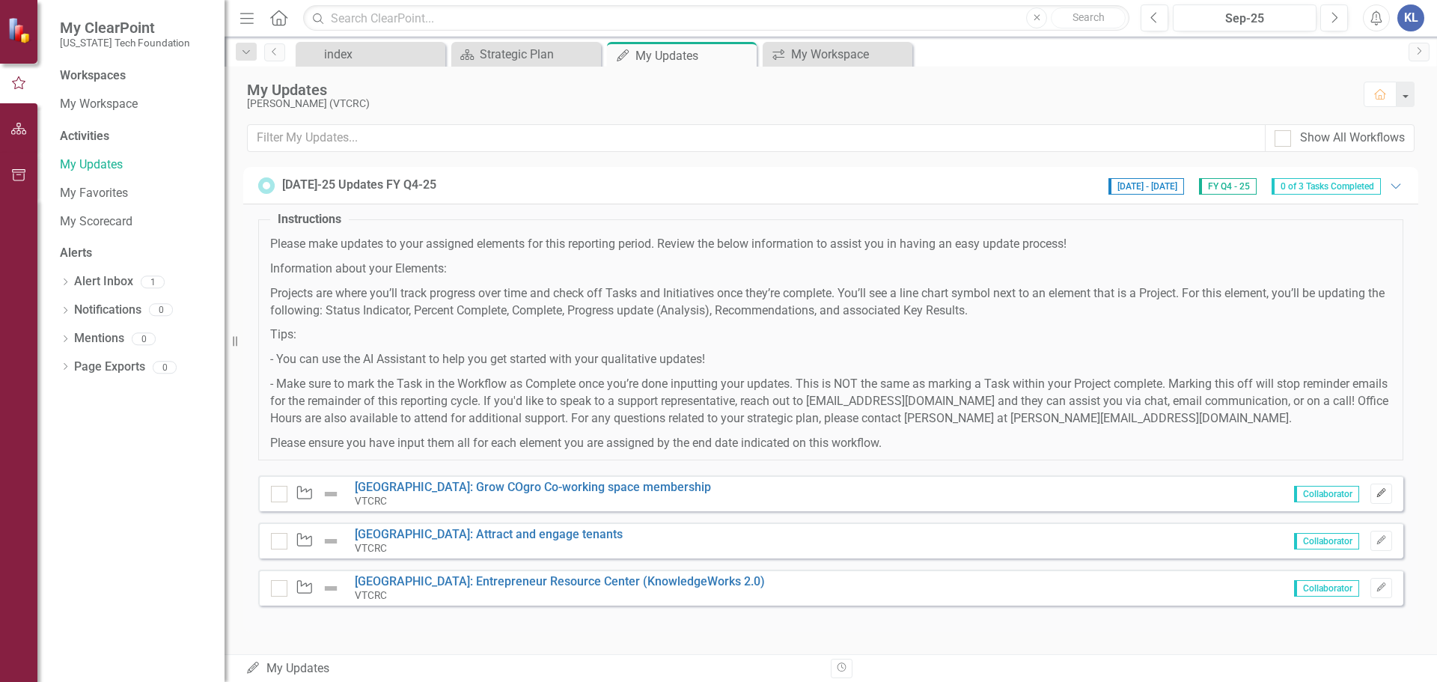
click at [1384, 491] on icon "button" at bounding box center [1380, 492] width 9 height 9
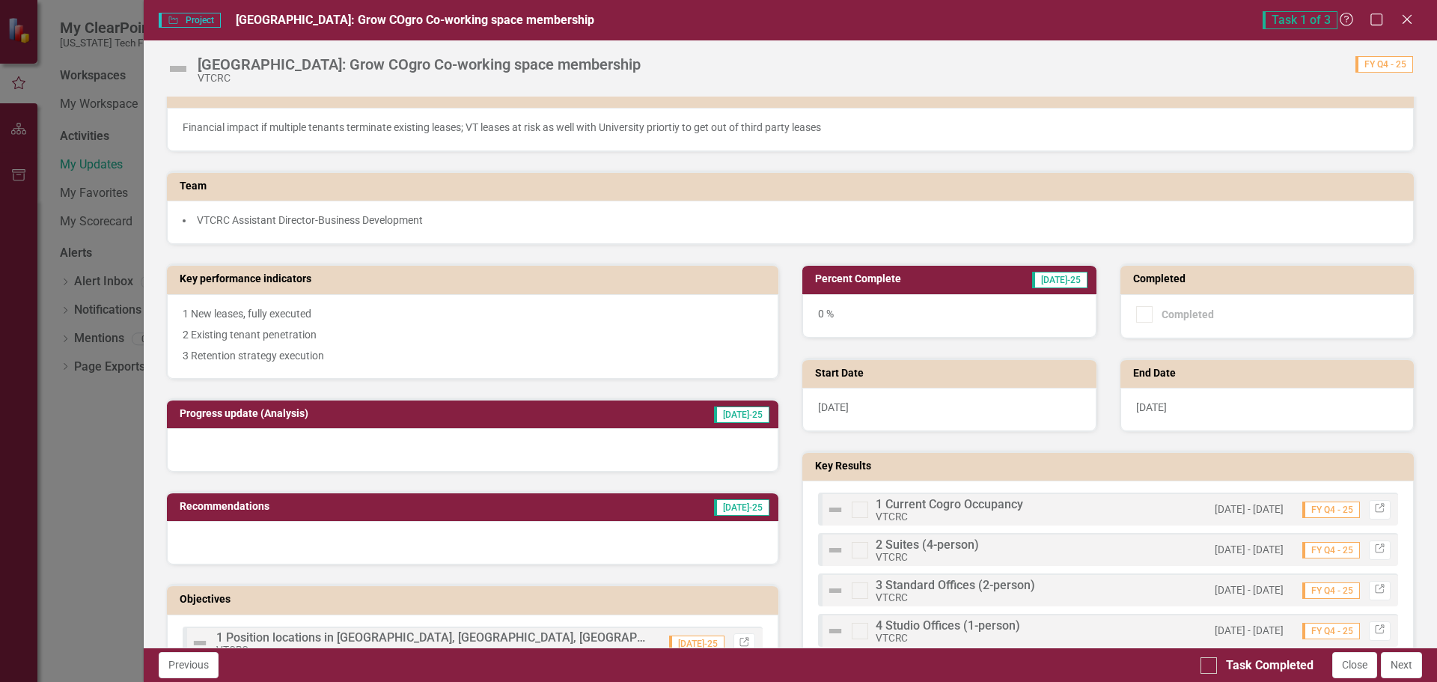
scroll to position [150, 0]
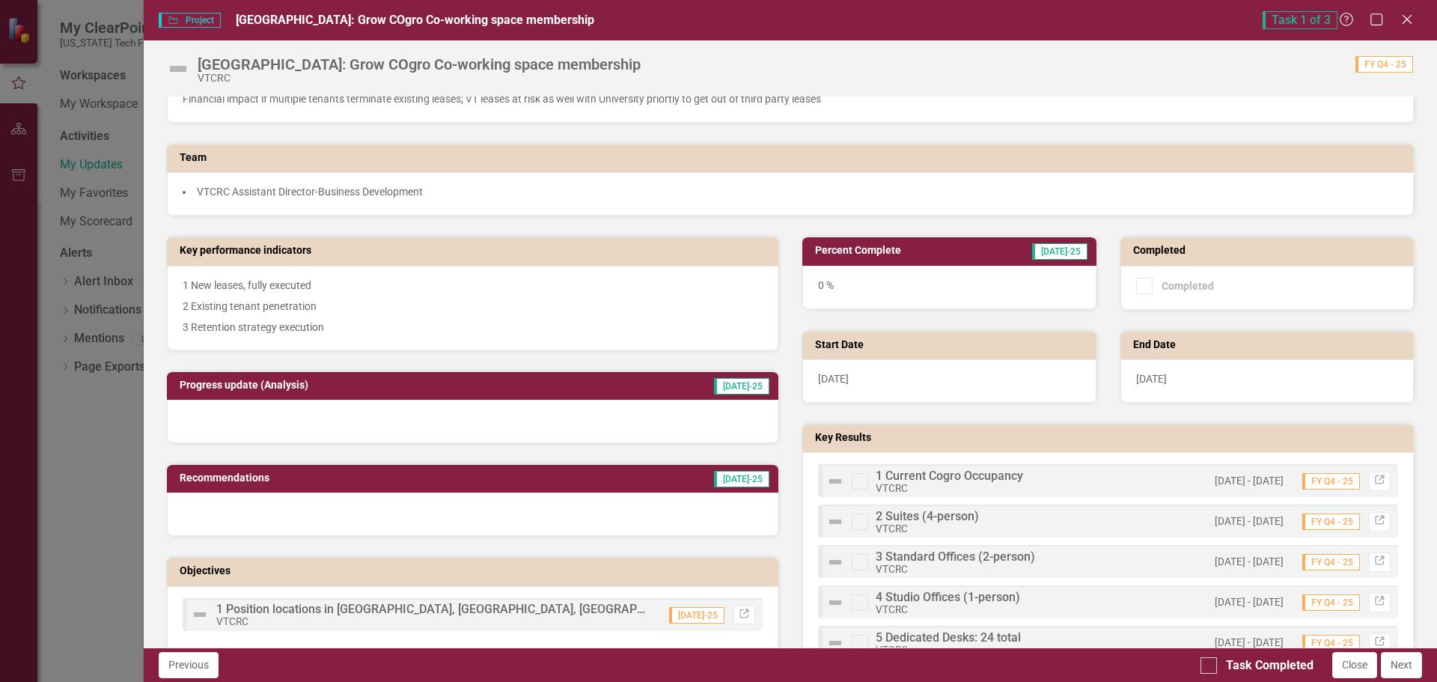
click at [975, 479] on span "1 Current Cogro Occupancy" at bounding box center [948, 475] width 147 height 14
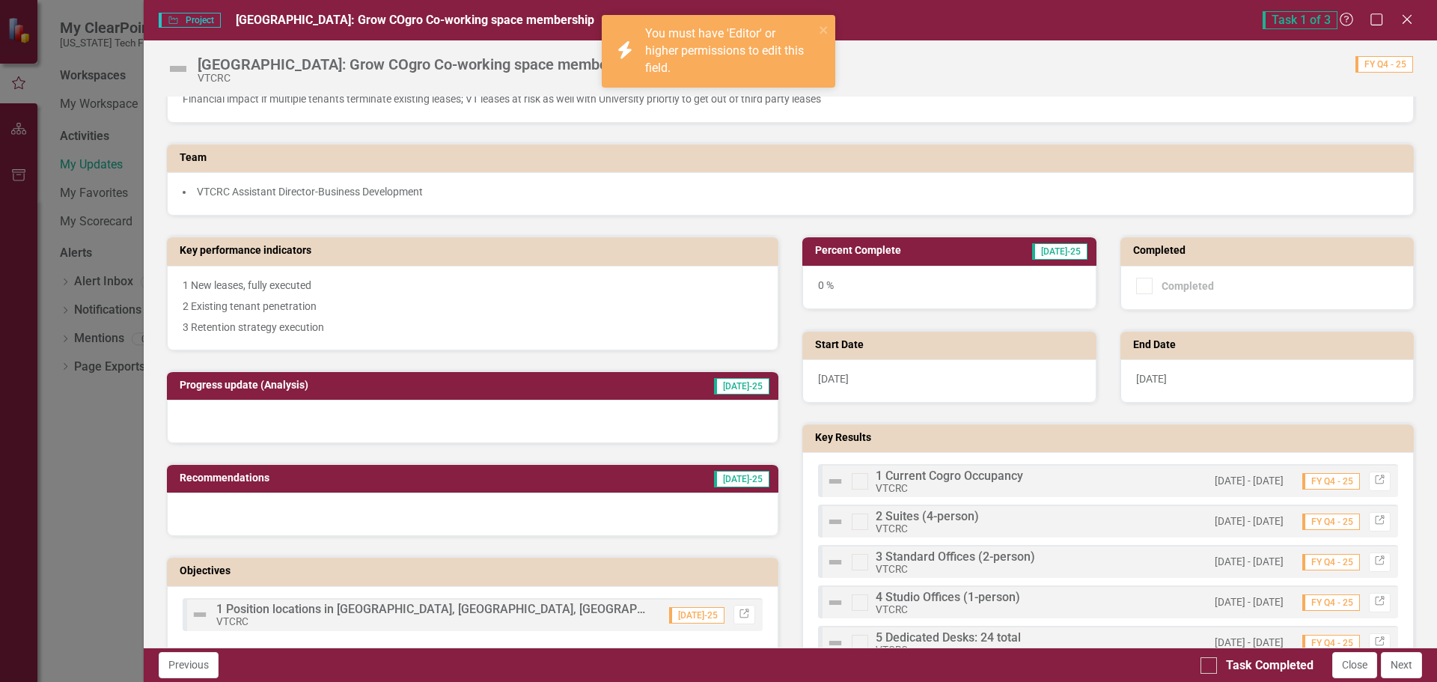
click at [975, 479] on span "1 Current Cogro Occupancy" at bounding box center [948, 475] width 147 height 14
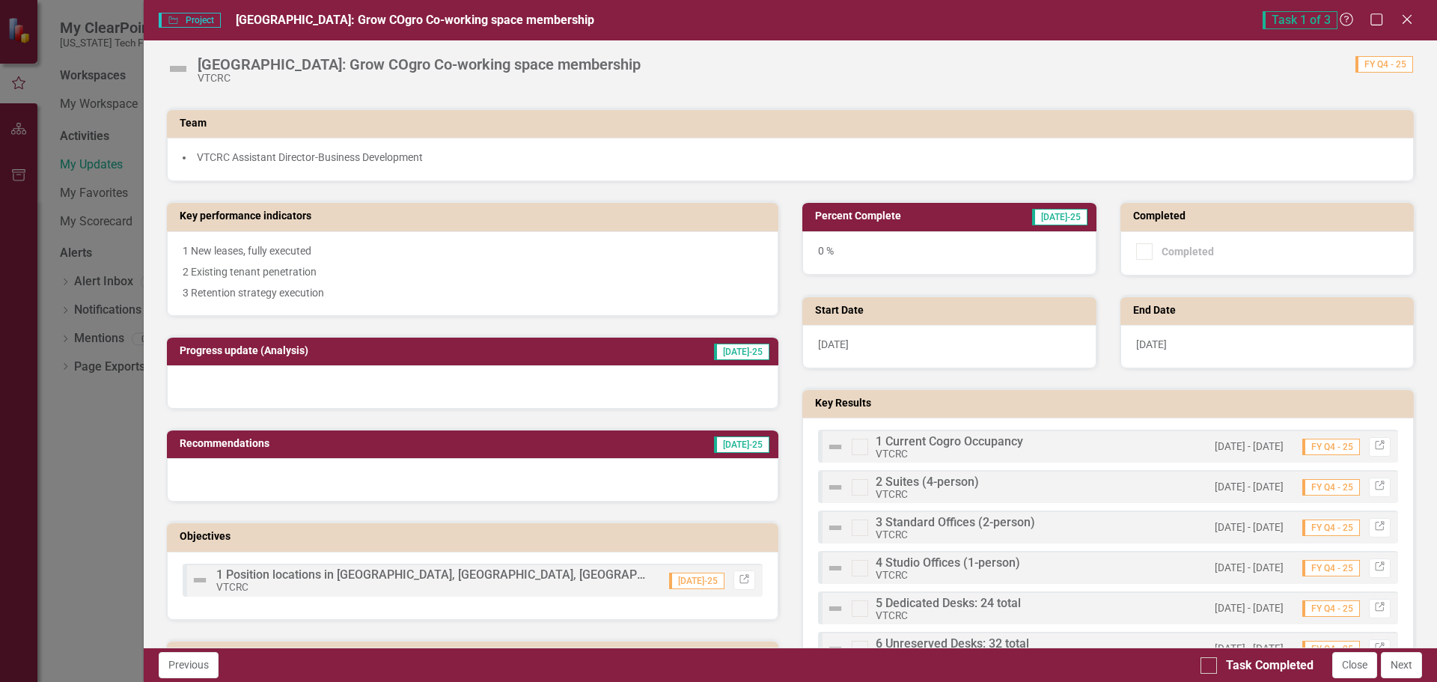
scroll to position [224, 0]
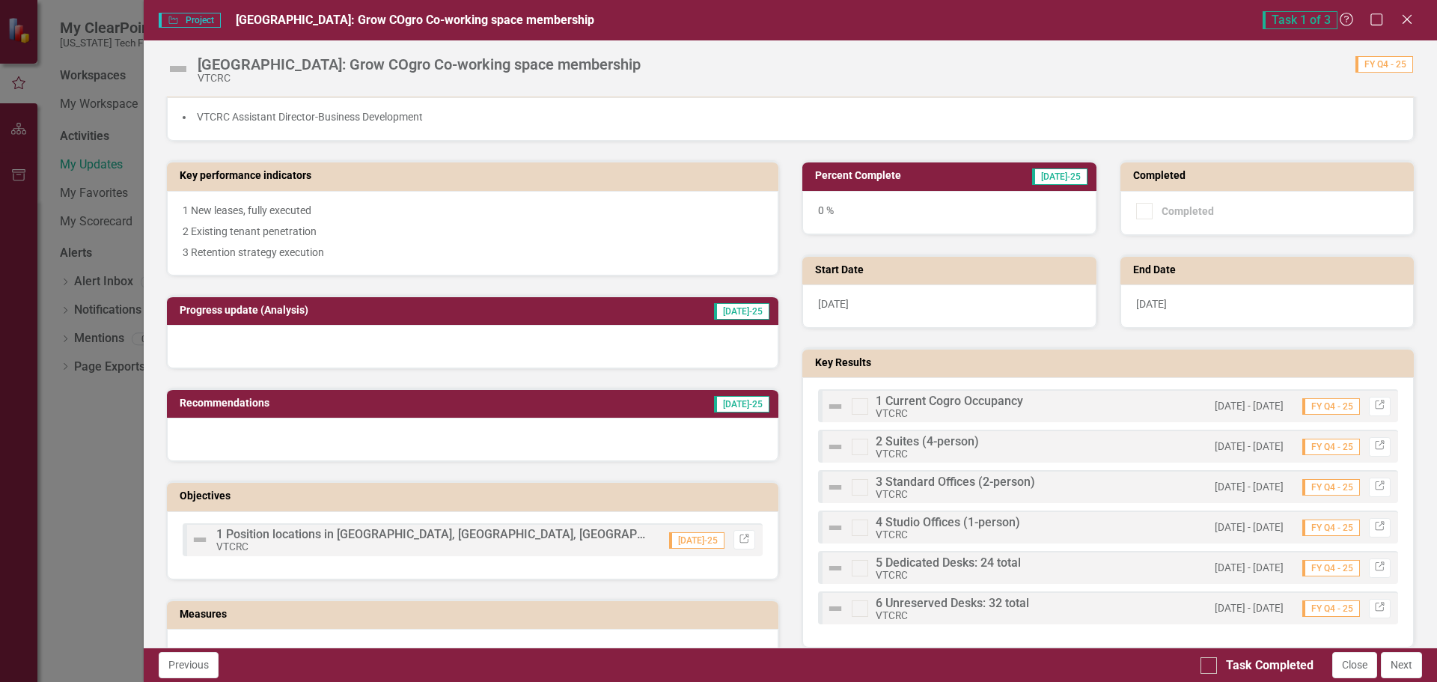
click at [178, 70] on img at bounding box center [178, 69] width 24 height 24
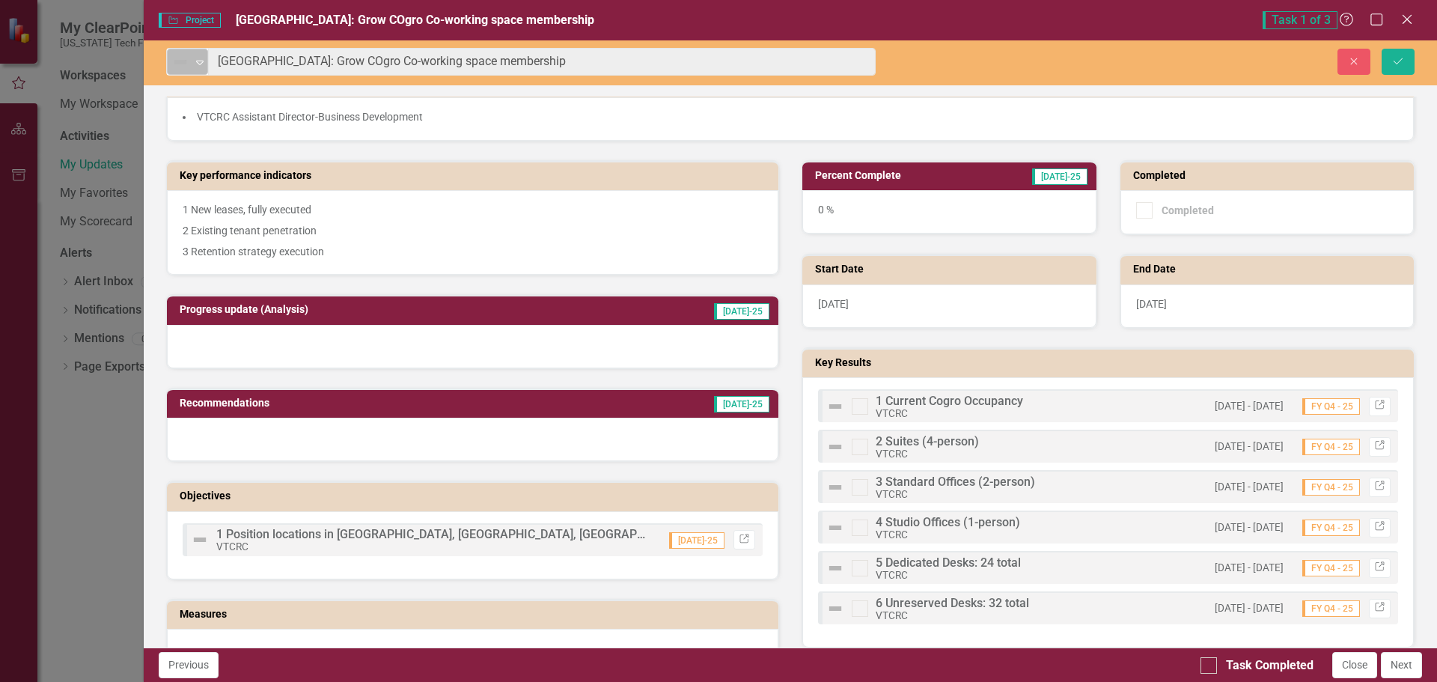
click at [201, 68] on div "Expand" at bounding box center [199, 61] width 15 height 25
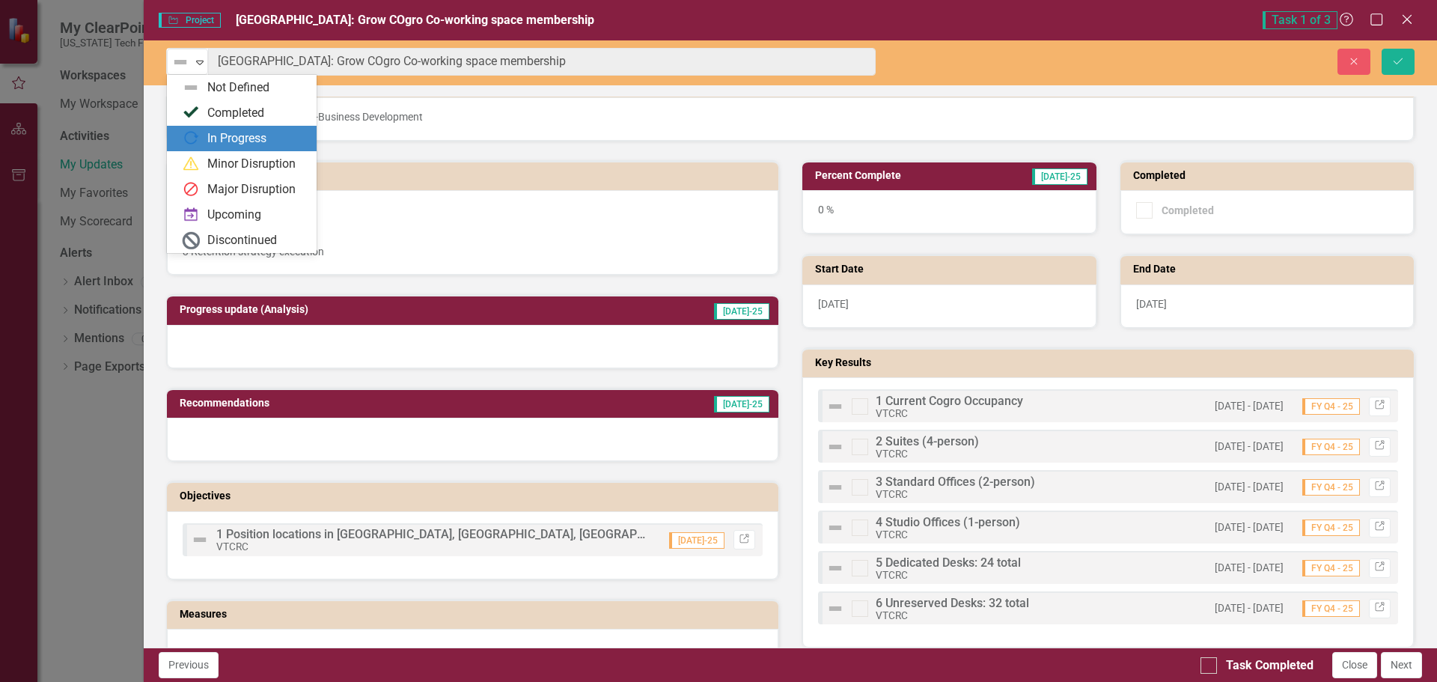
click at [238, 138] on div "In Progress" at bounding box center [236, 138] width 59 height 17
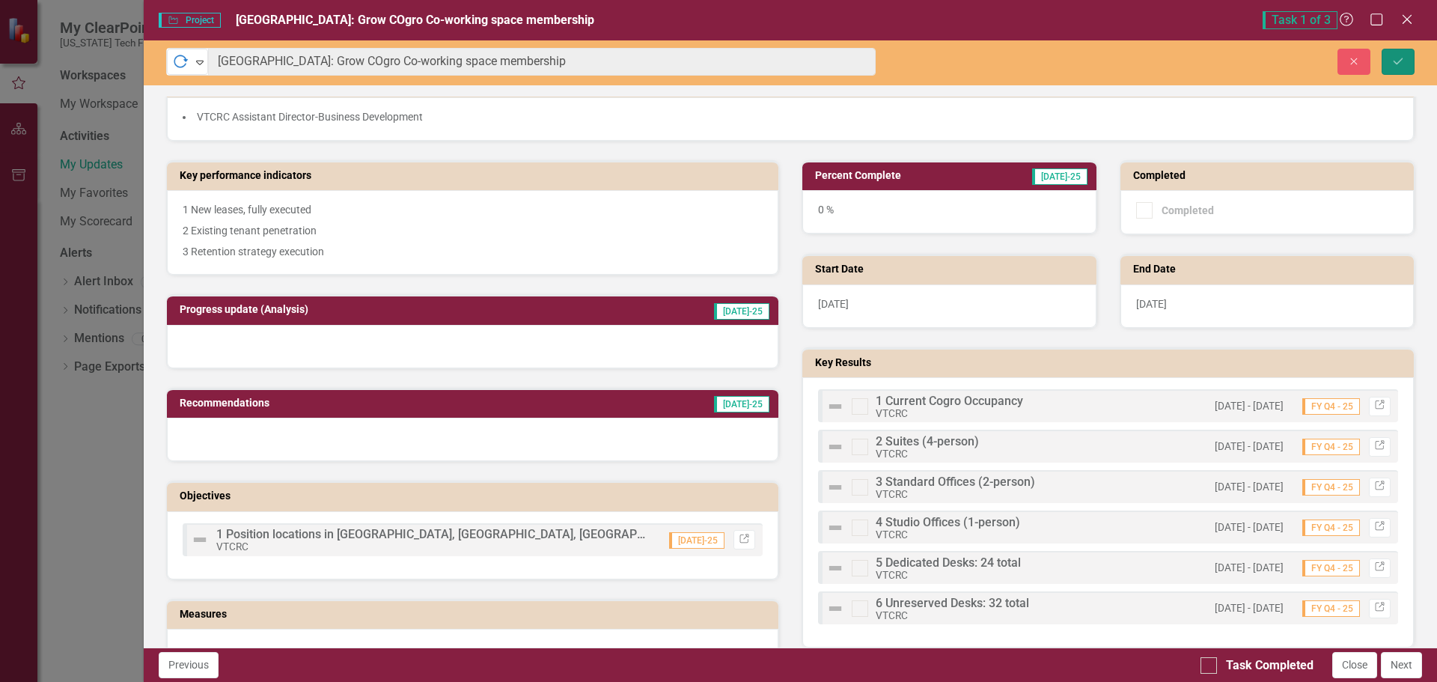
click at [1394, 64] on icon "Save" at bounding box center [1397, 61] width 13 height 10
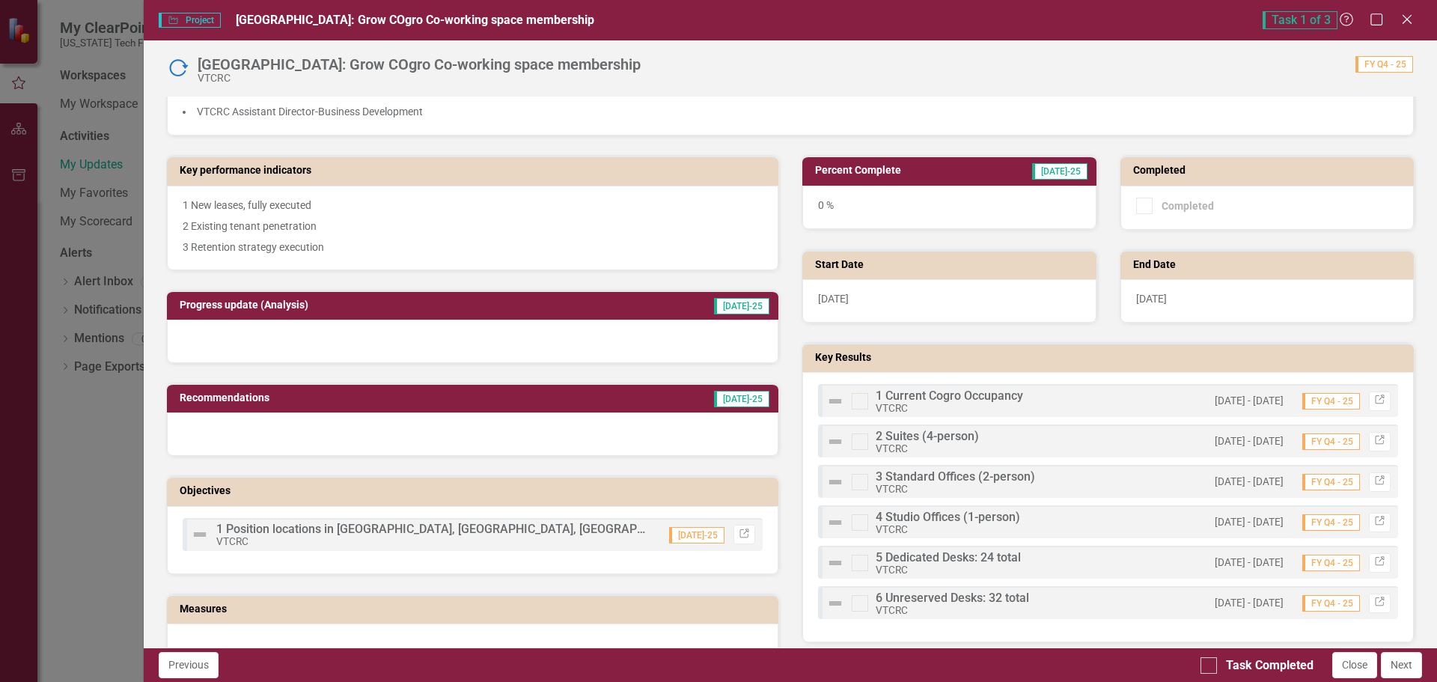
scroll to position [299, 0]
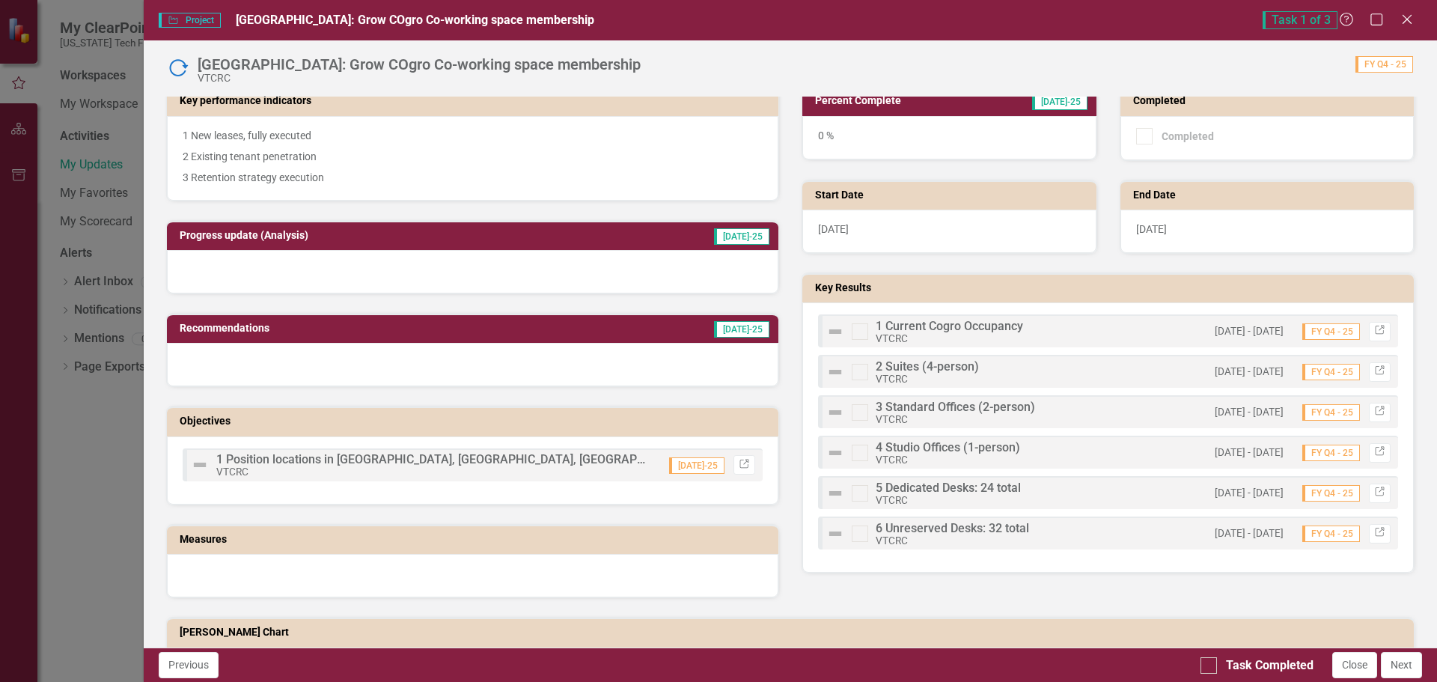
click at [919, 328] on span "1 Current Cogro Occupancy" at bounding box center [948, 326] width 147 height 14
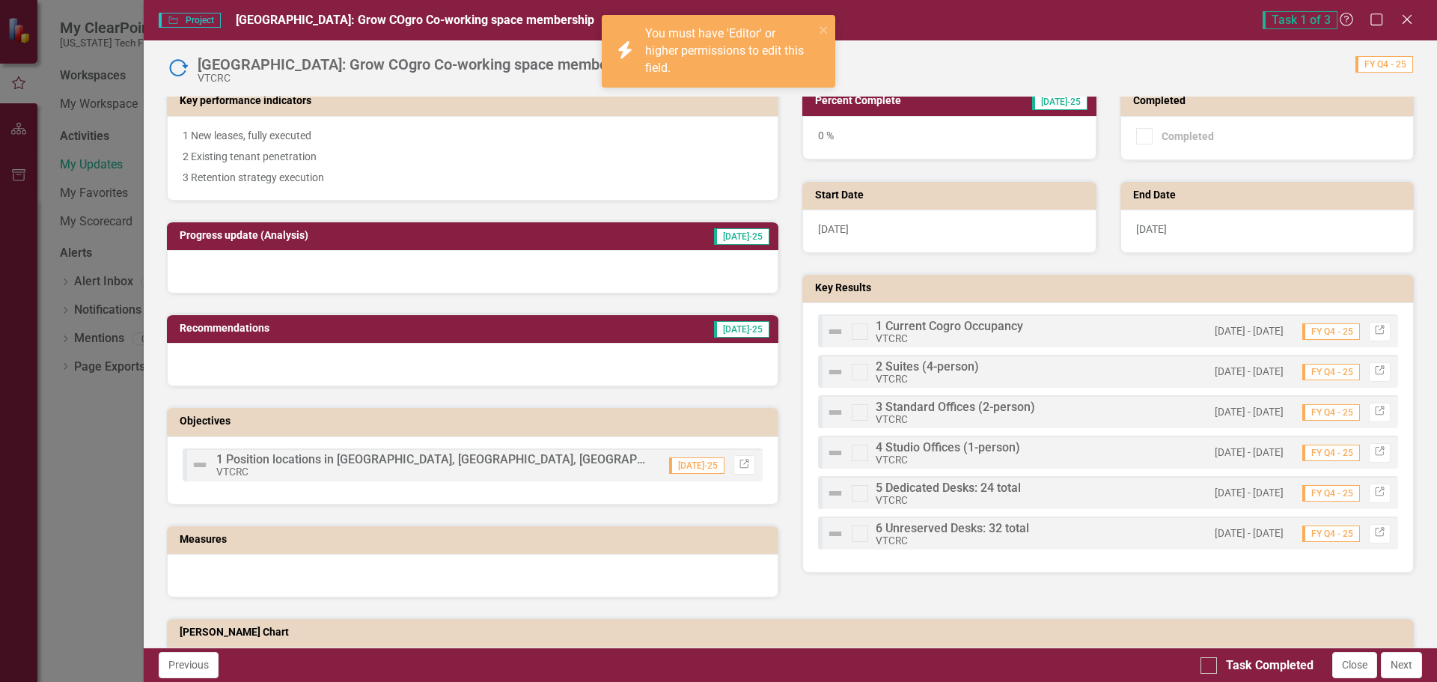
click at [919, 328] on span "1 Current Cogro Occupancy" at bounding box center [948, 326] width 147 height 14
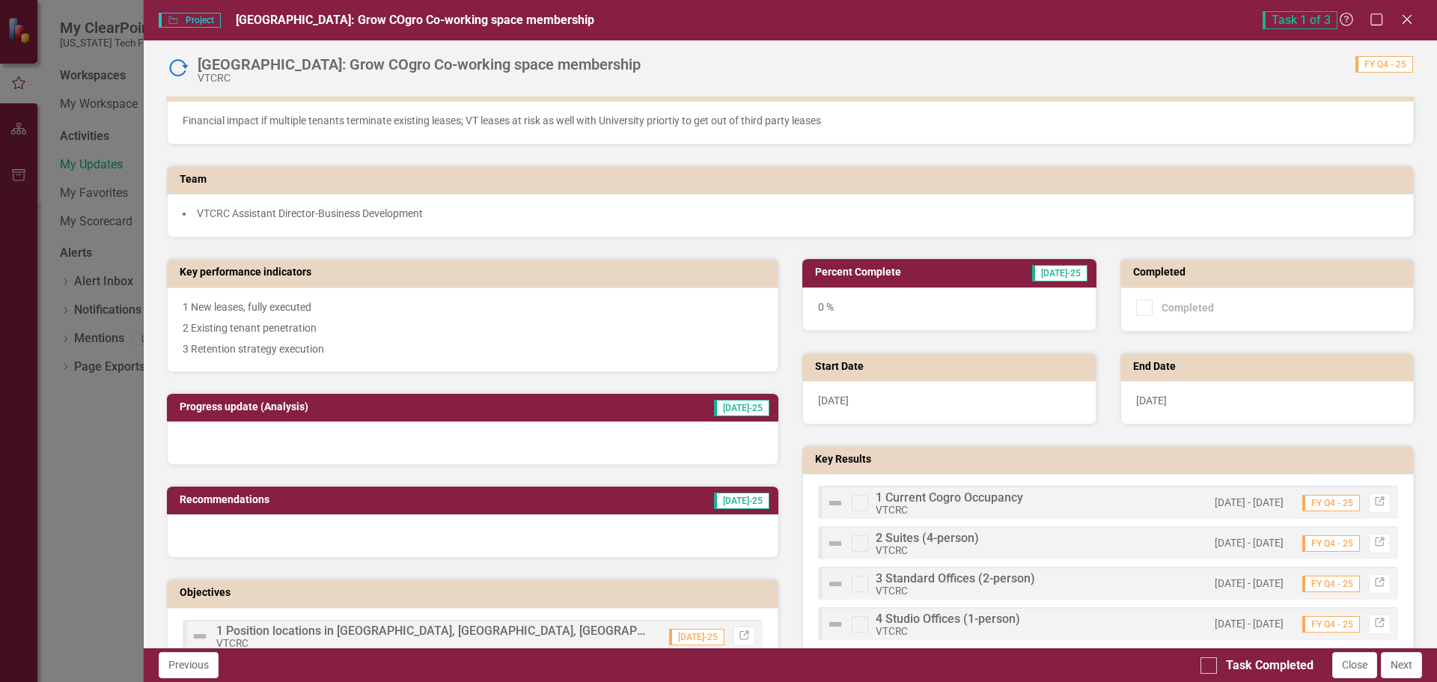
scroll to position [150, 0]
